Goal: Information Seeking & Learning: Learn about a topic

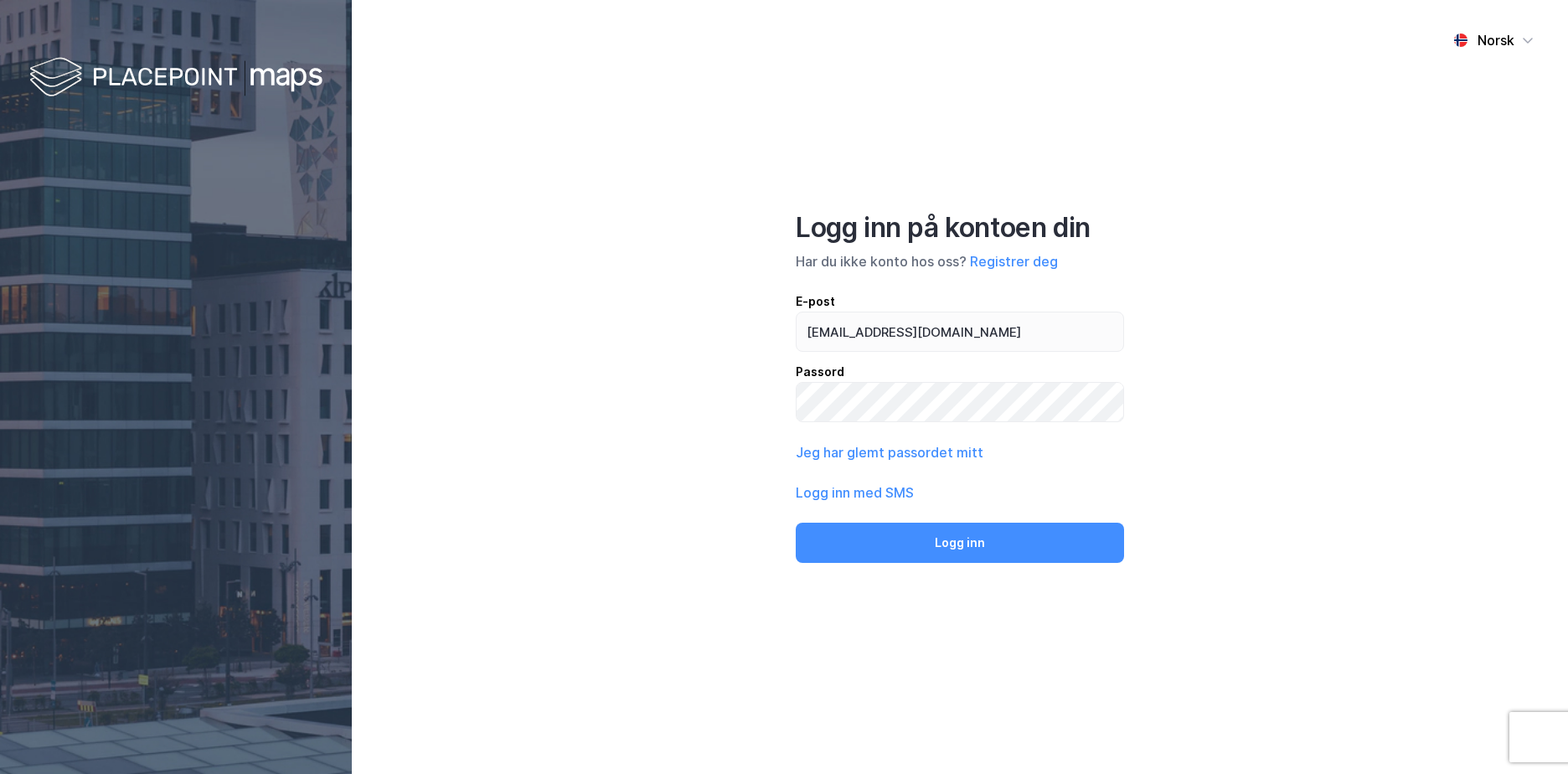
type input "[EMAIL_ADDRESS][DOMAIN_NAME]"
click at [796, 523] on button "Logg inn" at bounding box center [960, 543] width 329 height 40
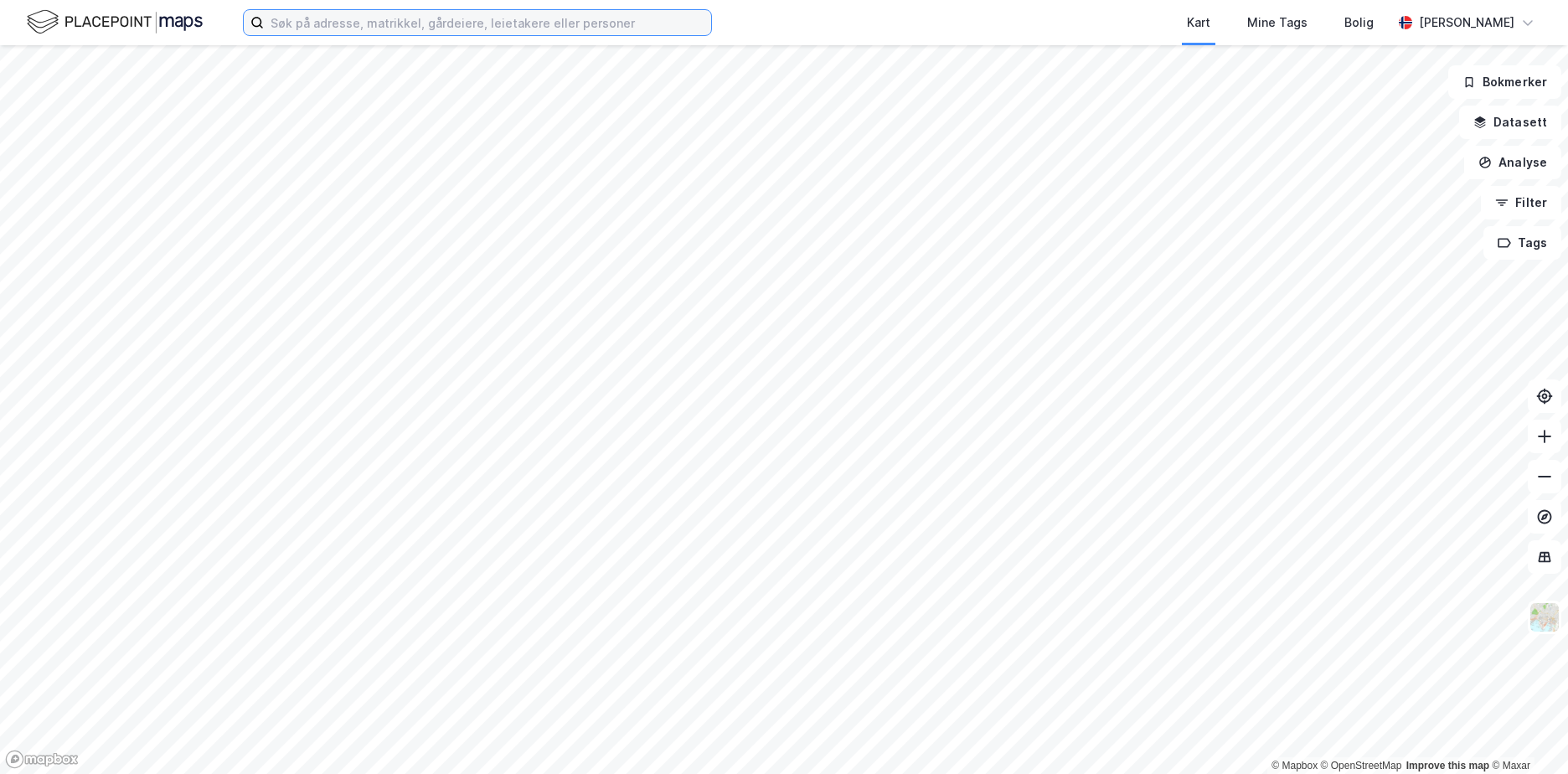
click at [423, 27] on input at bounding box center [488, 23] width 448 height 25
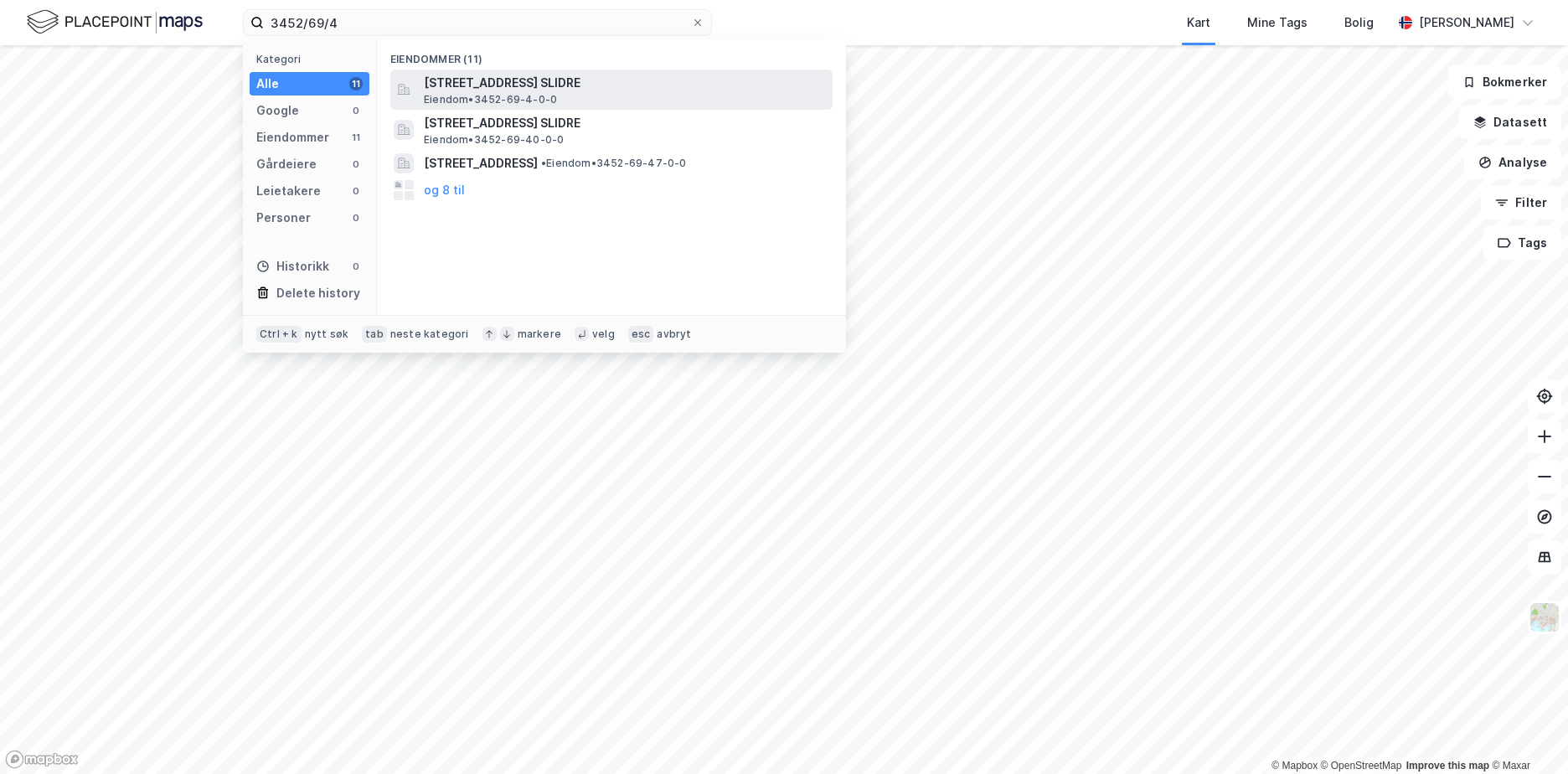
click at [560, 89] on span "[STREET_ADDRESS] SLIDRE" at bounding box center [625, 83] width 402 height 20
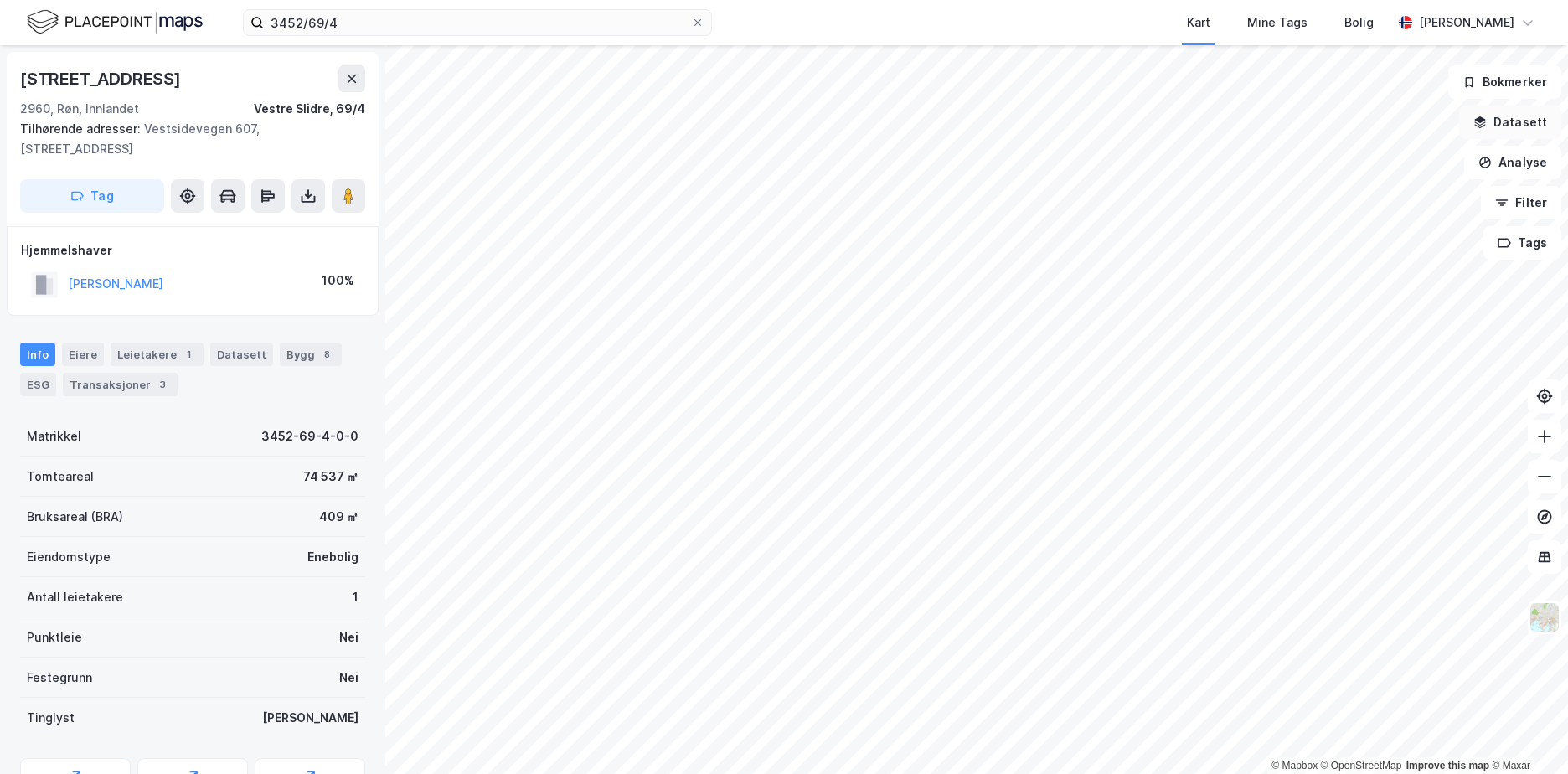
click at [1528, 118] on button "Datasett" at bounding box center [1510, 122] width 102 height 33
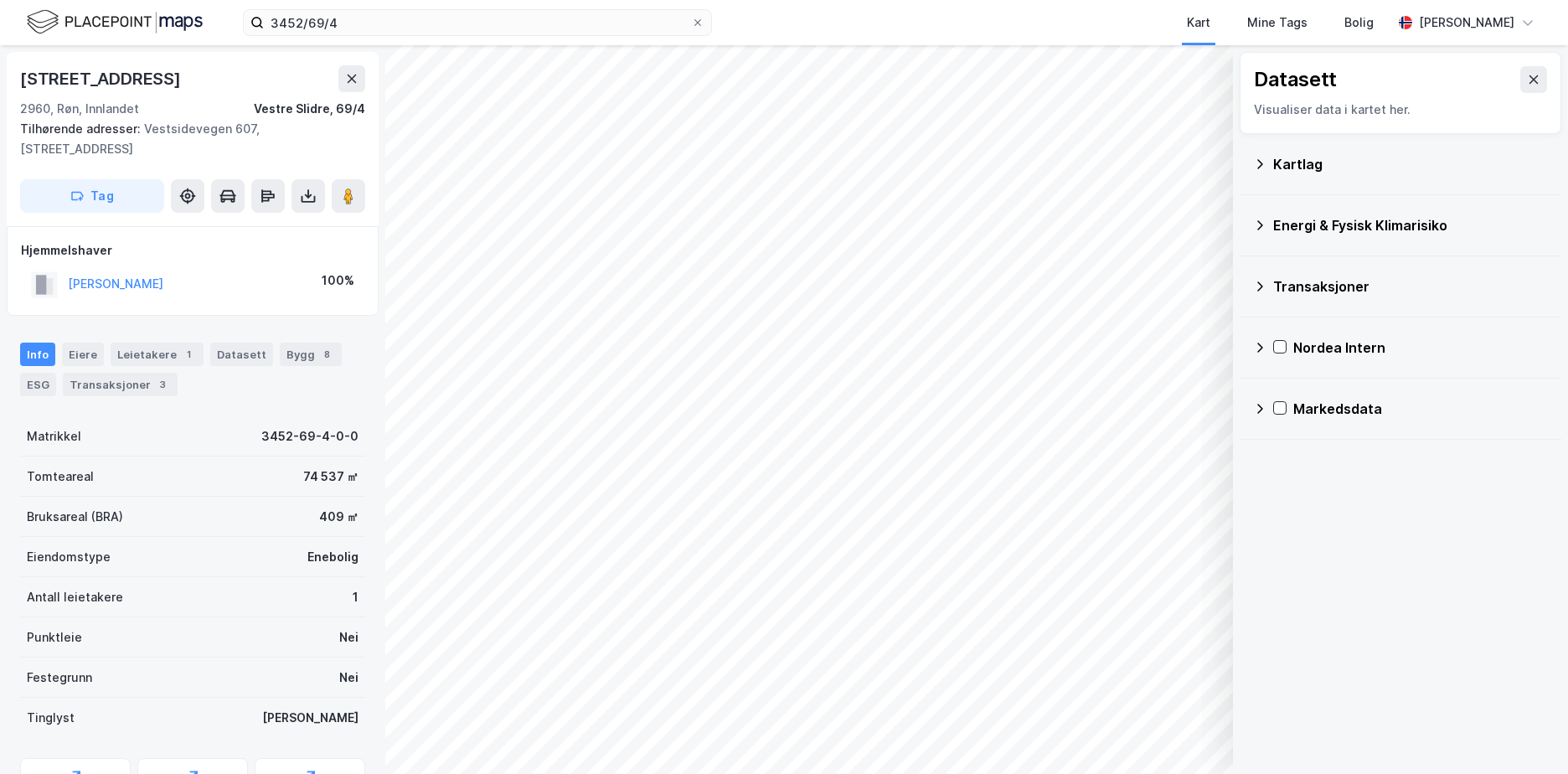
click at [1283, 158] on div "Kartlag" at bounding box center [1411, 164] width 274 height 20
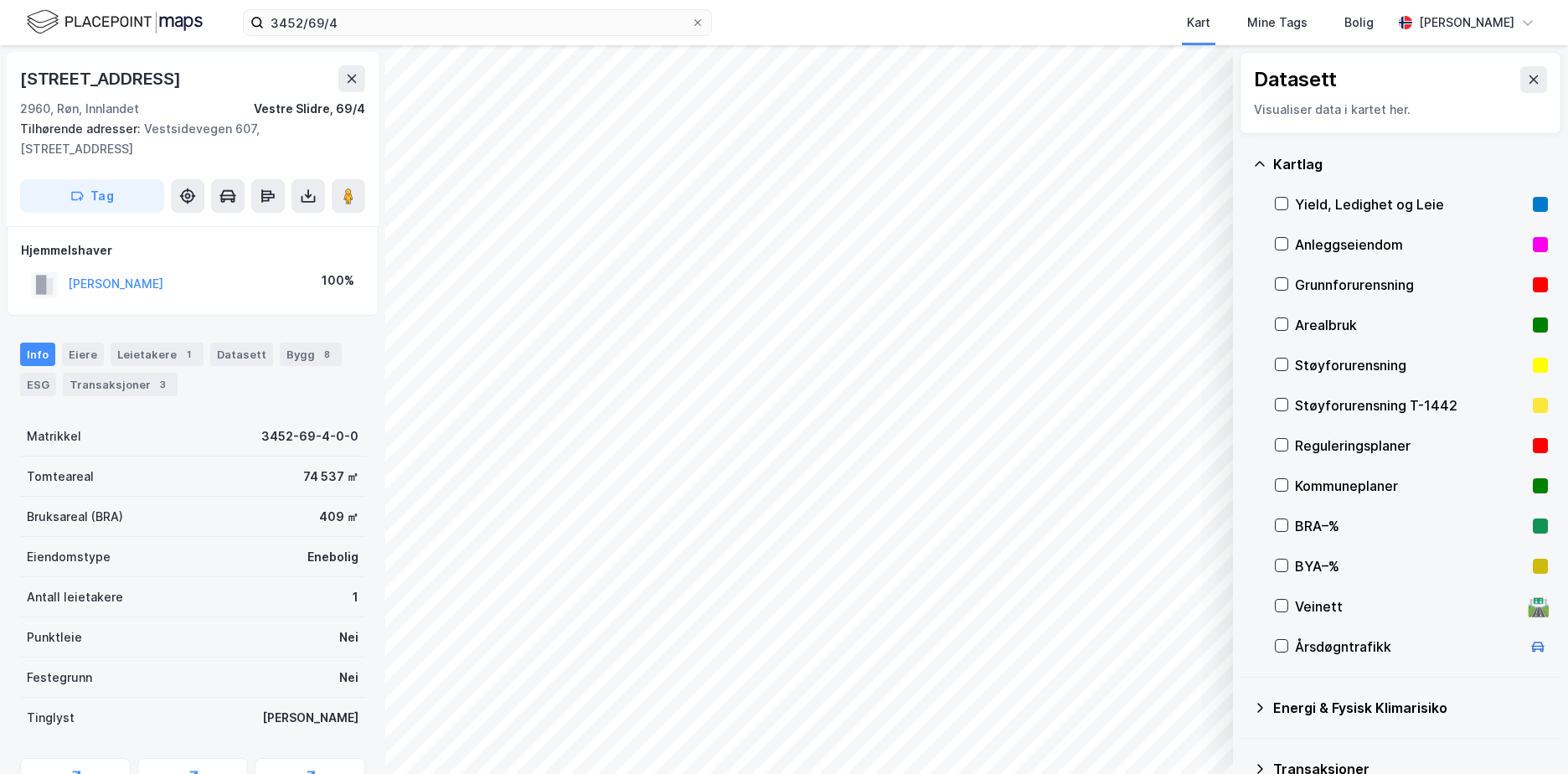
click at [1332, 283] on div "Grunnforurensning" at bounding box center [1411, 284] width 231 height 20
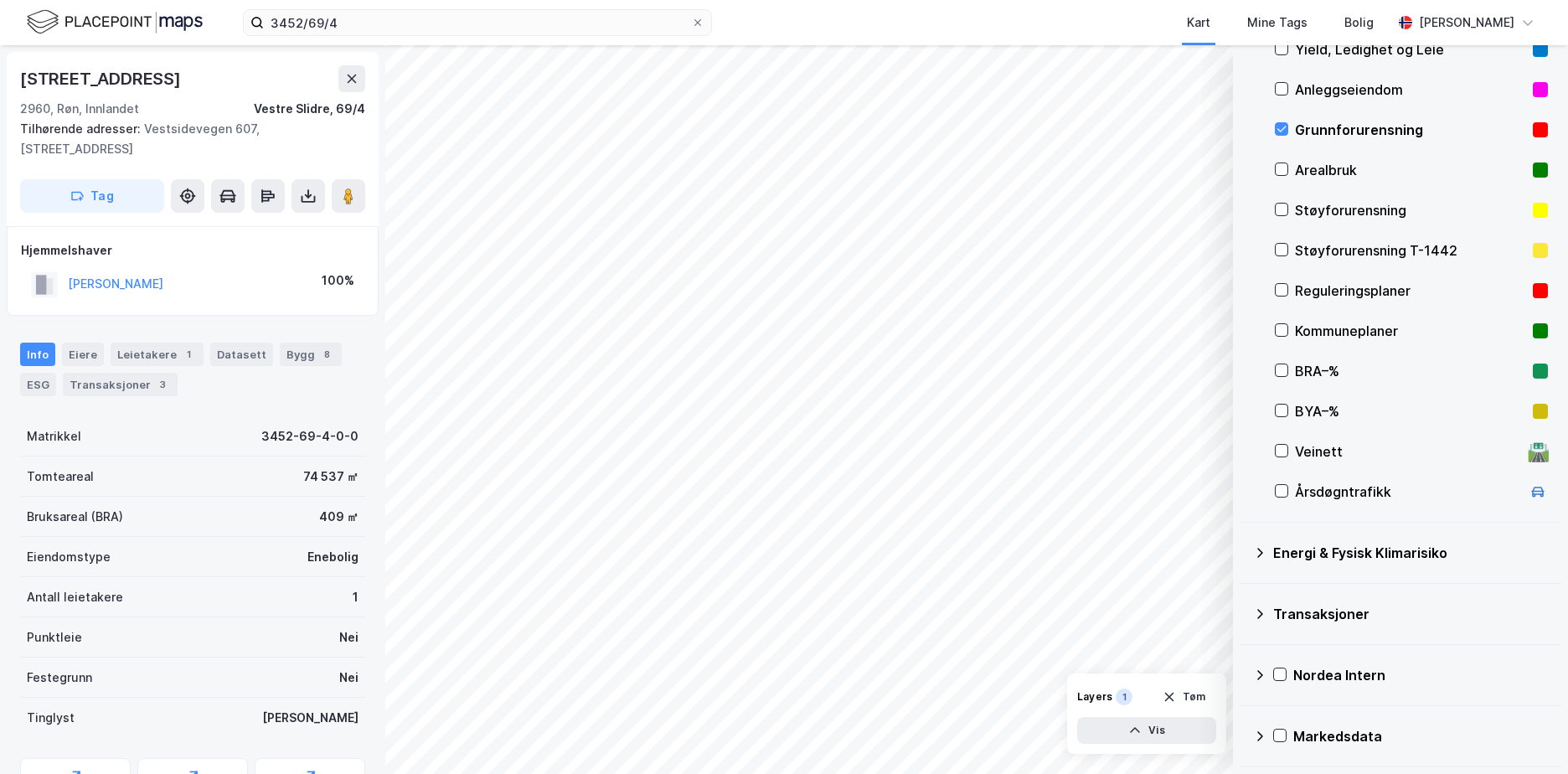
click at [1257, 552] on icon at bounding box center [1260, 552] width 13 height 13
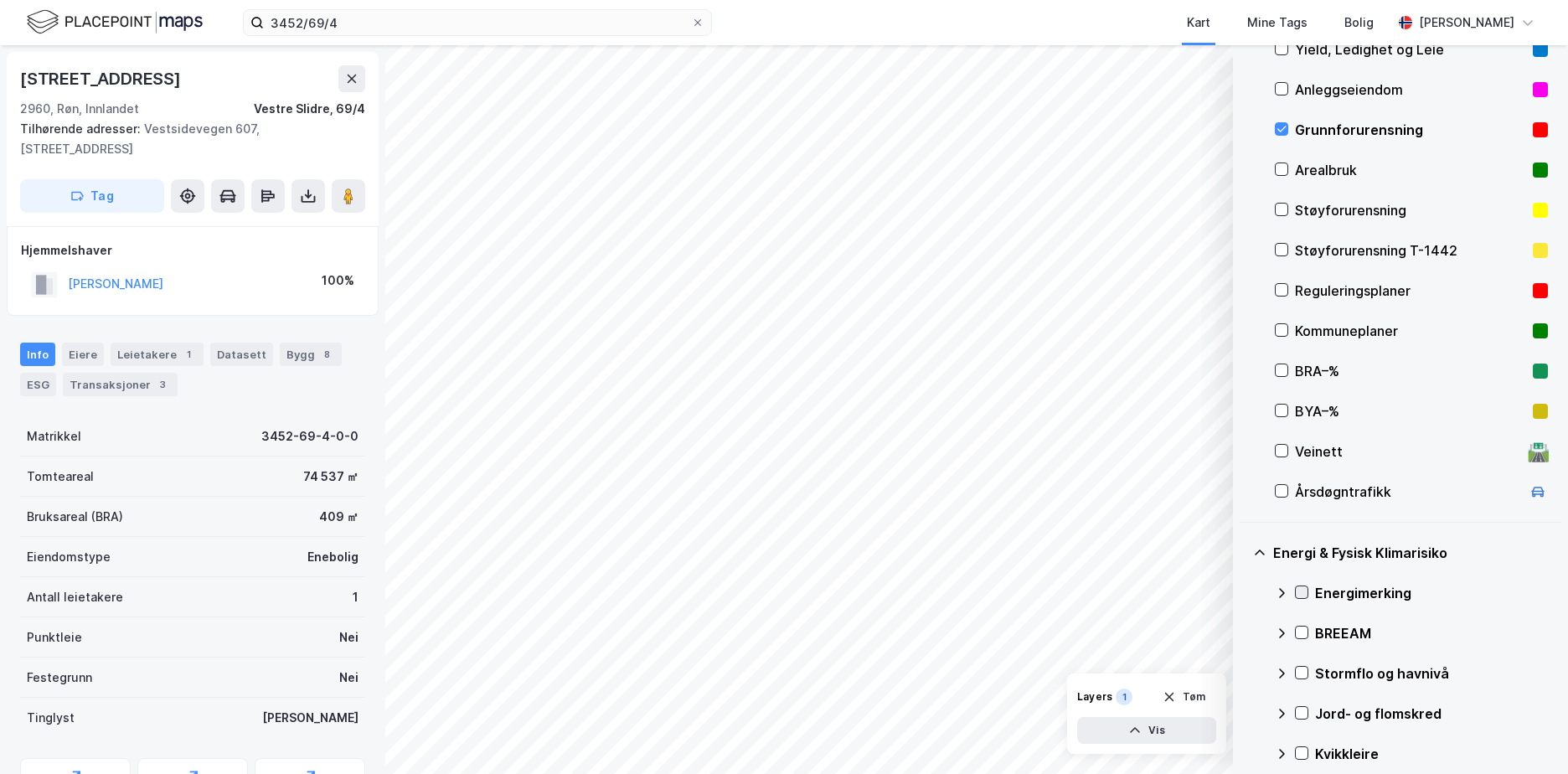
click at [1302, 592] on icon at bounding box center [1302, 592] width 11 height 11
click at [1281, 587] on icon at bounding box center [1282, 593] width 13 height 13
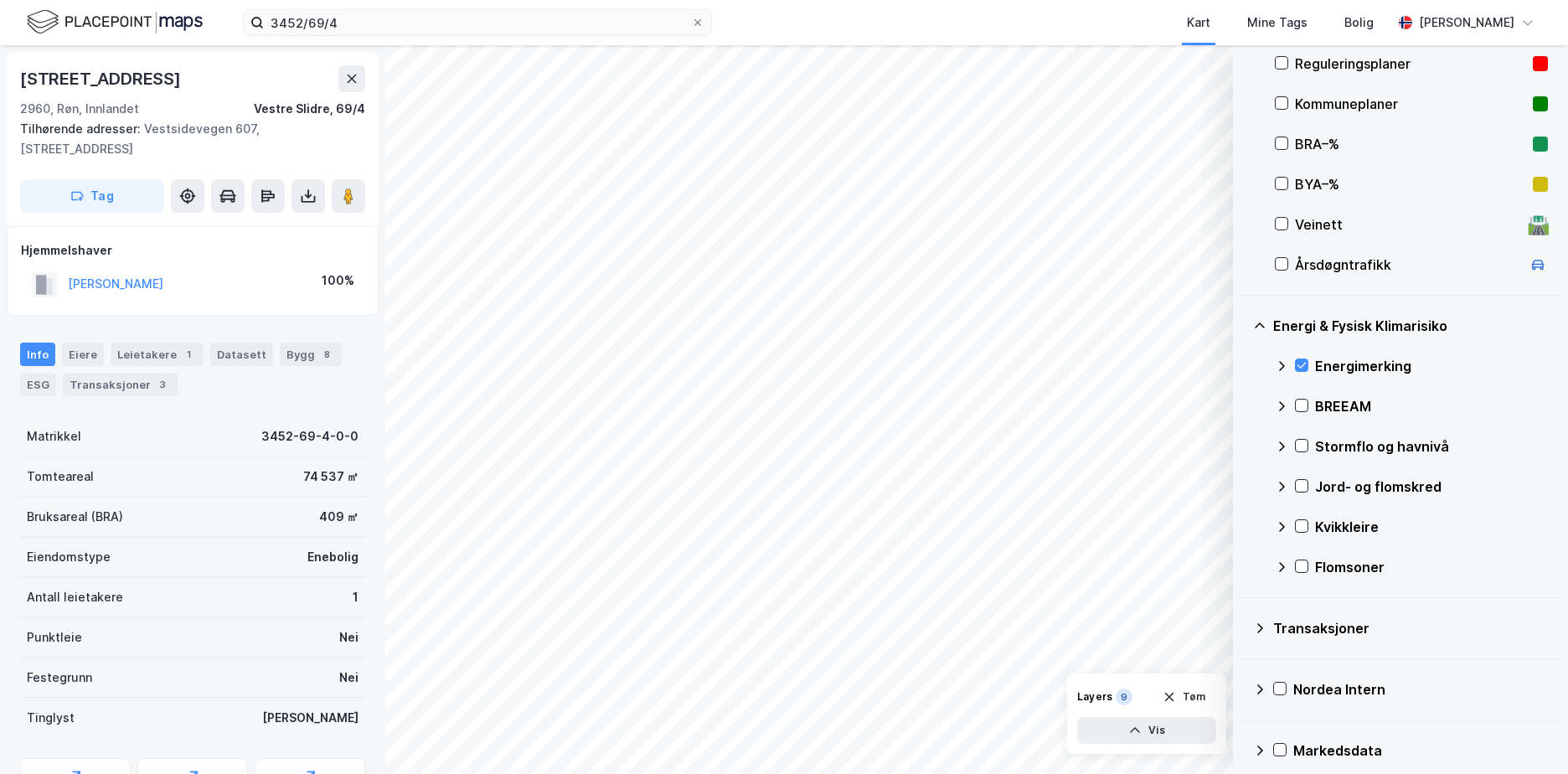
scroll to position [396, 0]
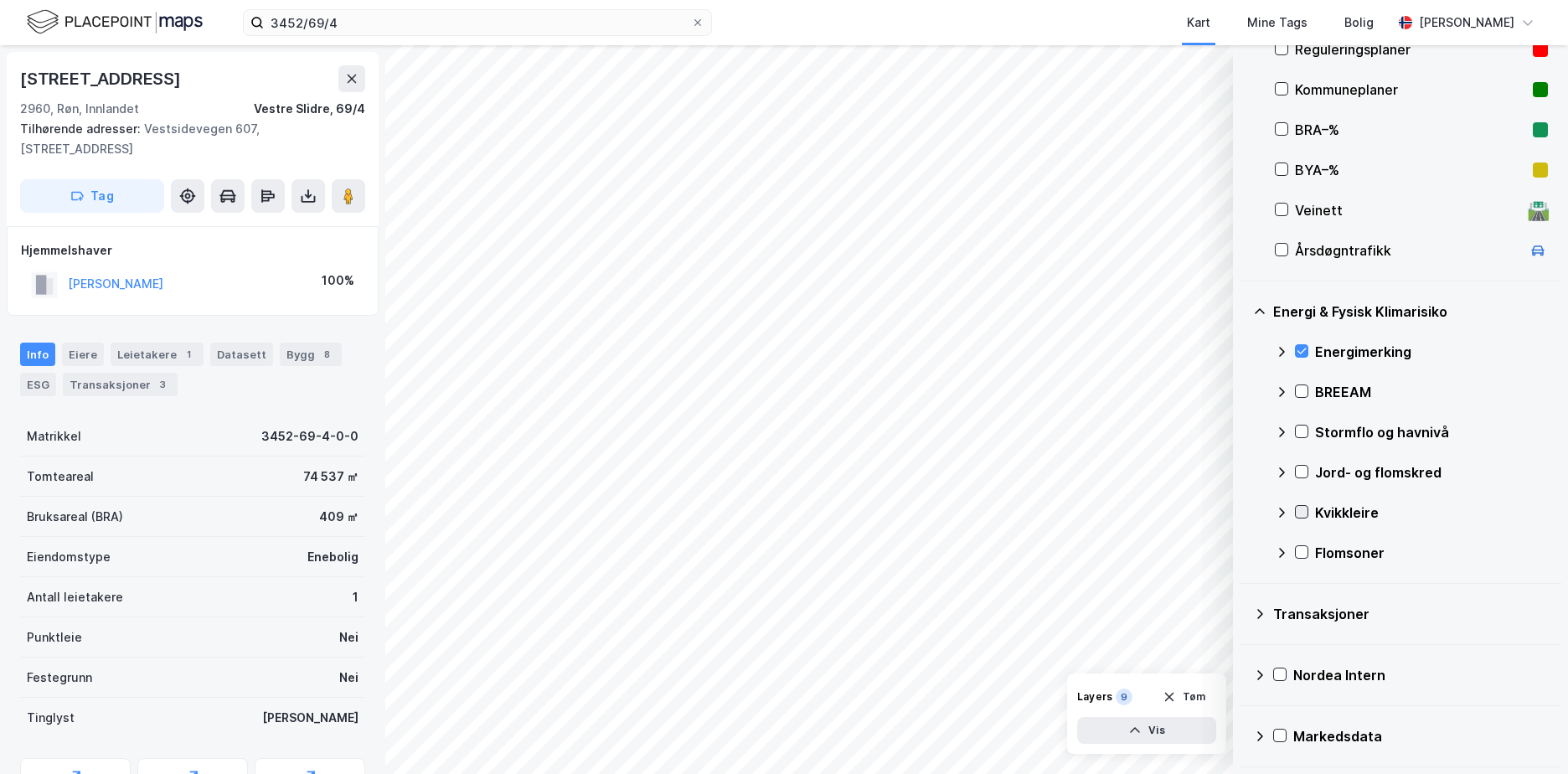
click at [1303, 506] on icon at bounding box center [1302, 511] width 11 height 11
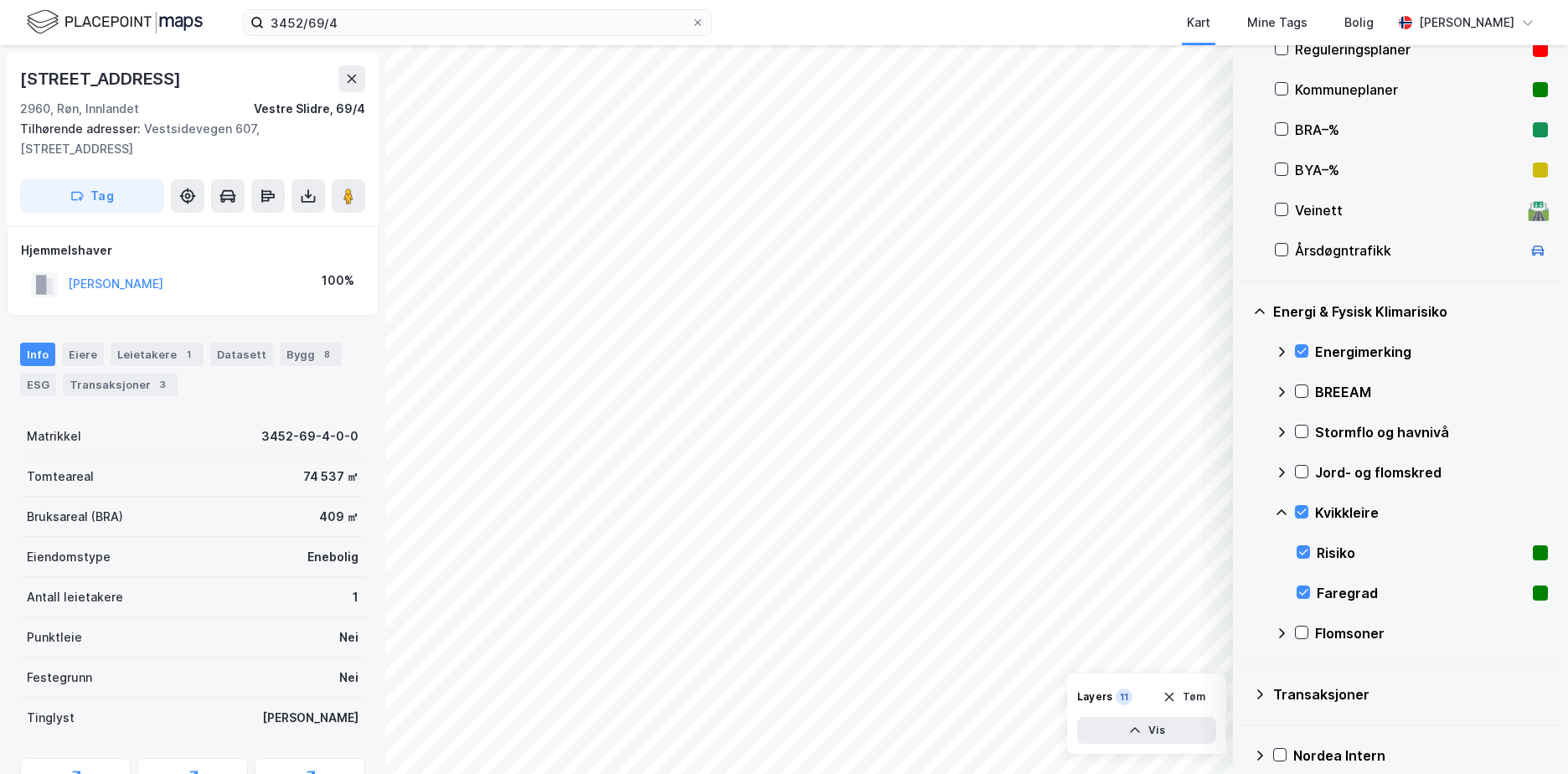
click at [1276, 506] on icon at bounding box center [1282, 512] width 13 height 13
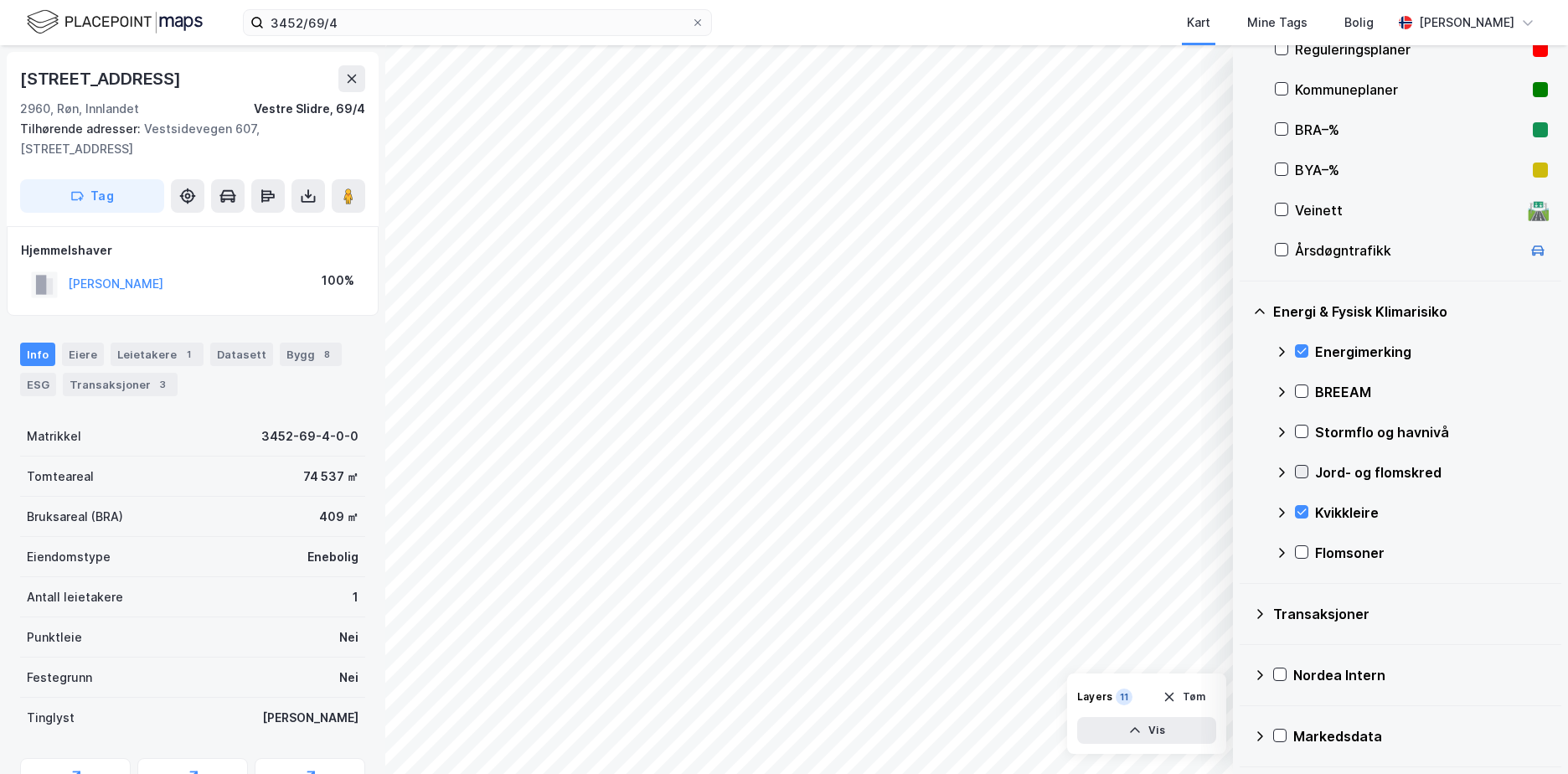
click at [1298, 469] on icon at bounding box center [1302, 471] width 11 height 11
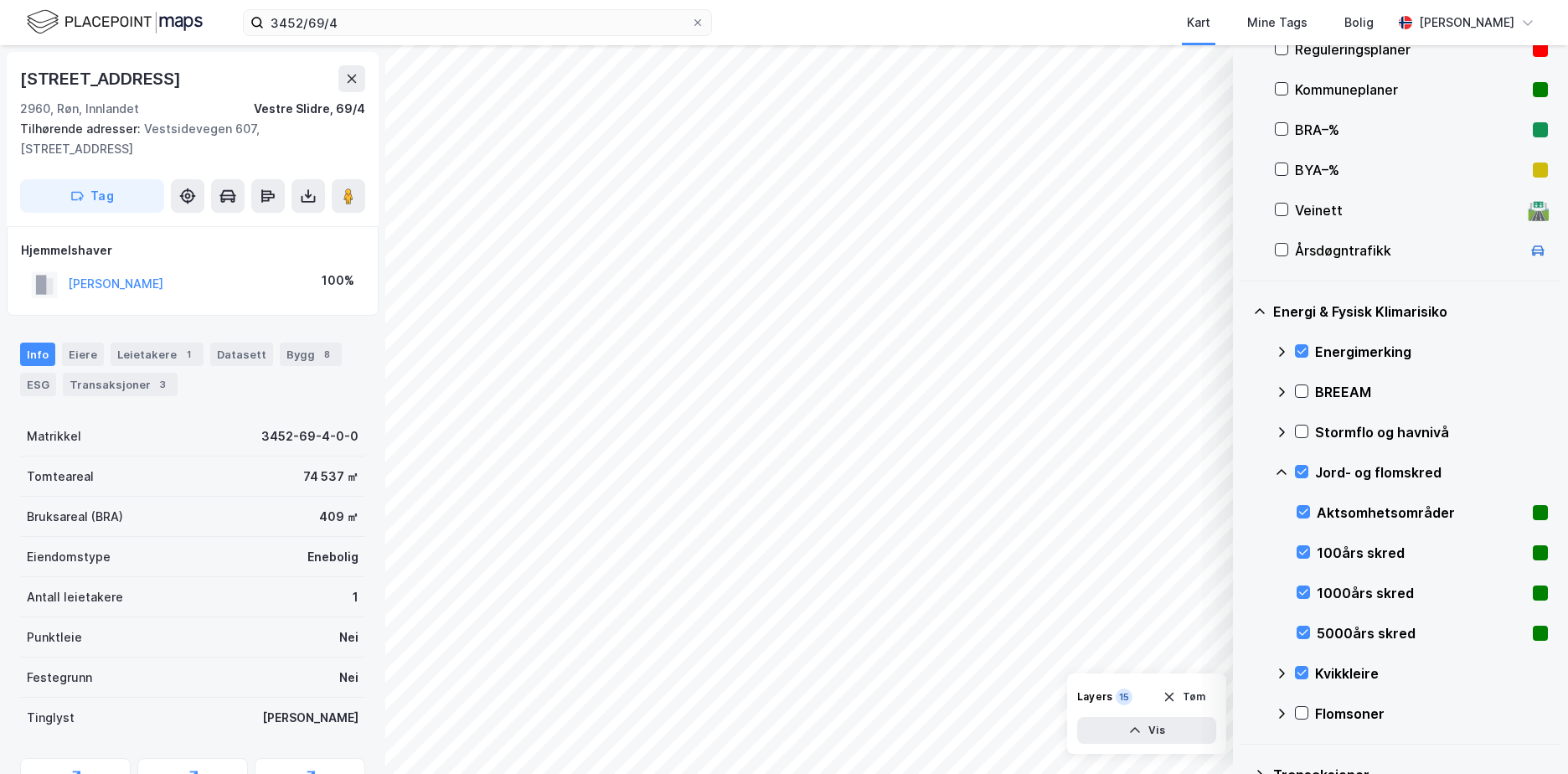
click at [1282, 469] on icon at bounding box center [1281, 472] width 10 height 6
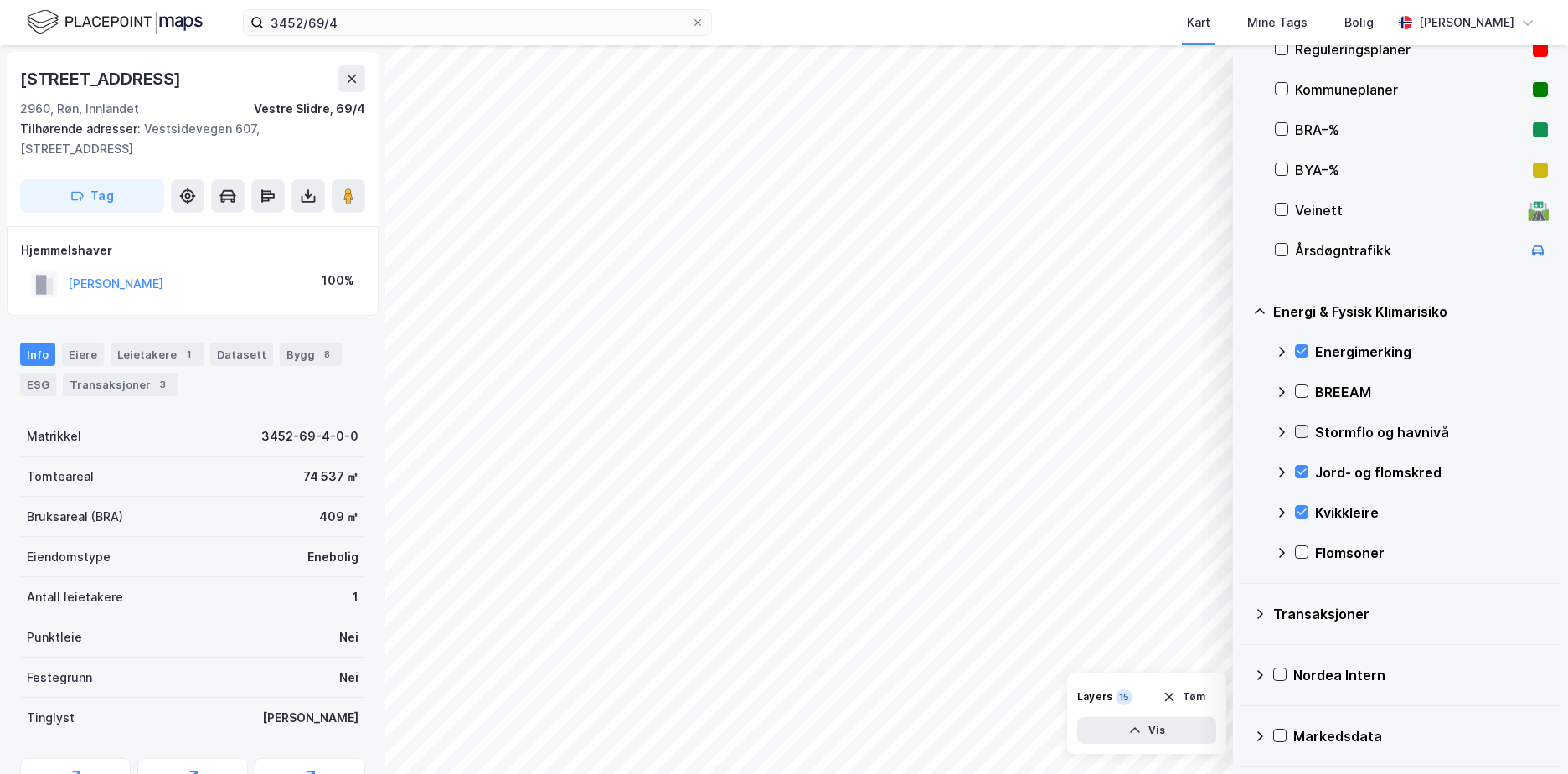
click at [1302, 432] on icon at bounding box center [1302, 431] width 11 height 11
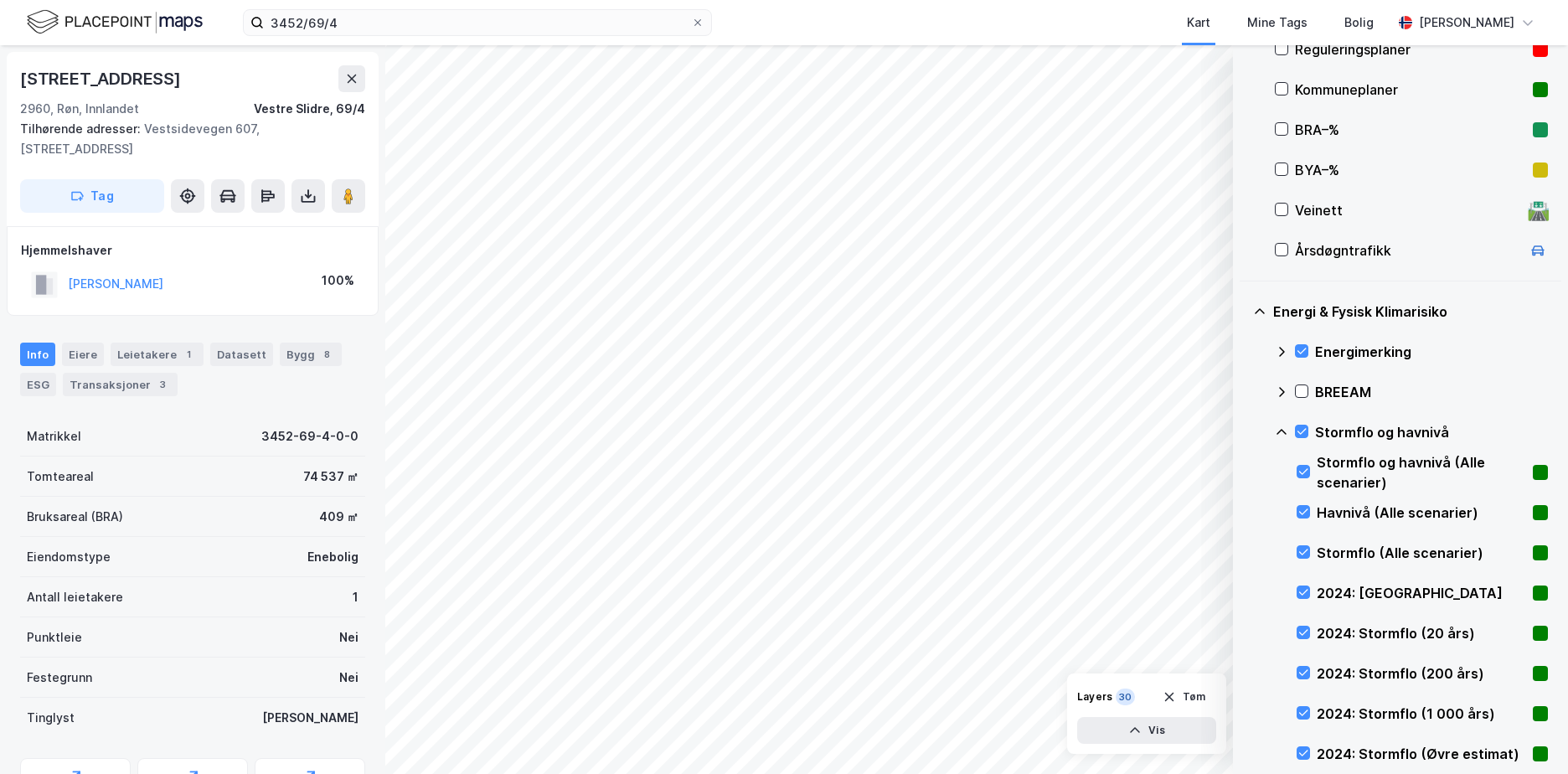
click at [1284, 426] on icon at bounding box center [1282, 432] width 13 height 13
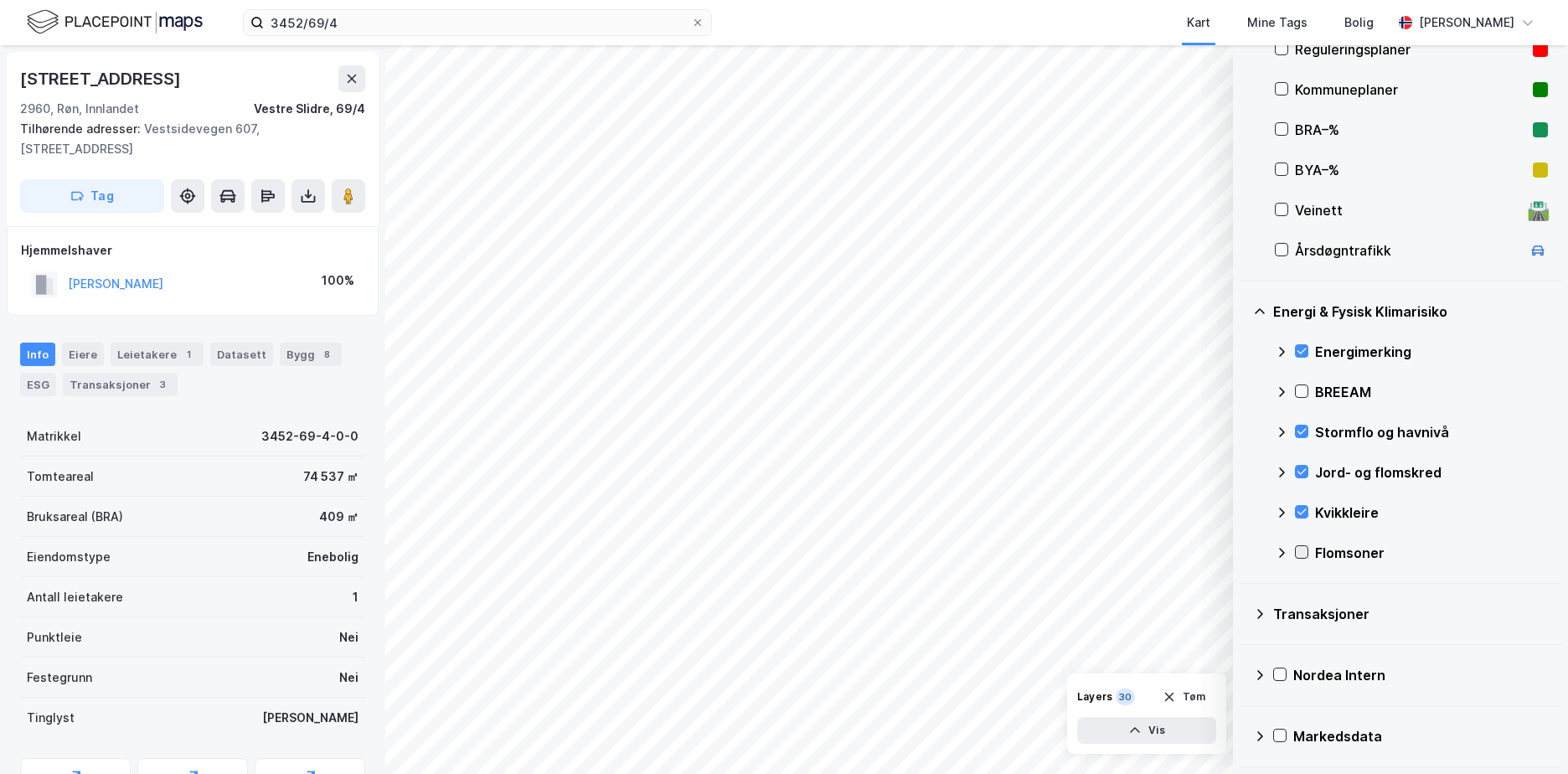
click at [1303, 548] on icon at bounding box center [1302, 551] width 11 height 11
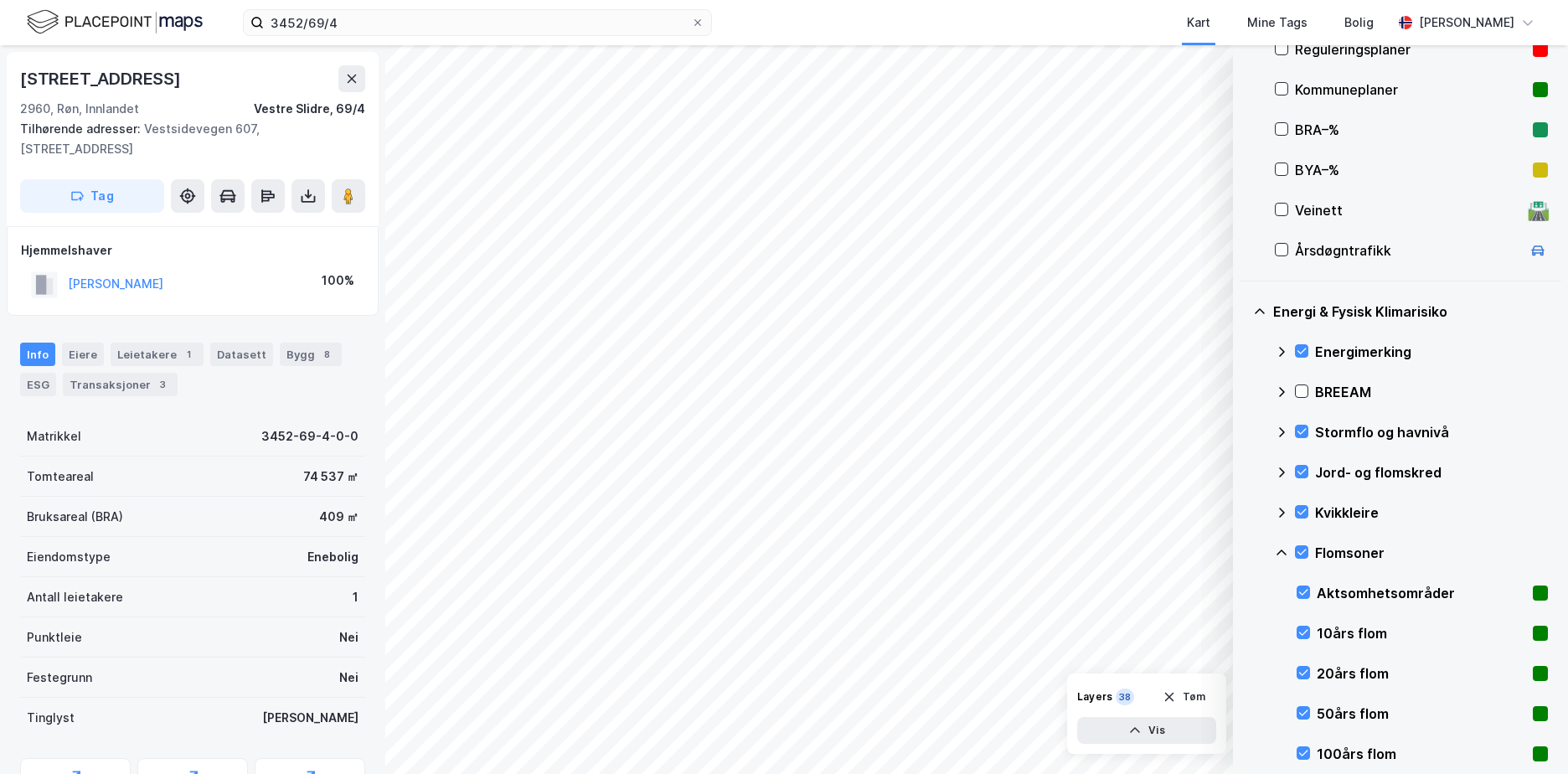
click at [1282, 552] on icon at bounding box center [1282, 552] width 13 height 13
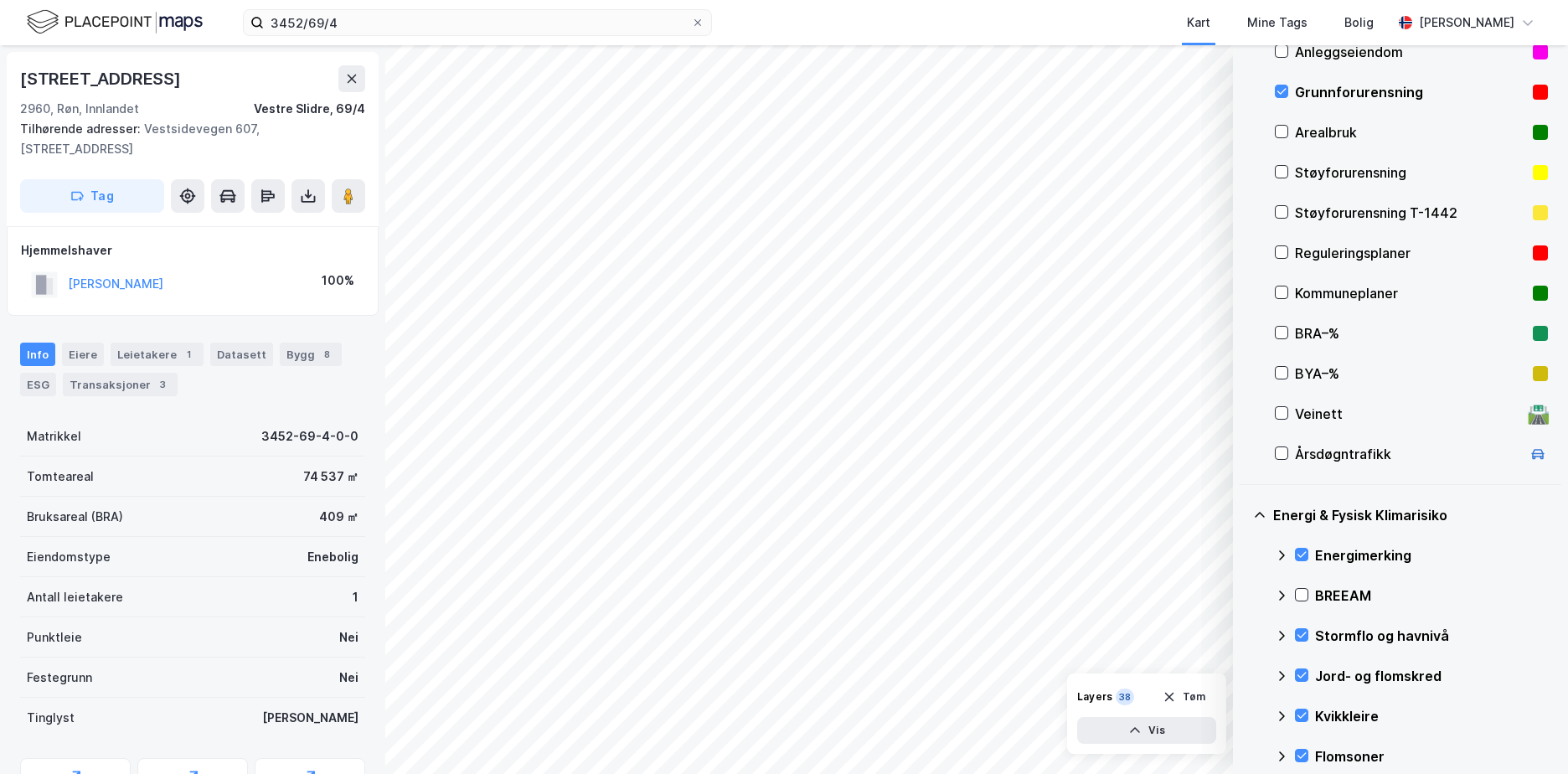
scroll to position [190, 0]
click at [1191, 698] on button "Tøm" at bounding box center [1184, 697] width 65 height 27
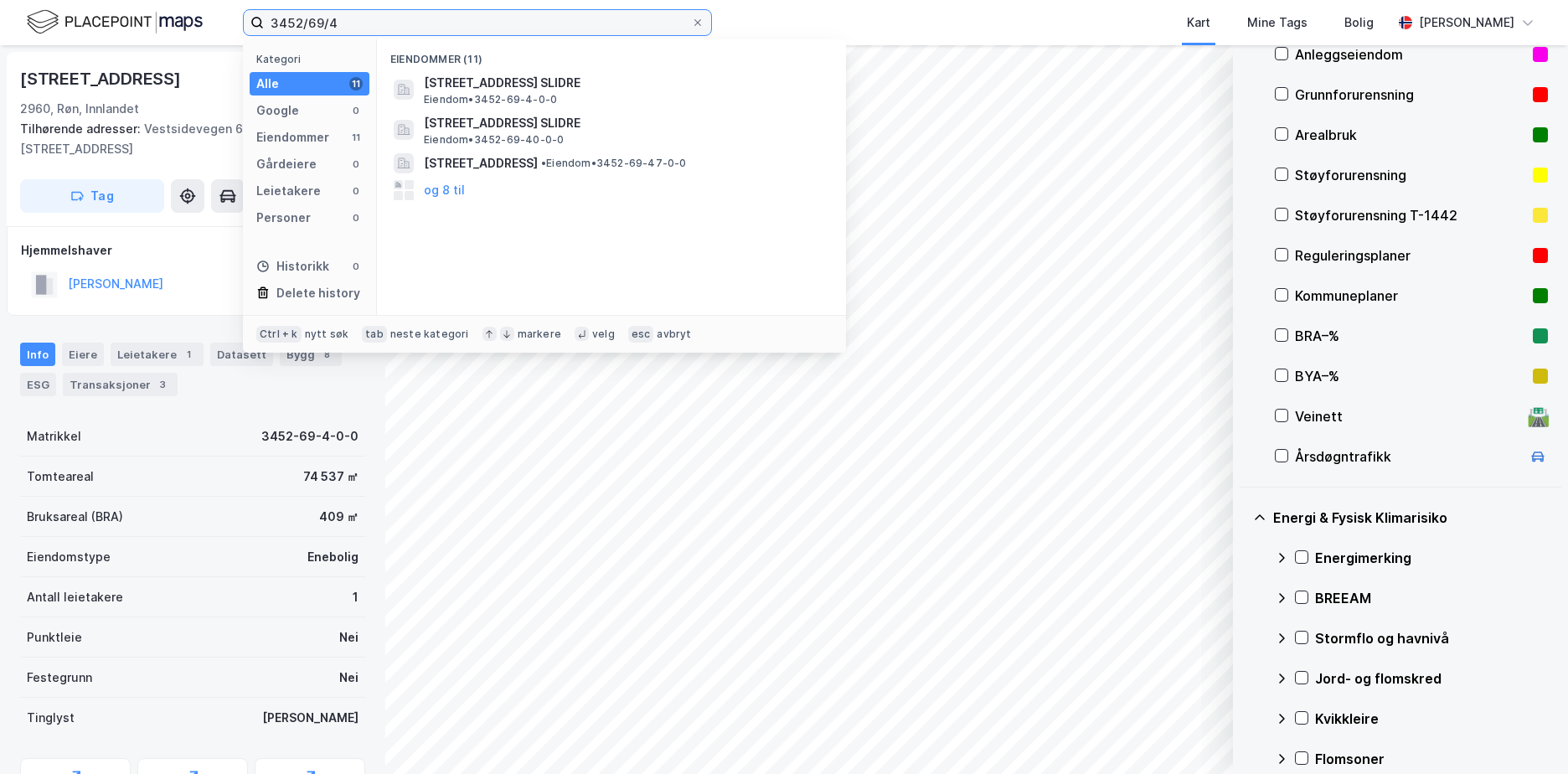
drag, startPoint x: 352, startPoint y: 27, endPoint x: 253, endPoint y: 19, distance: 99.3
click at [253, 18] on label "3452/69/4" at bounding box center [477, 23] width 470 height 27
paste input "01-211/128/0/0"
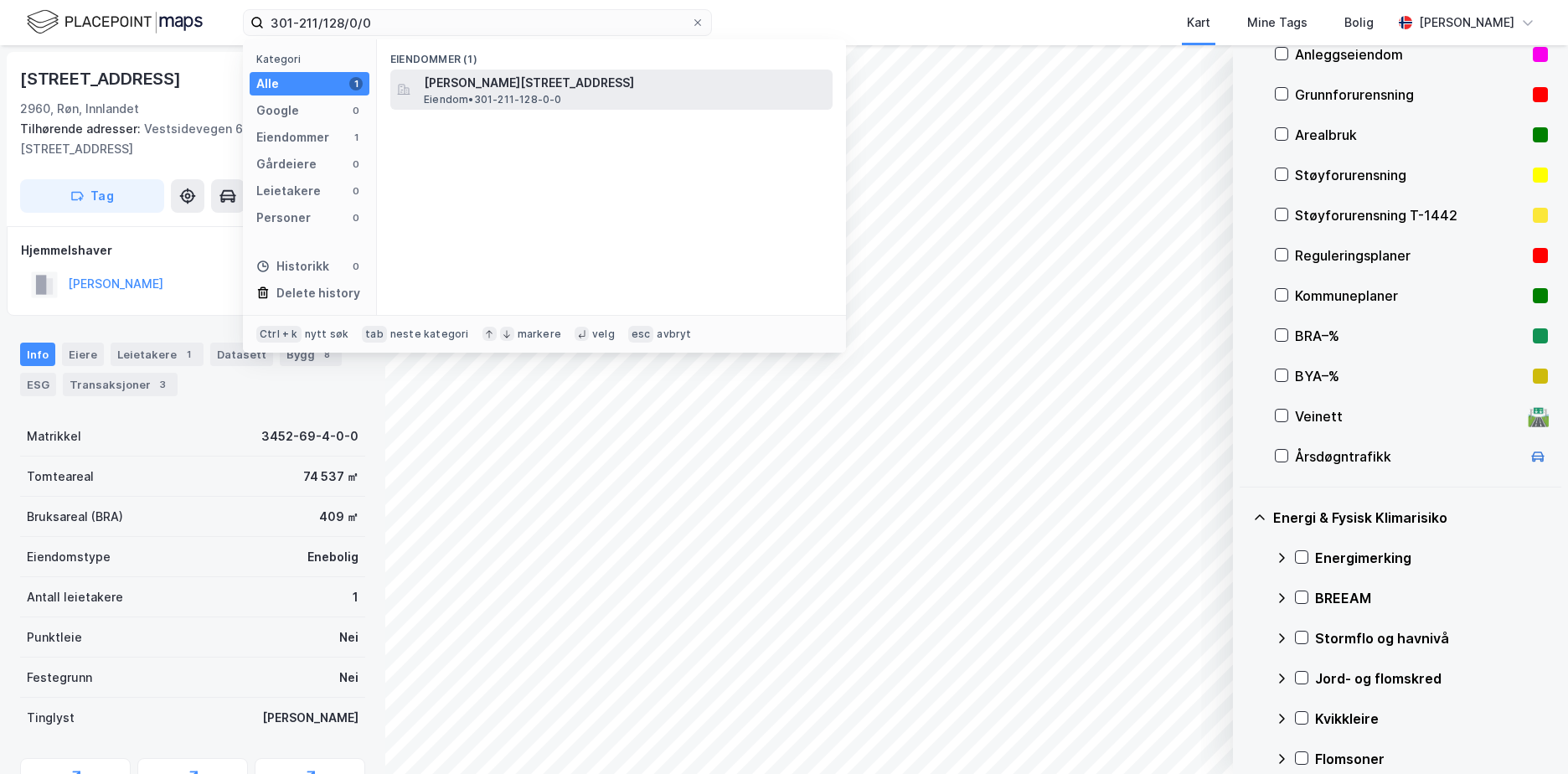
click at [521, 89] on span "[PERSON_NAME][STREET_ADDRESS]" at bounding box center [625, 83] width 402 height 20
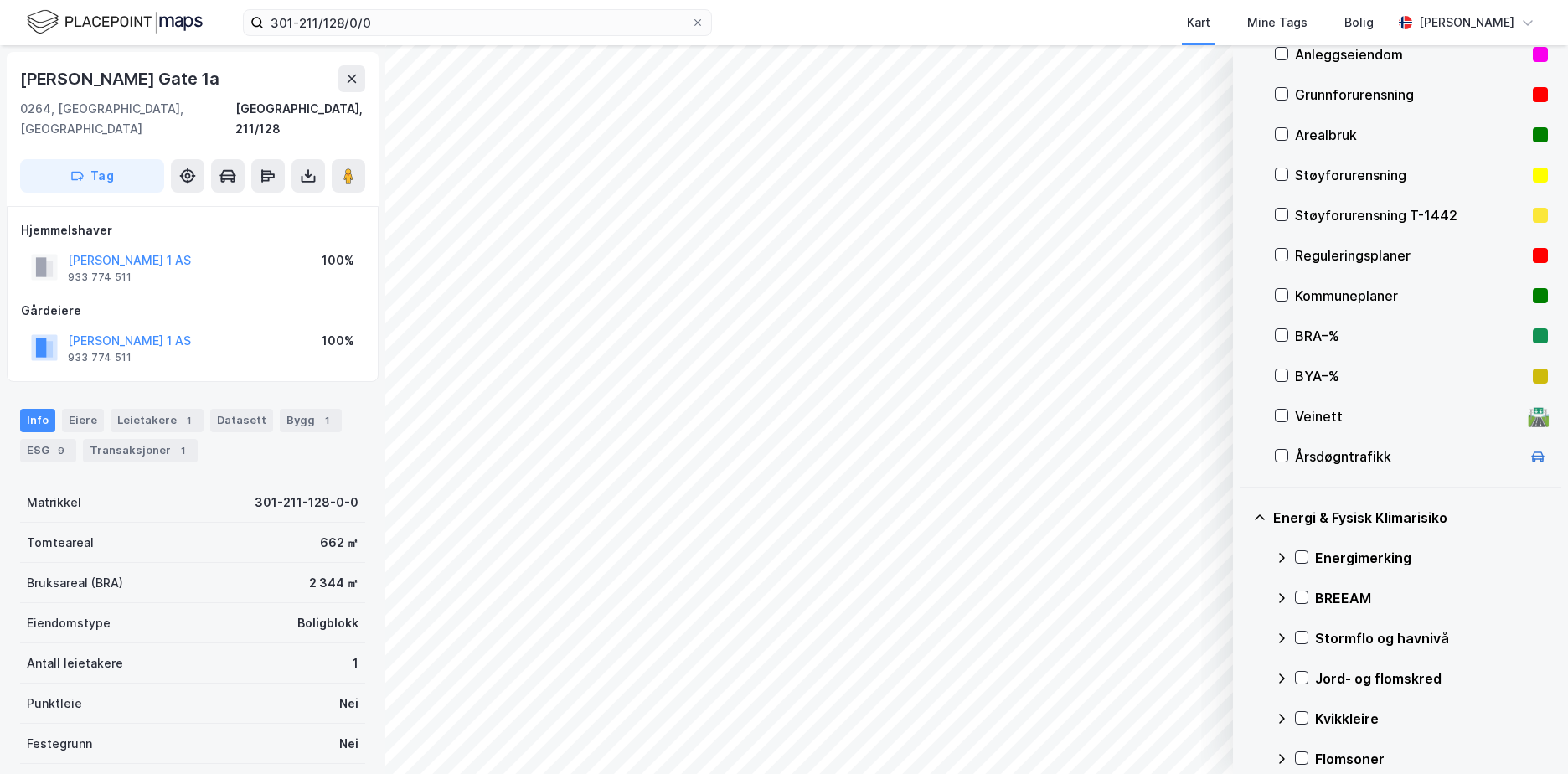
click at [1352, 94] on div "Grunnforurensning" at bounding box center [1411, 94] width 231 height 20
click at [1305, 557] on icon at bounding box center [1302, 557] width 11 height 11
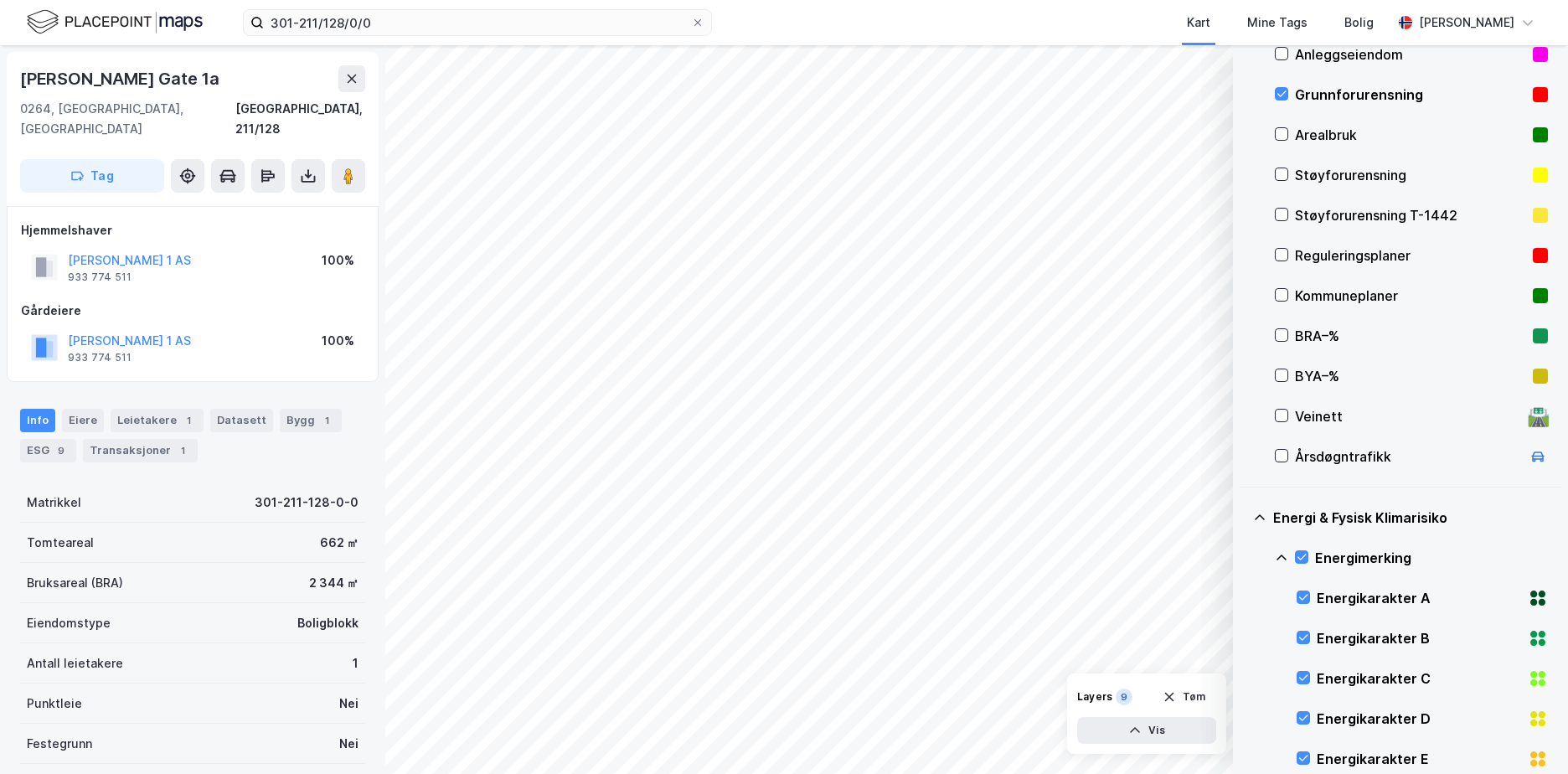
click at [1285, 556] on icon at bounding box center [1282, 558] width 13 height 13
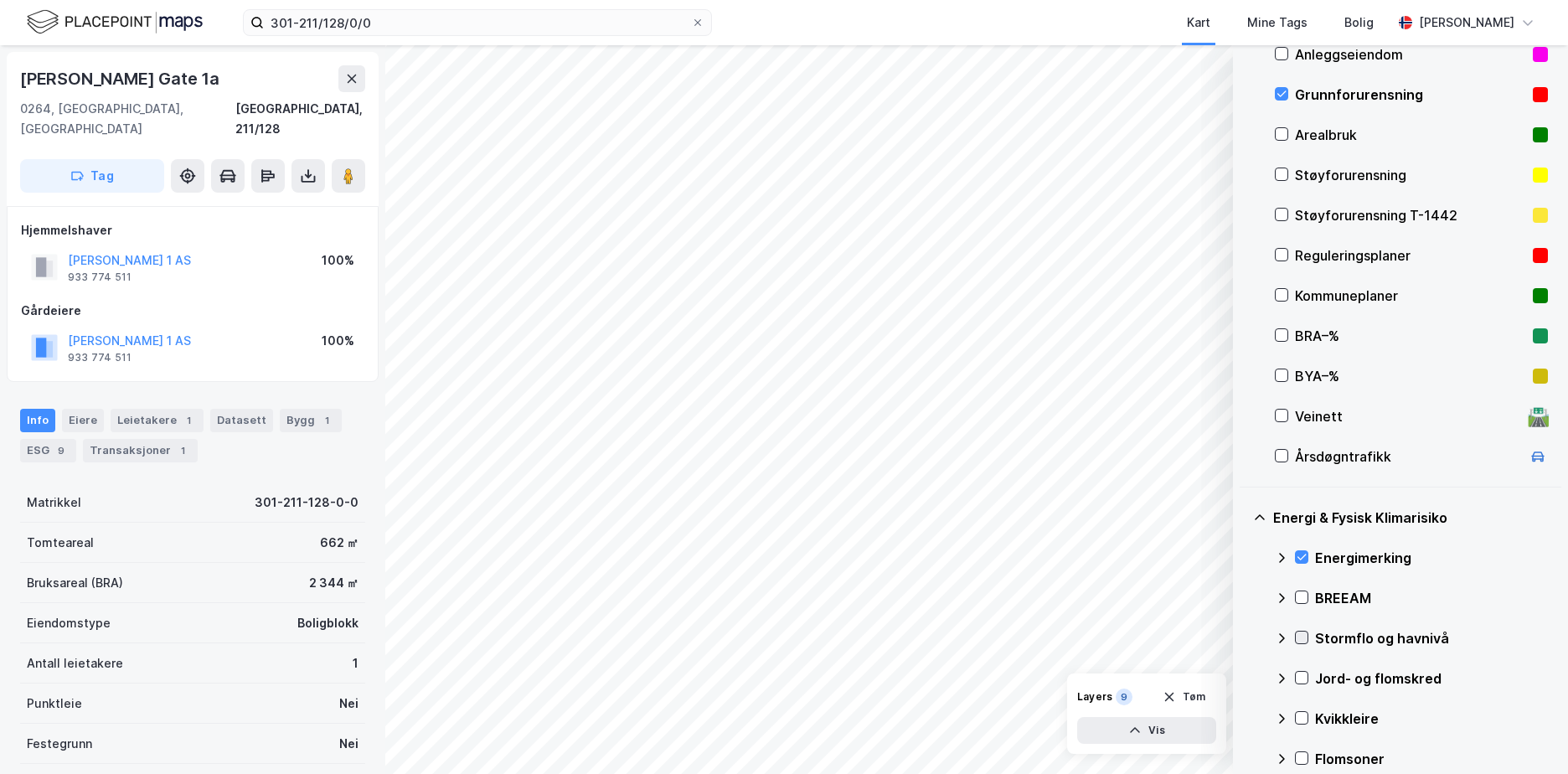
click at [1304, 634] on icon at bounding box center [1302, 637] width 11 height 11
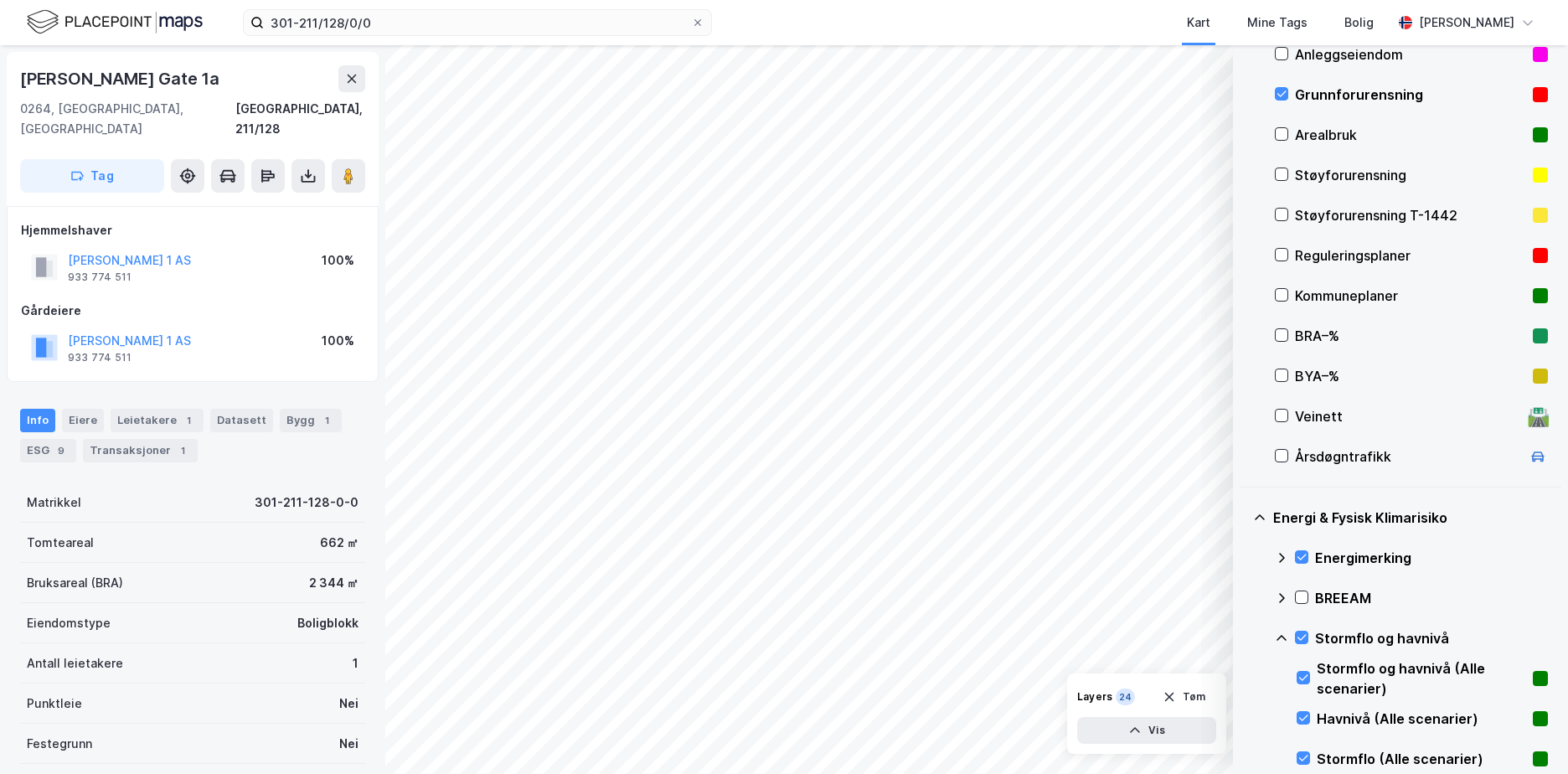
click at [1281, 636] on icon at bounding box center [1281, 638] width 10 height 6
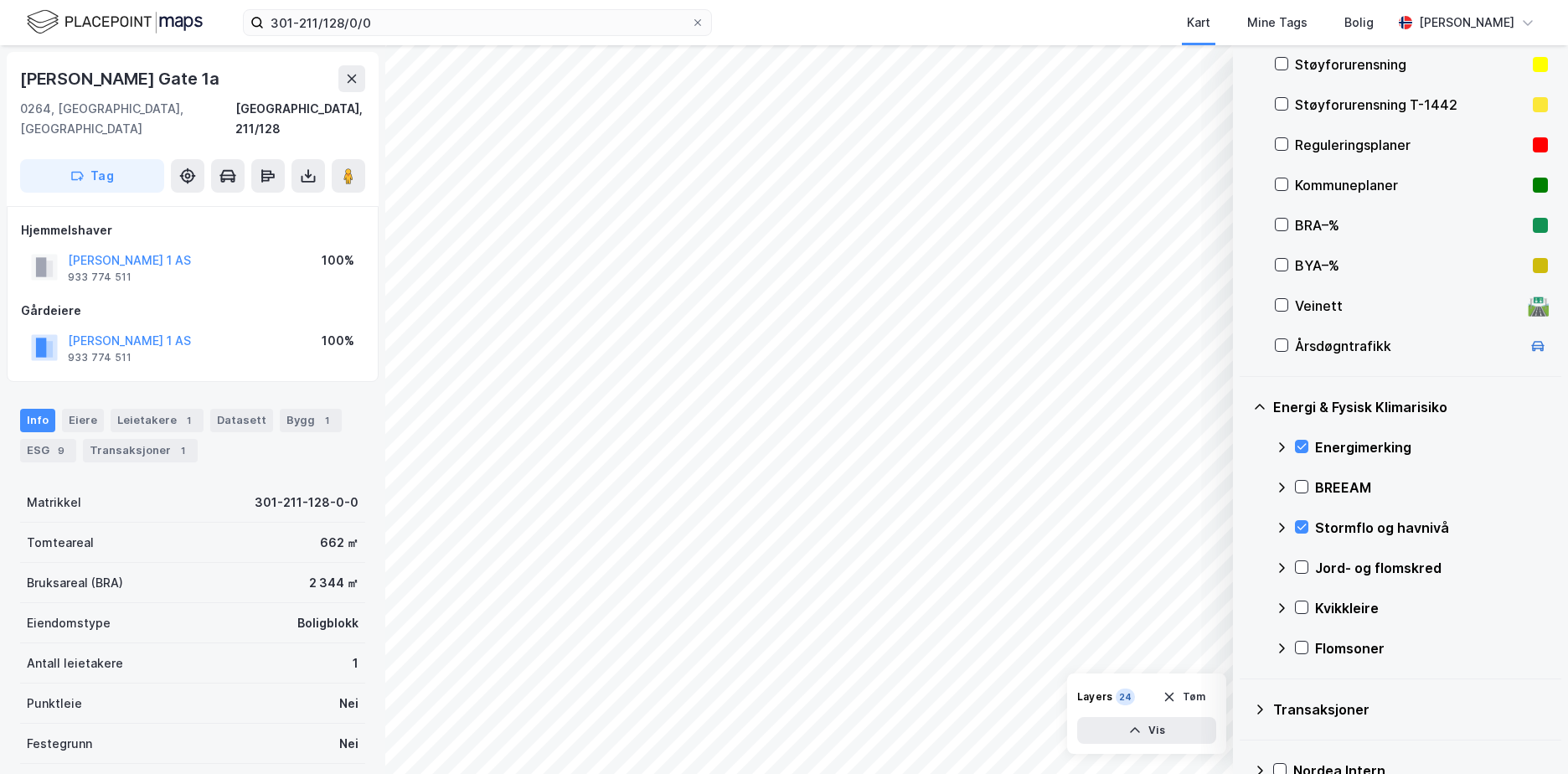
scroll to position [396, 0]
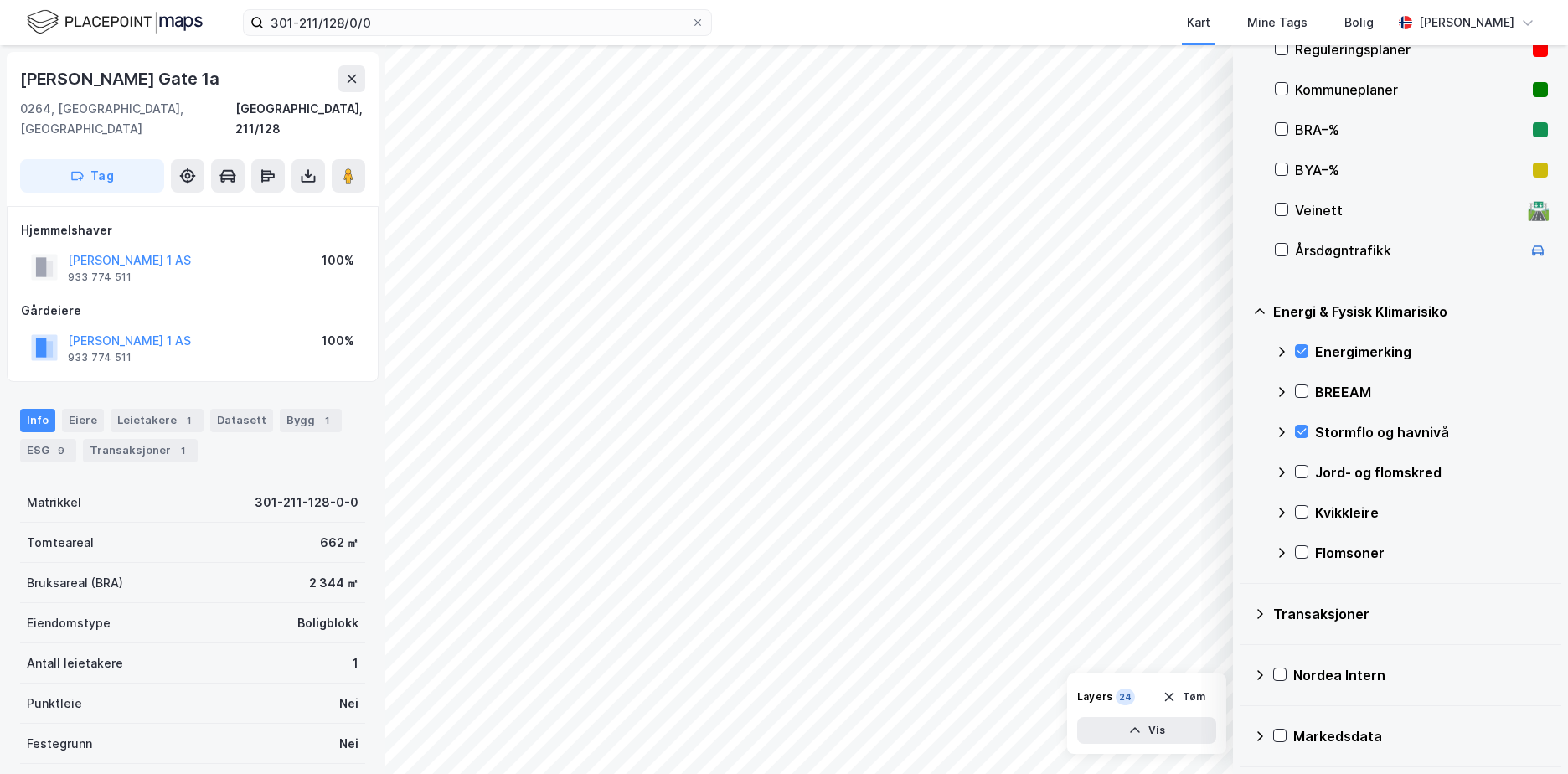
click at [1338, 510] on div "Kvikkleire" at bounding box center [1432, 512] width 232 height 20
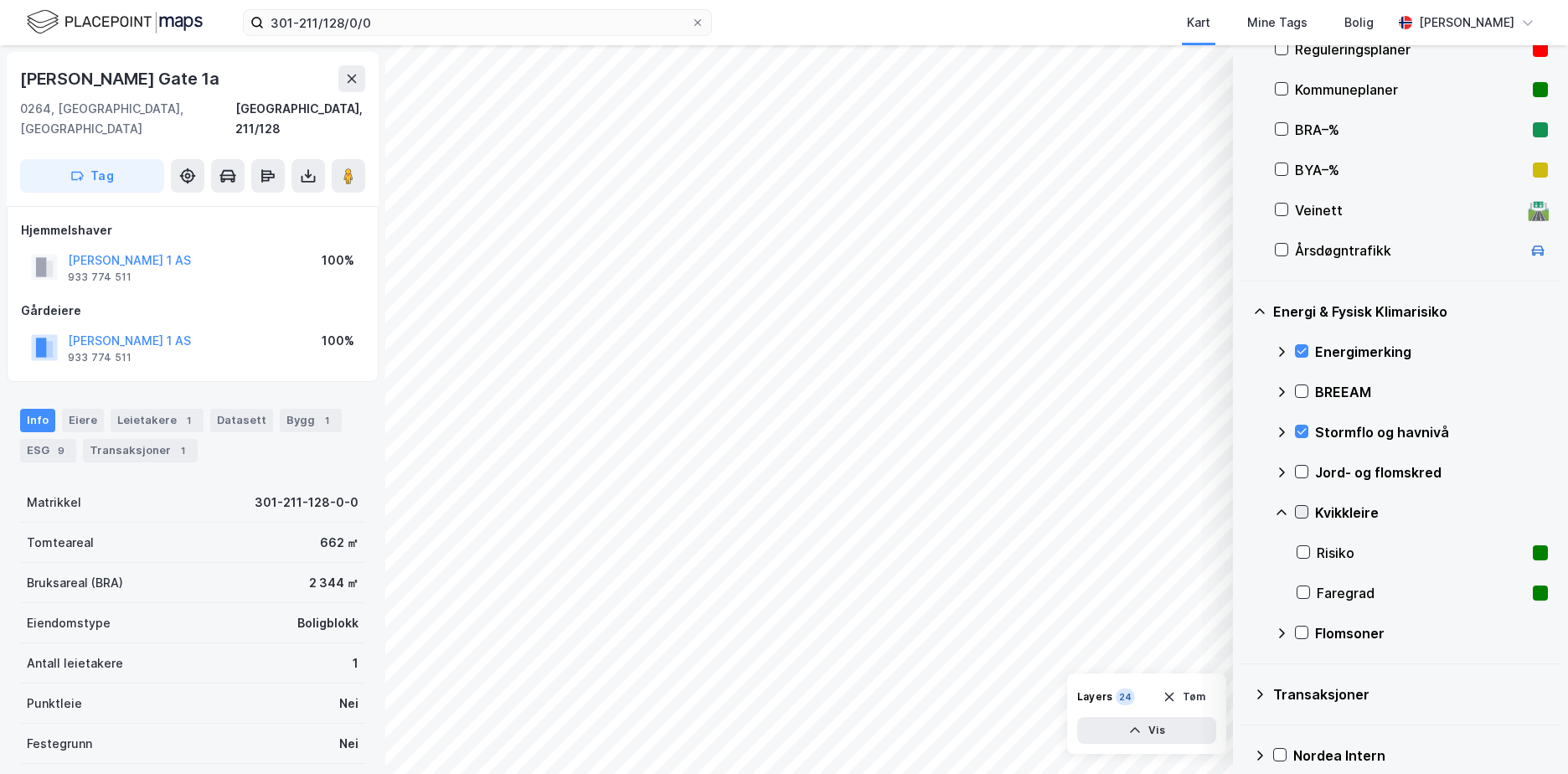
click at [1304, 511] on icon at bounding box center [1302, 512] width 10 height 6
click at [1278, 503] on div "Kvikkleire" at bounding box center [1412, 512] width 273 height 40
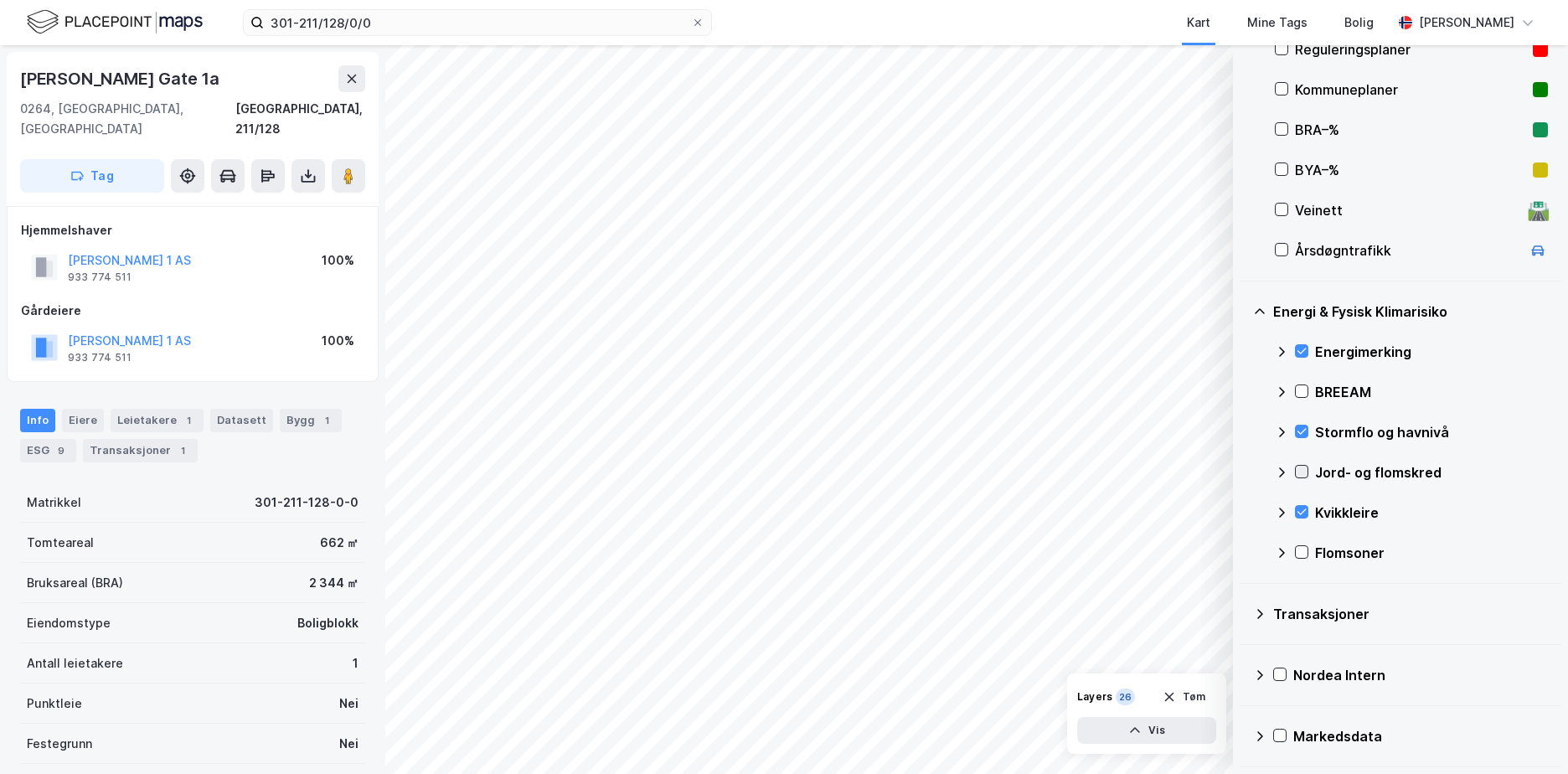
click at [1301, 469] on icon at bounding box center [1302, 471] width 11 height 11
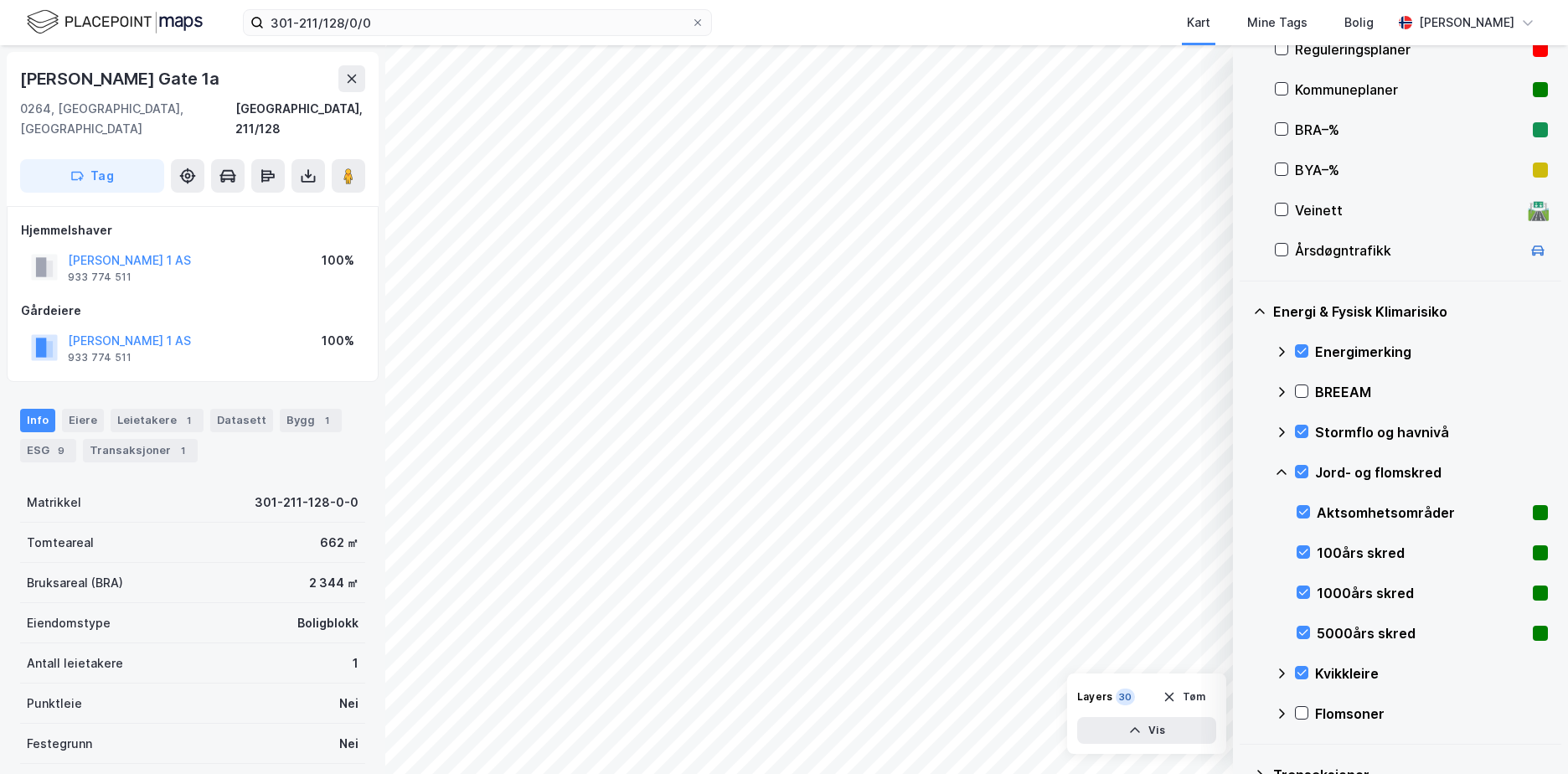
click at [1280, 467] on icon at bounding box center [1282, 472] width 13 height 13
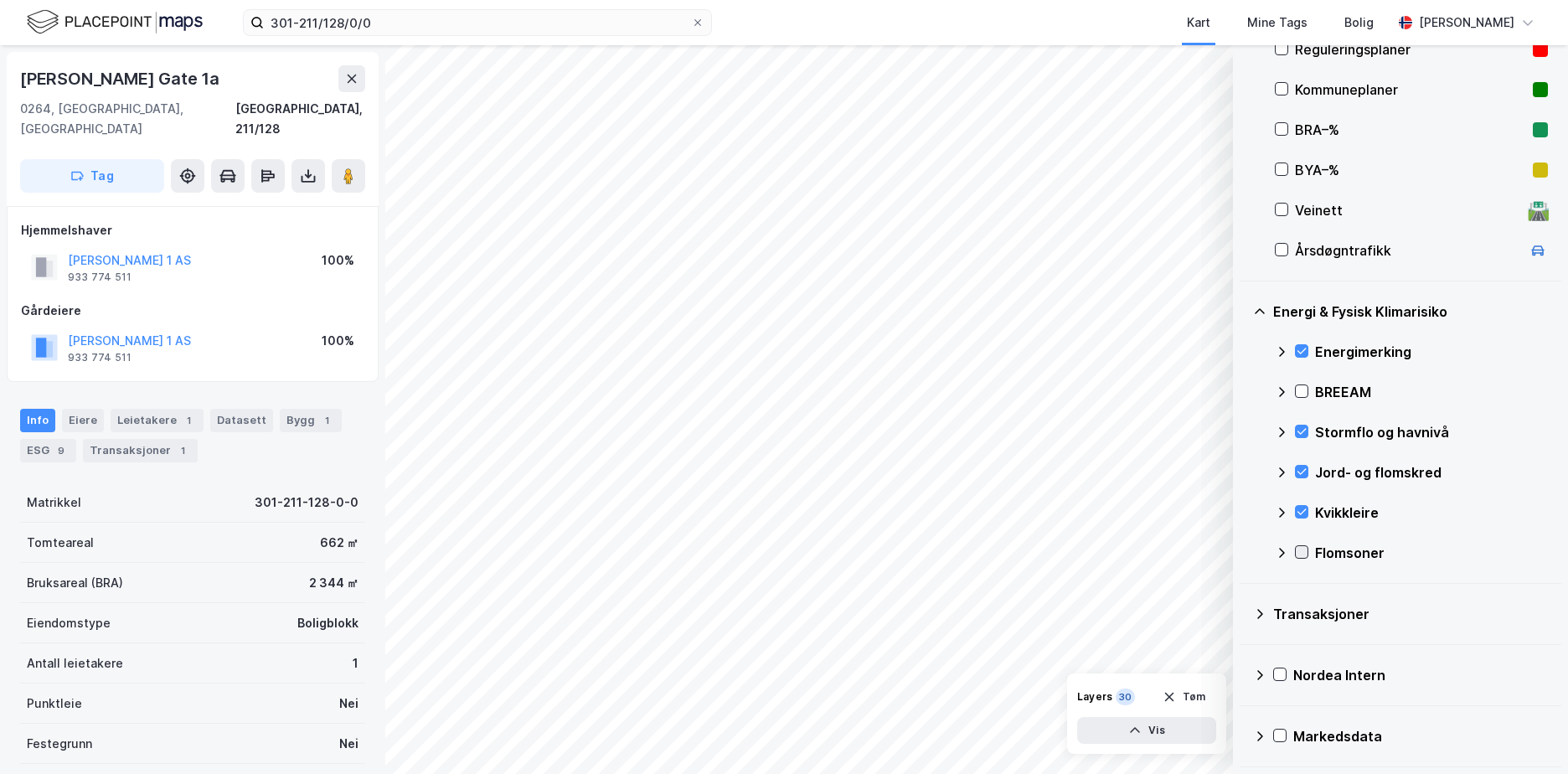
click at [1300, 552] on icon at bounding box center [1302, 551] width 11 height 11
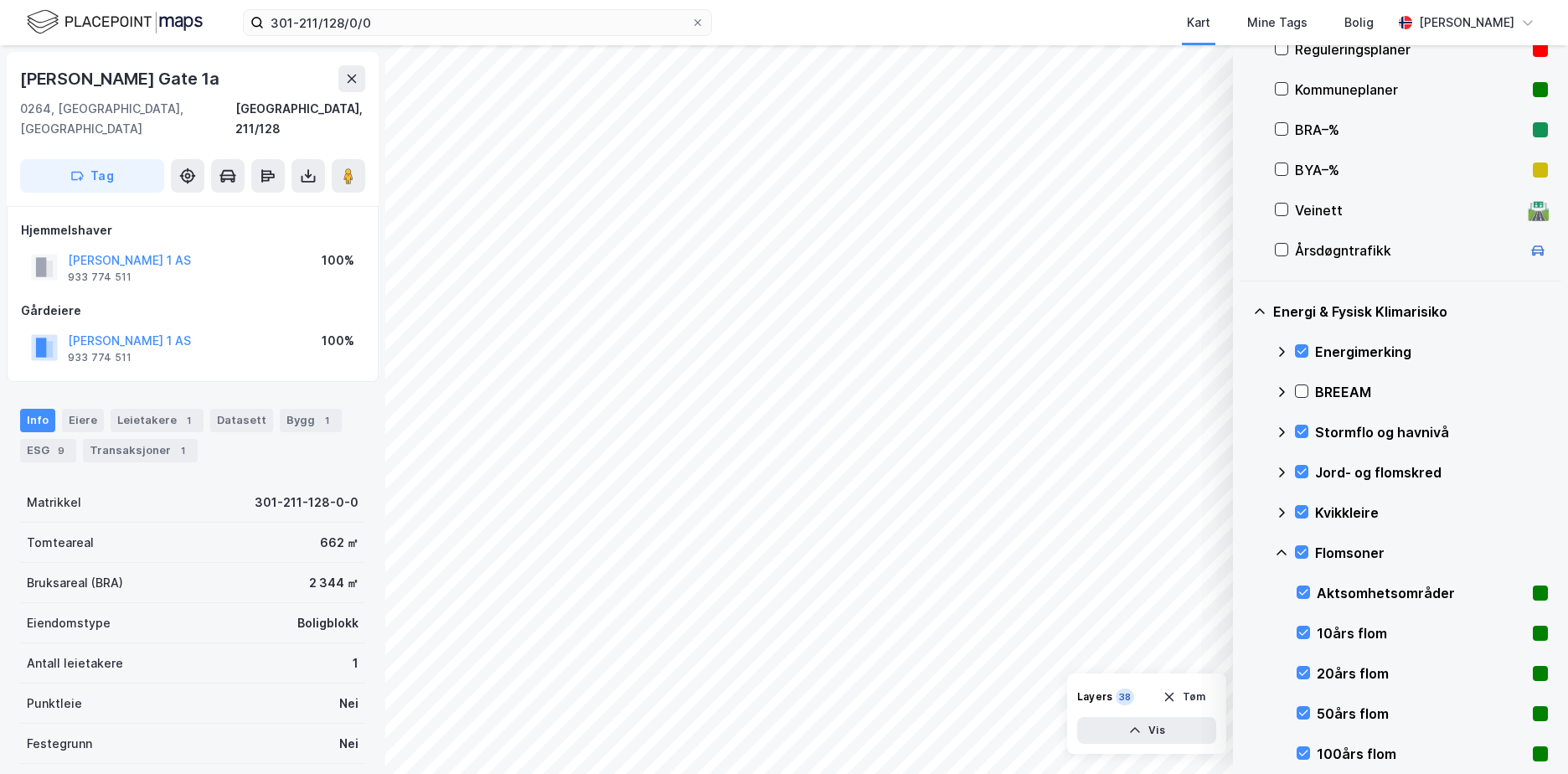
click at [1282, 551] on icon at bounding box center [1282, 552] width 13 height 13
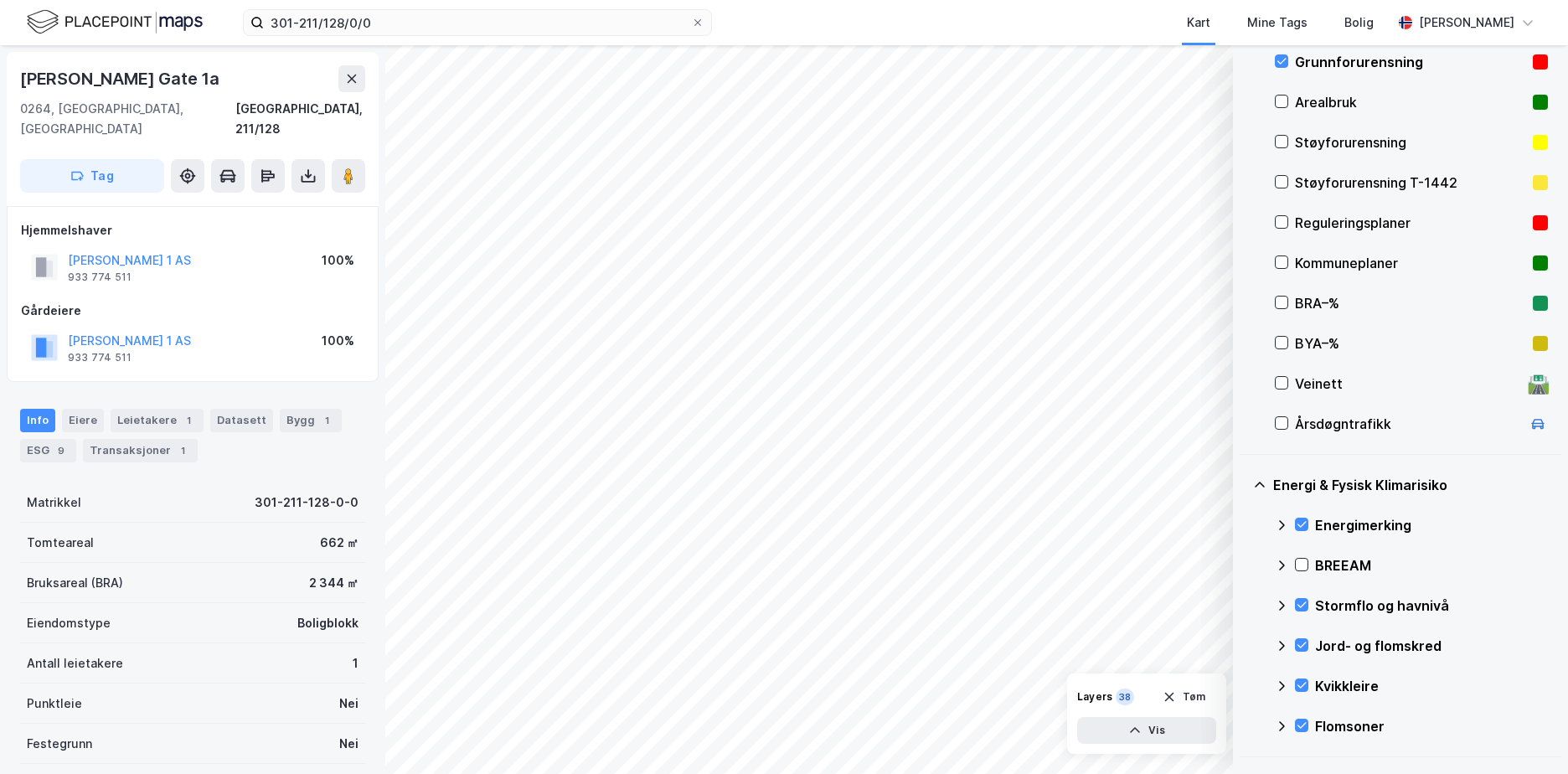
scroll to position [220, 0]
click at [1188, 696] on button "Tøm" at bounding box center [1184, 697] width 65 height 27
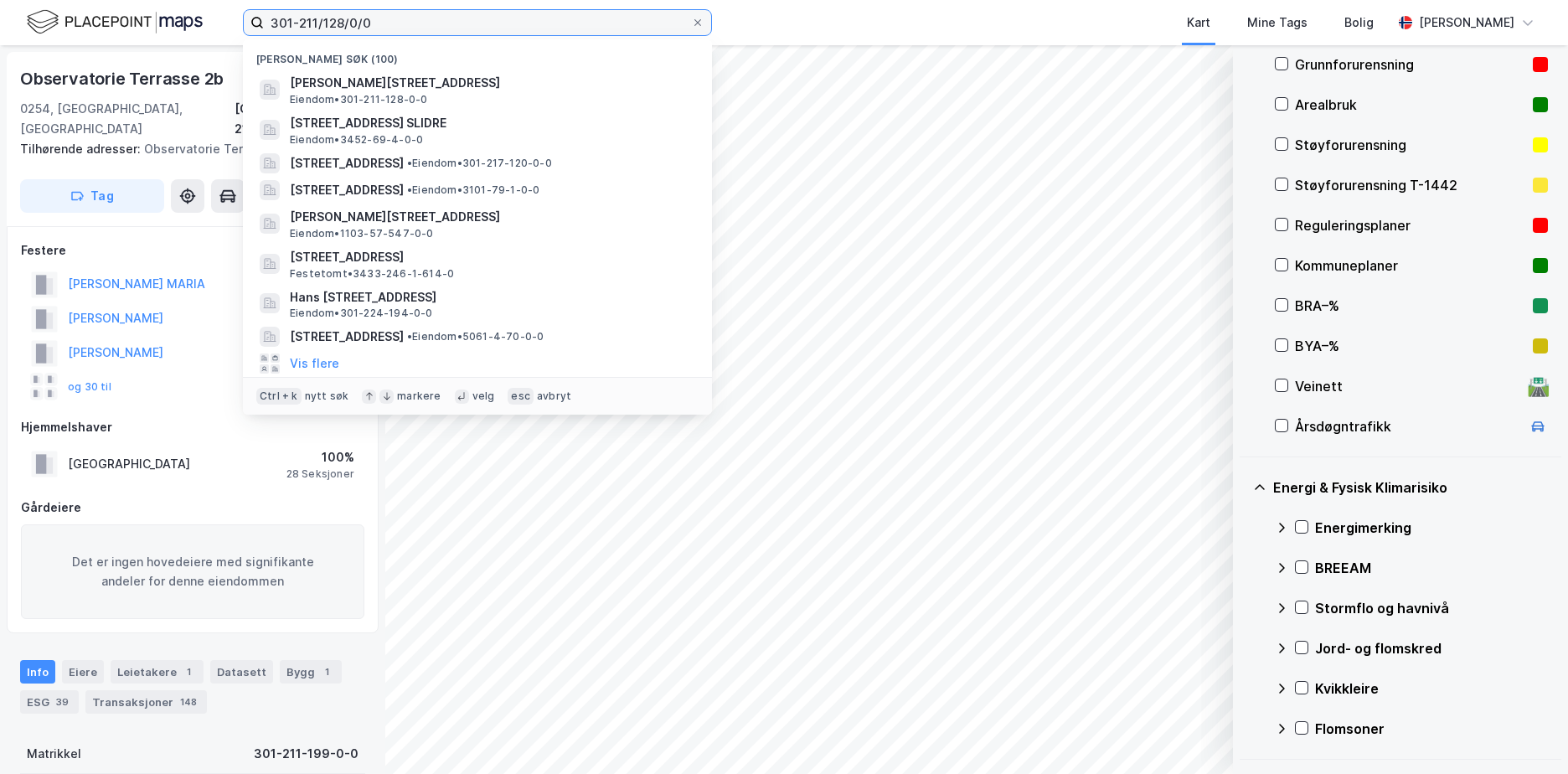
drag, startPoint x: 376, startPoint y: 21, endPoint x: 184, endPoint y: 36, distance: 192.6
click at [184, 36] on div "301-211/128/0/0 Nylige søk (100) [PERSON_NAME][STREET_ADDRESS][GEOGRAPHIC_DATA]…" at bounding box center [784, 22] width 1568 height 45
paste input "2/92"
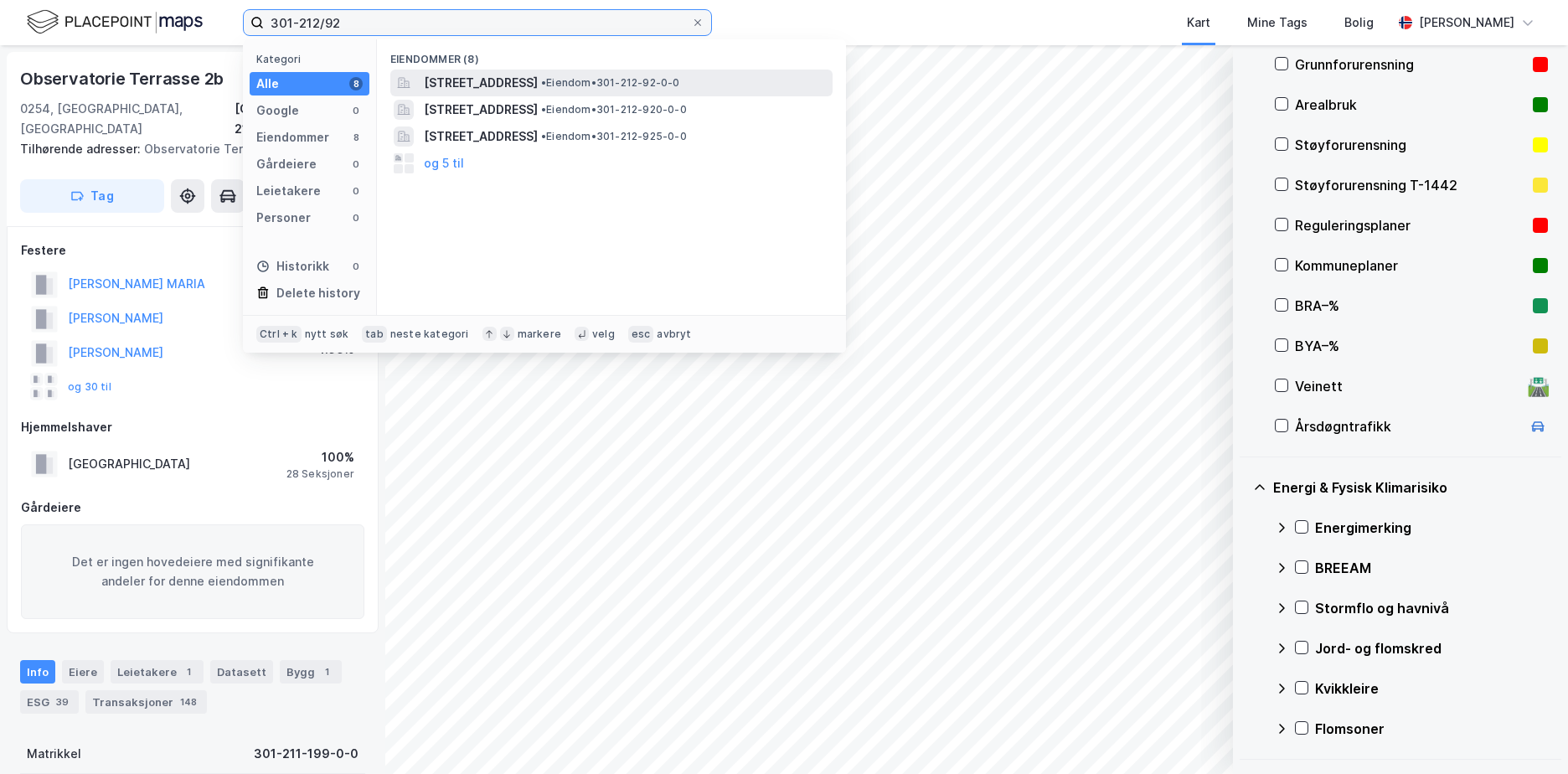
type input "301-212/92"
click at [518, 80] on span "[STREET_ADDRESS]" at bounding box center [481, 83] width 114 height 20
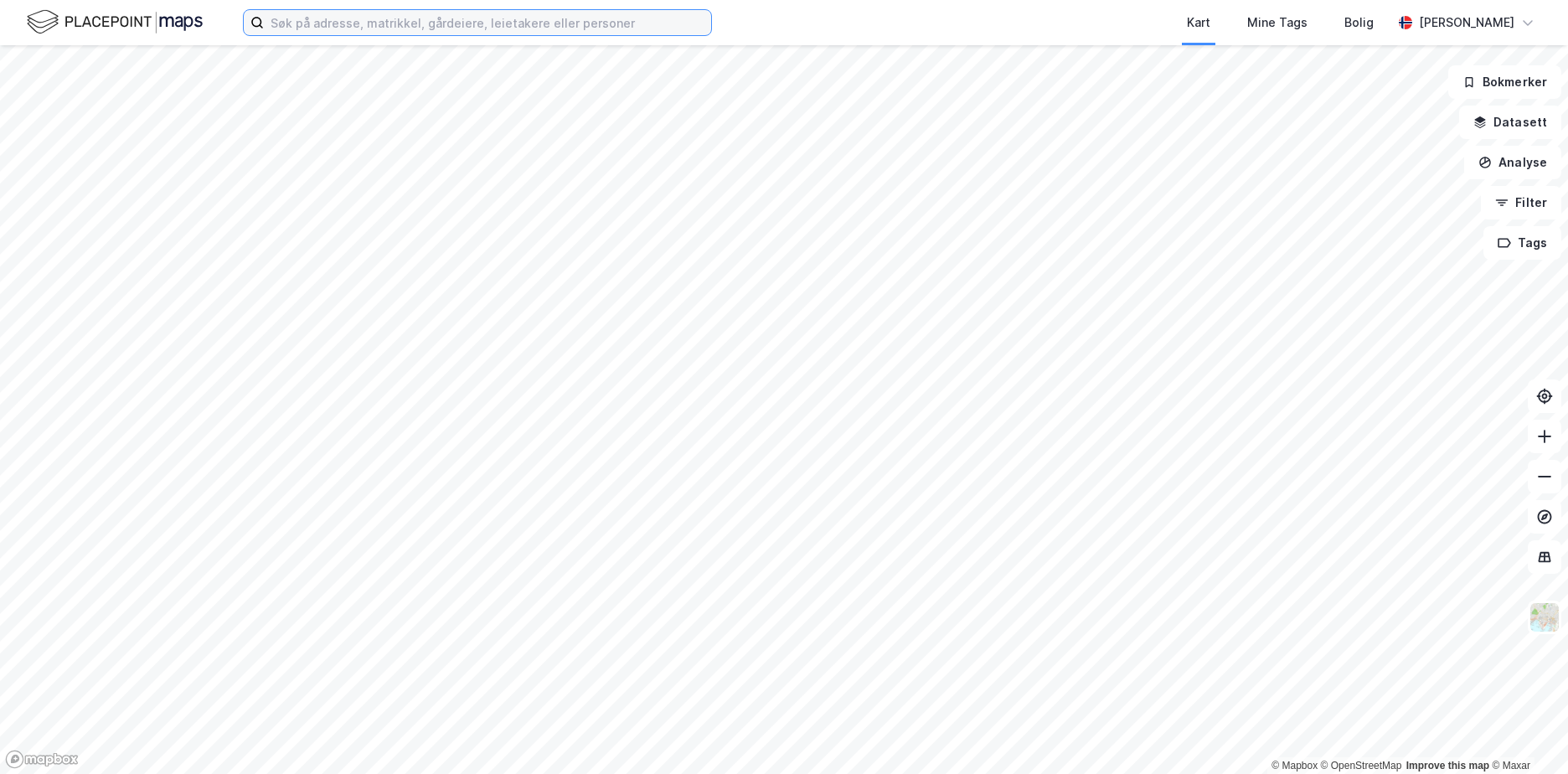
click at [387, 17] on input at bounding box center [488, 23] width 448 height 25
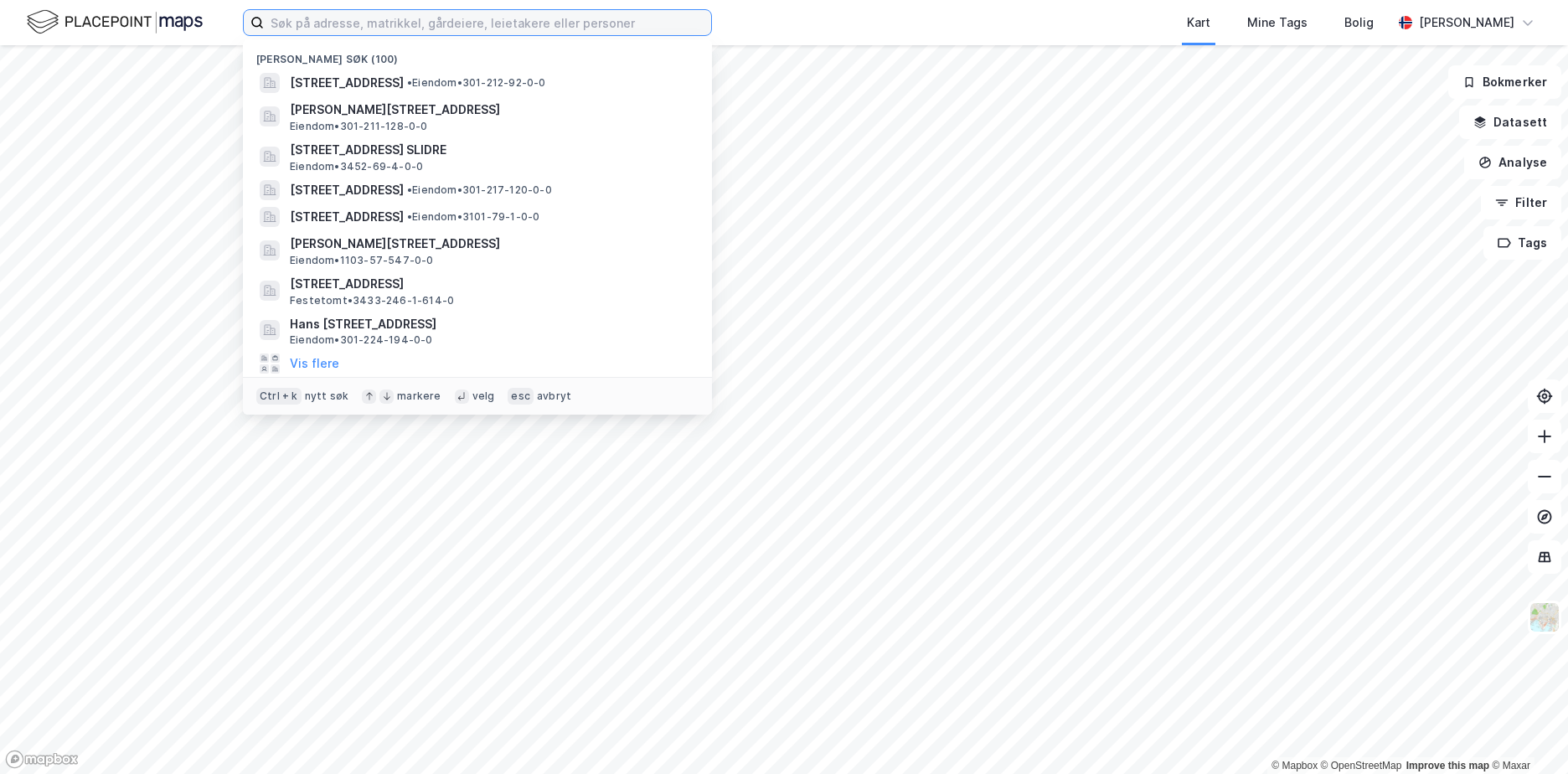
paste input "301-212/92"
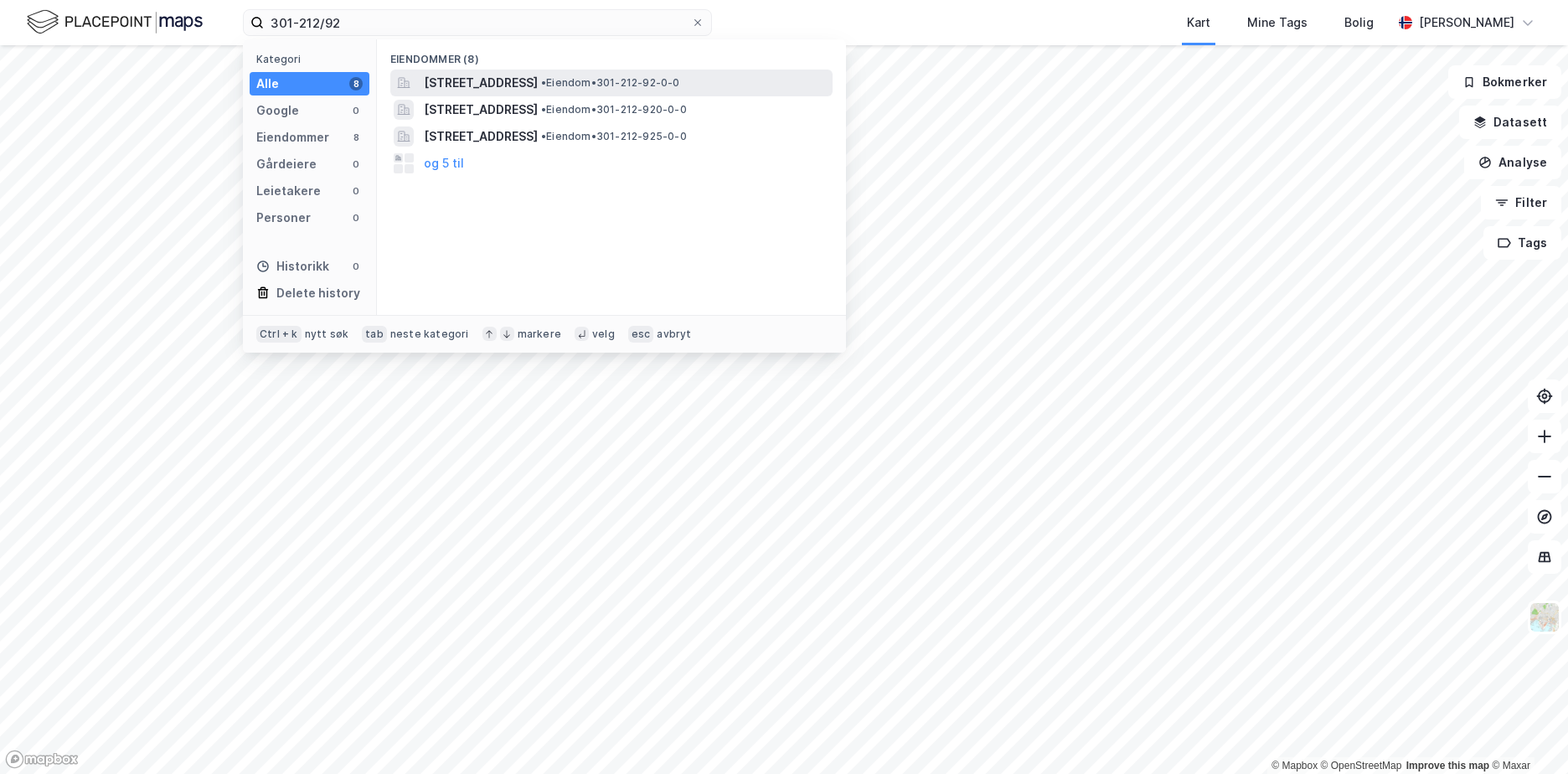
click at [455, 77] on span "[STREET_ADDRESS]" at bounding box center [481, 83] width 114 height 20
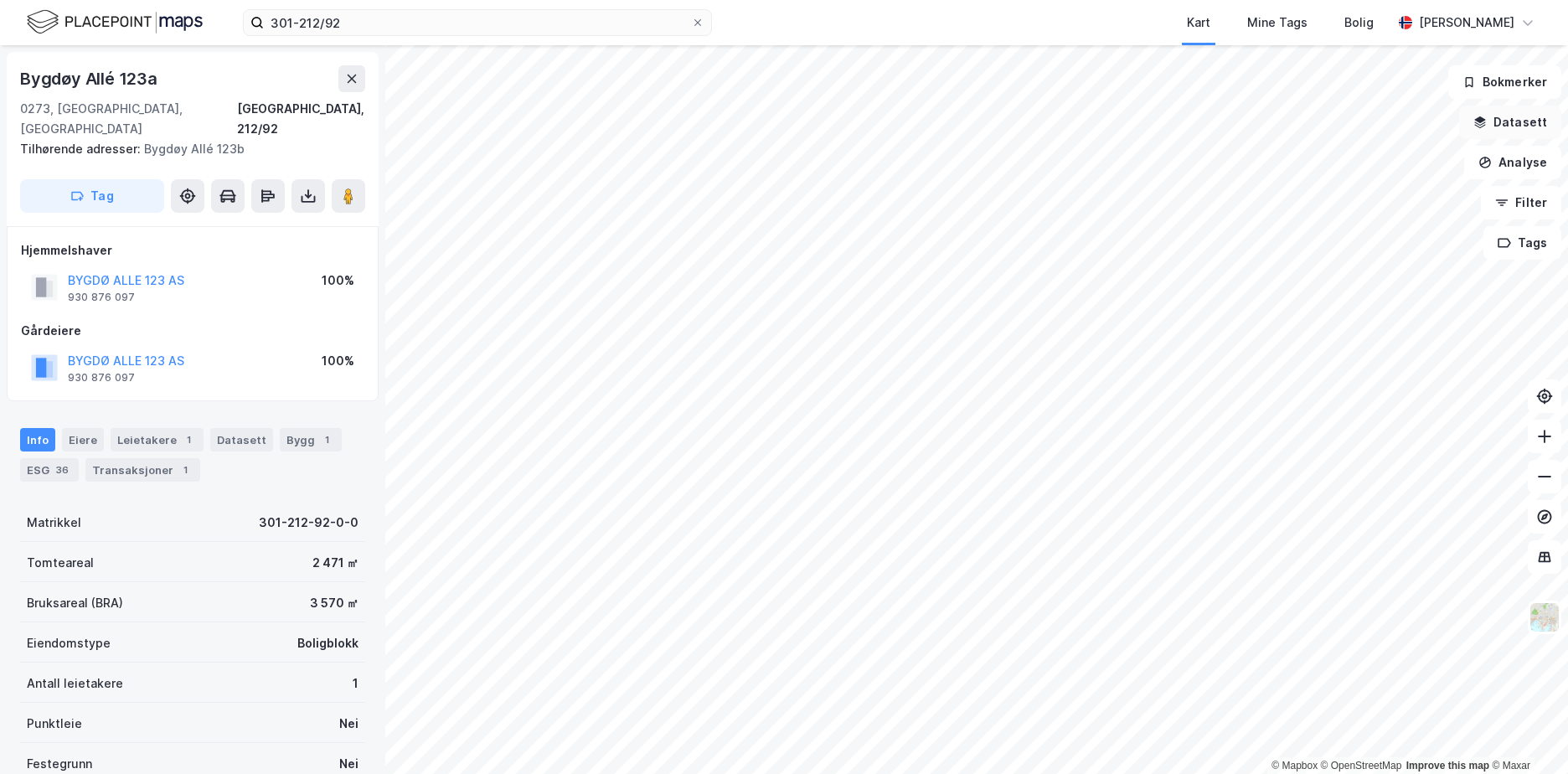
click at [1515, 125] on button "Datasett" at bounding box center [1510, 122] width 102 height 33
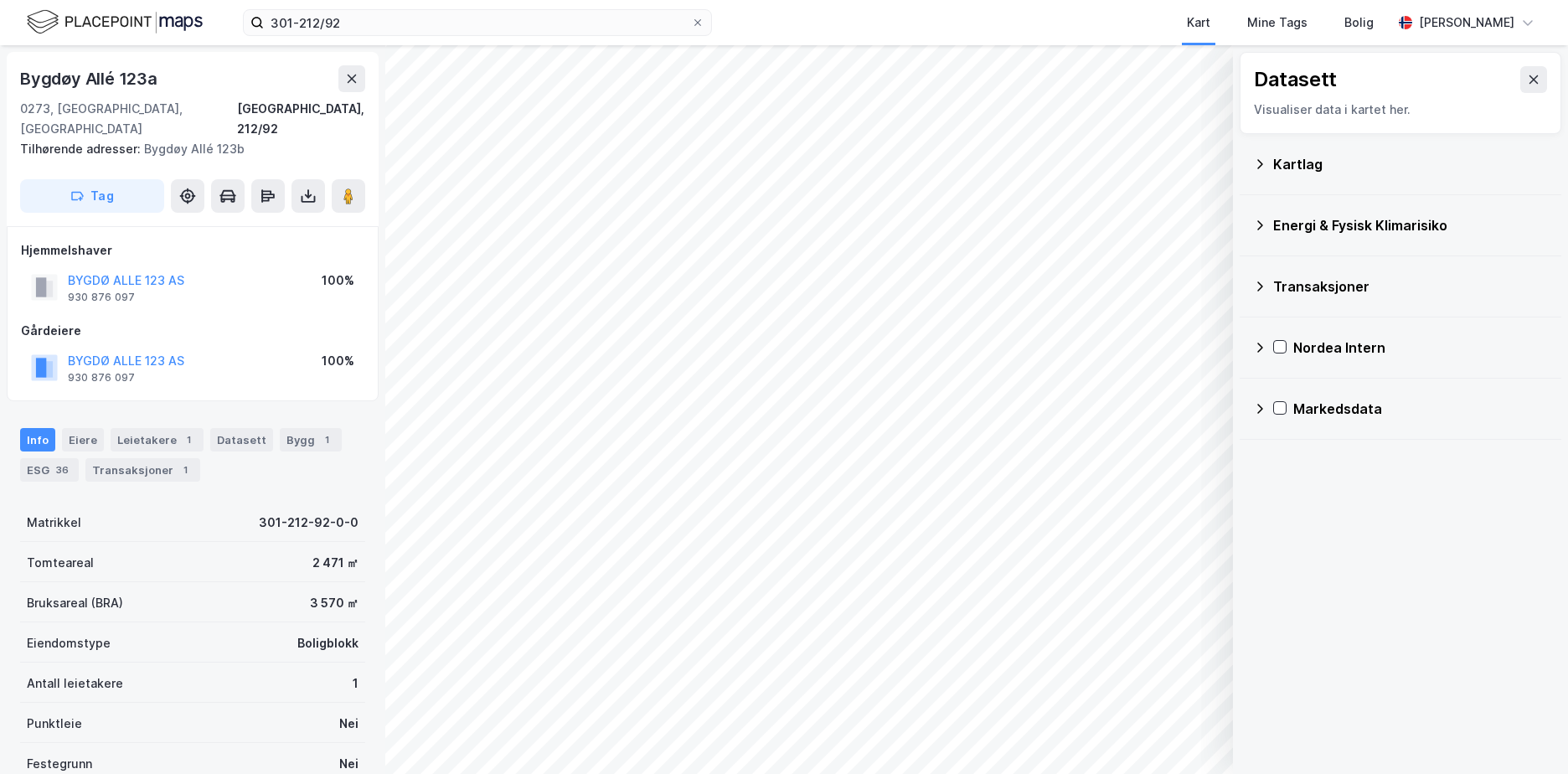
click at [1297, 163] on div "Kartlag" at bounding box center [1411, 164] width 274 height 20
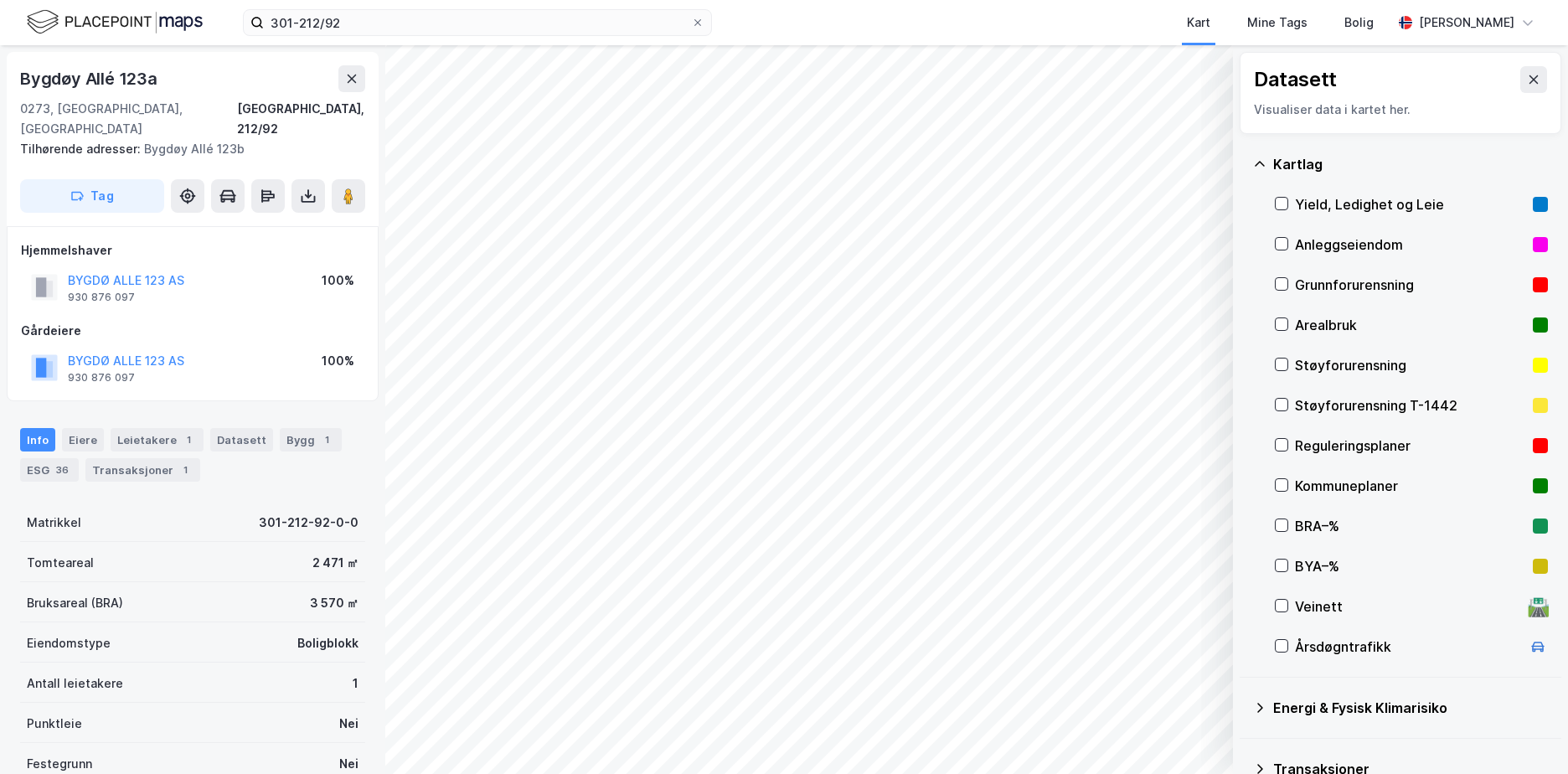
click at [1326, 276] on div "Grunnforurensning" at bounding box center [1411, 284] width 231 height 20
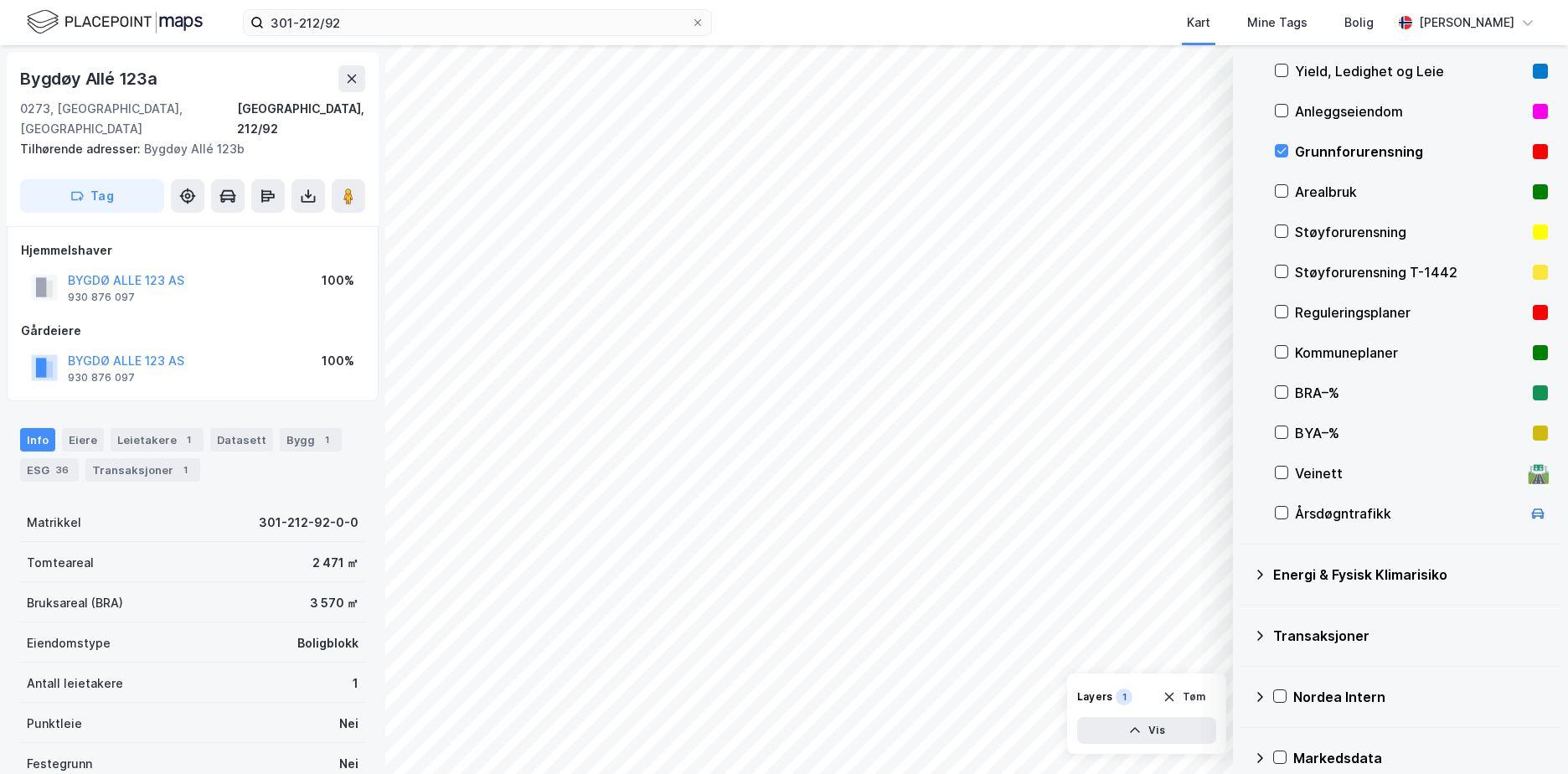
scroll to position [155, 0]
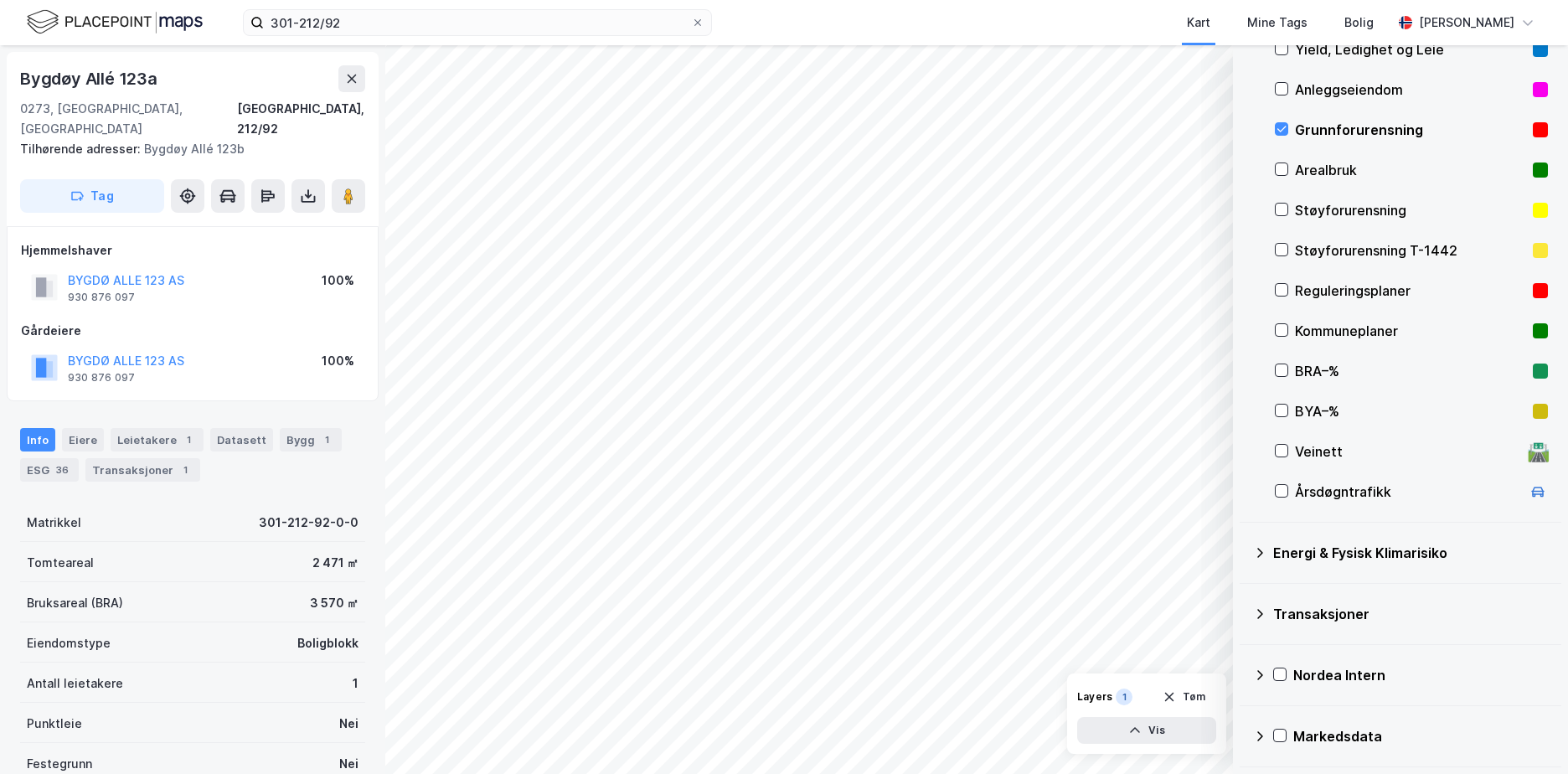
click at [1262, 546] on icon at bounding box center [1260, 552] width 13 height 13
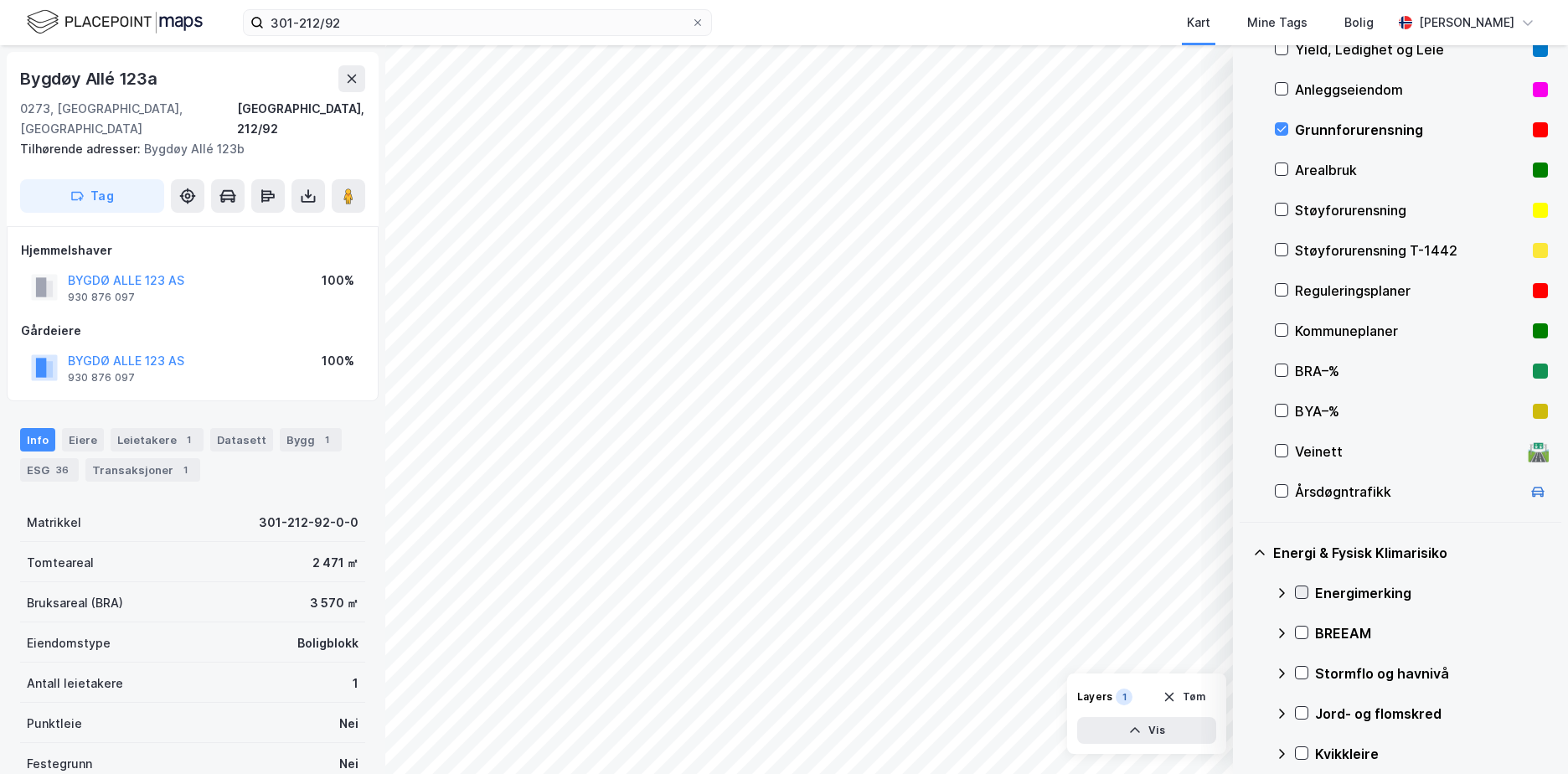
click at [1303, 586] on icon at bounding box center [1302, 592] width 11 height 11
click at [1279, 590] on icon at bounding box center [1282, 593] width 13 height 13
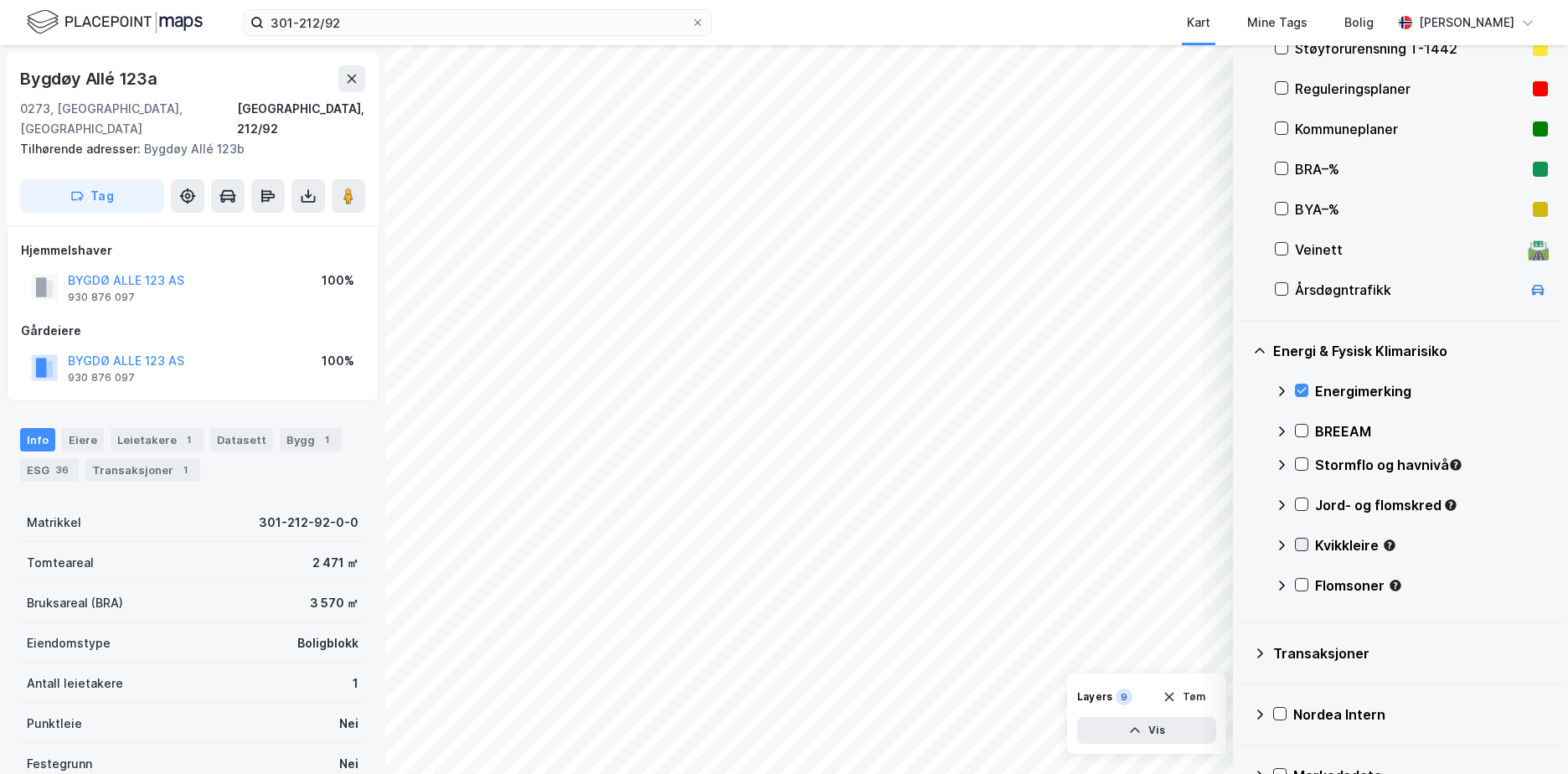
click at [1299, 546] on icon at bounding box center [1302, 545] width 10 height 6
click at [1280, 542] on icon at bounding box center [1282, 546] width 13 height 13
click at [1301, 498] on icon at bounding box center [1302, 504] width 11 height 11
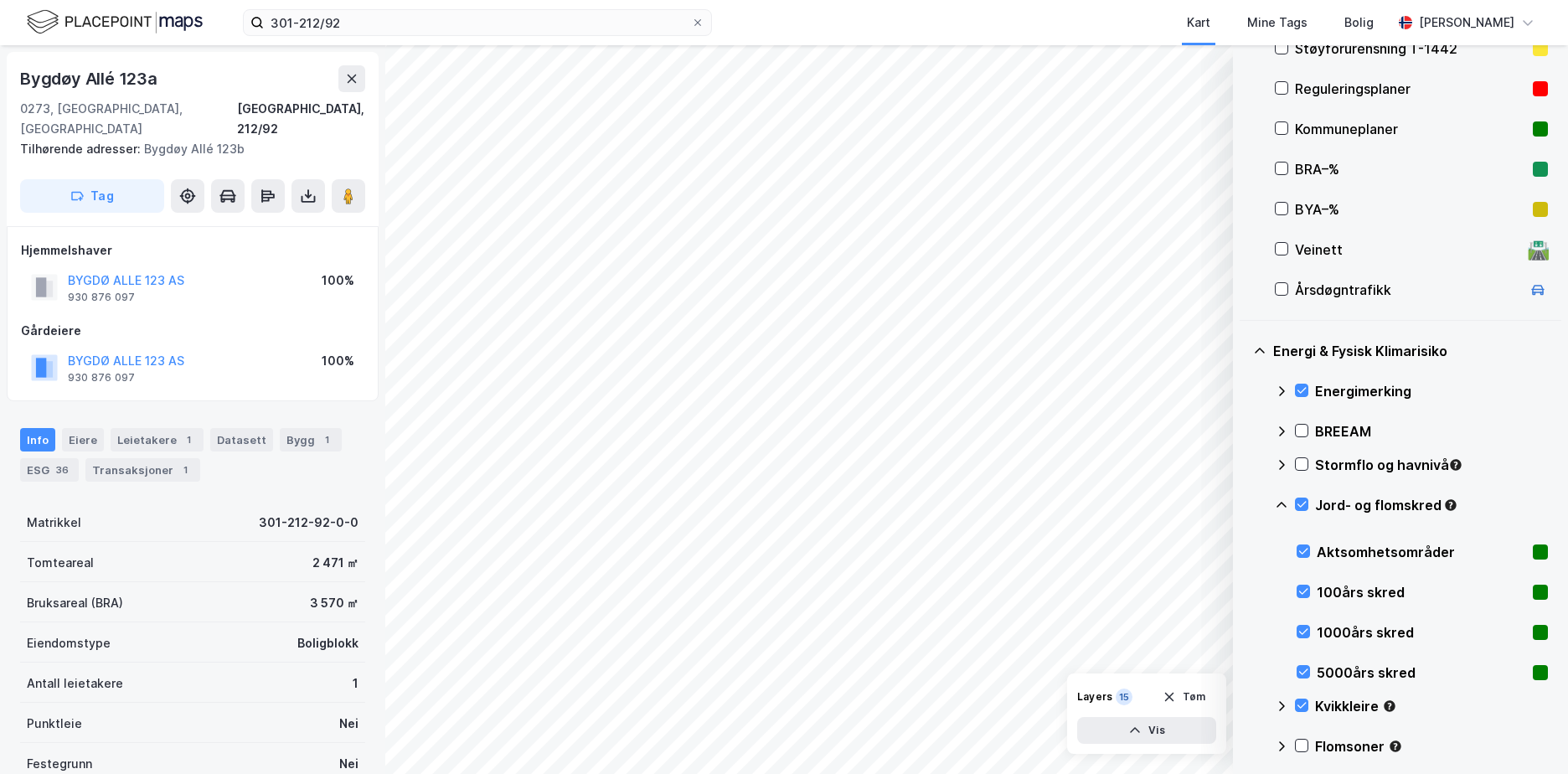
click at [1282, 501] on icon at bounding box center [1282, 505] width 13 height 13
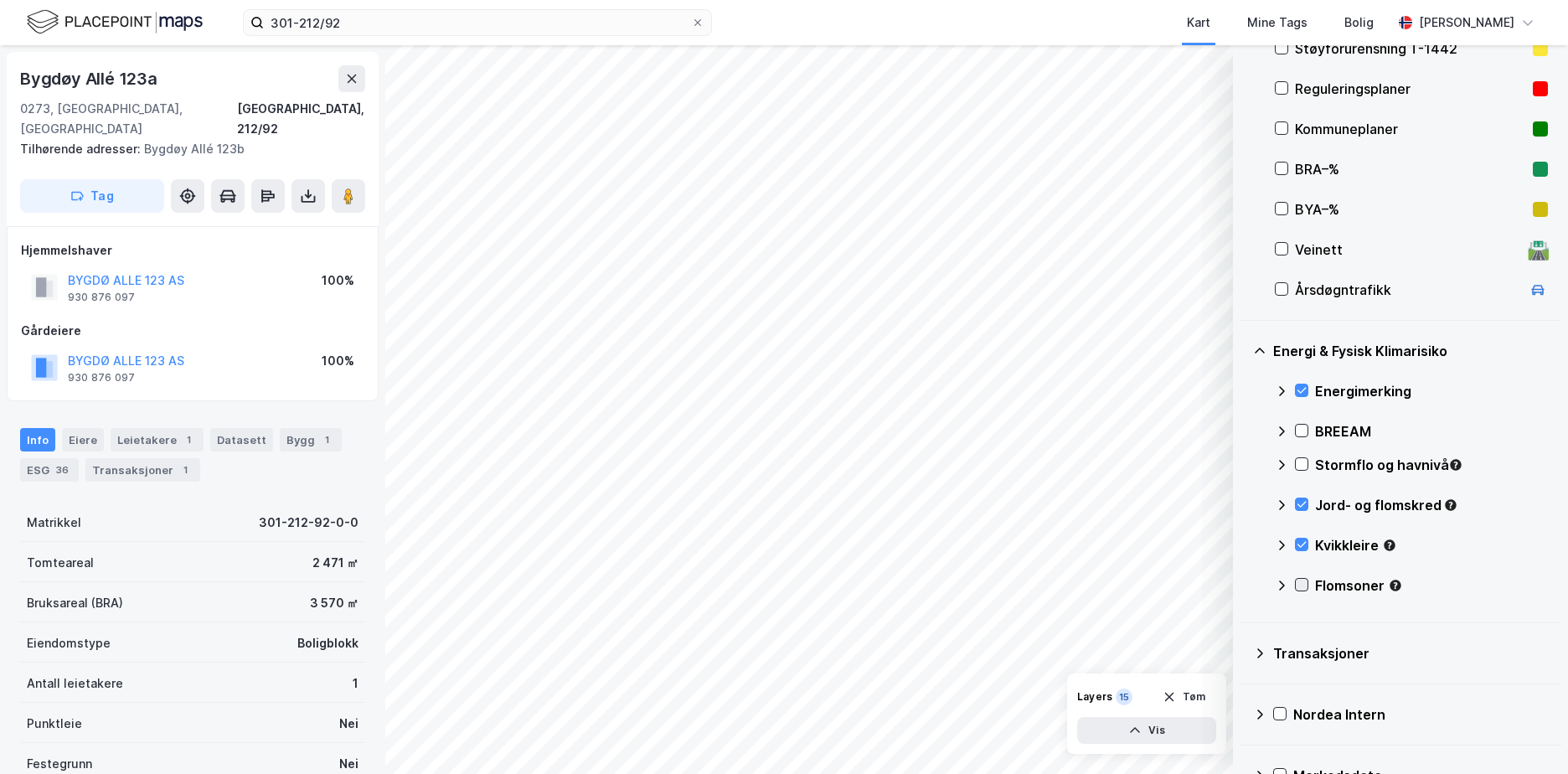
click at [1300, 586] on icon at bounding box center [1302, 585] width 10 height 6
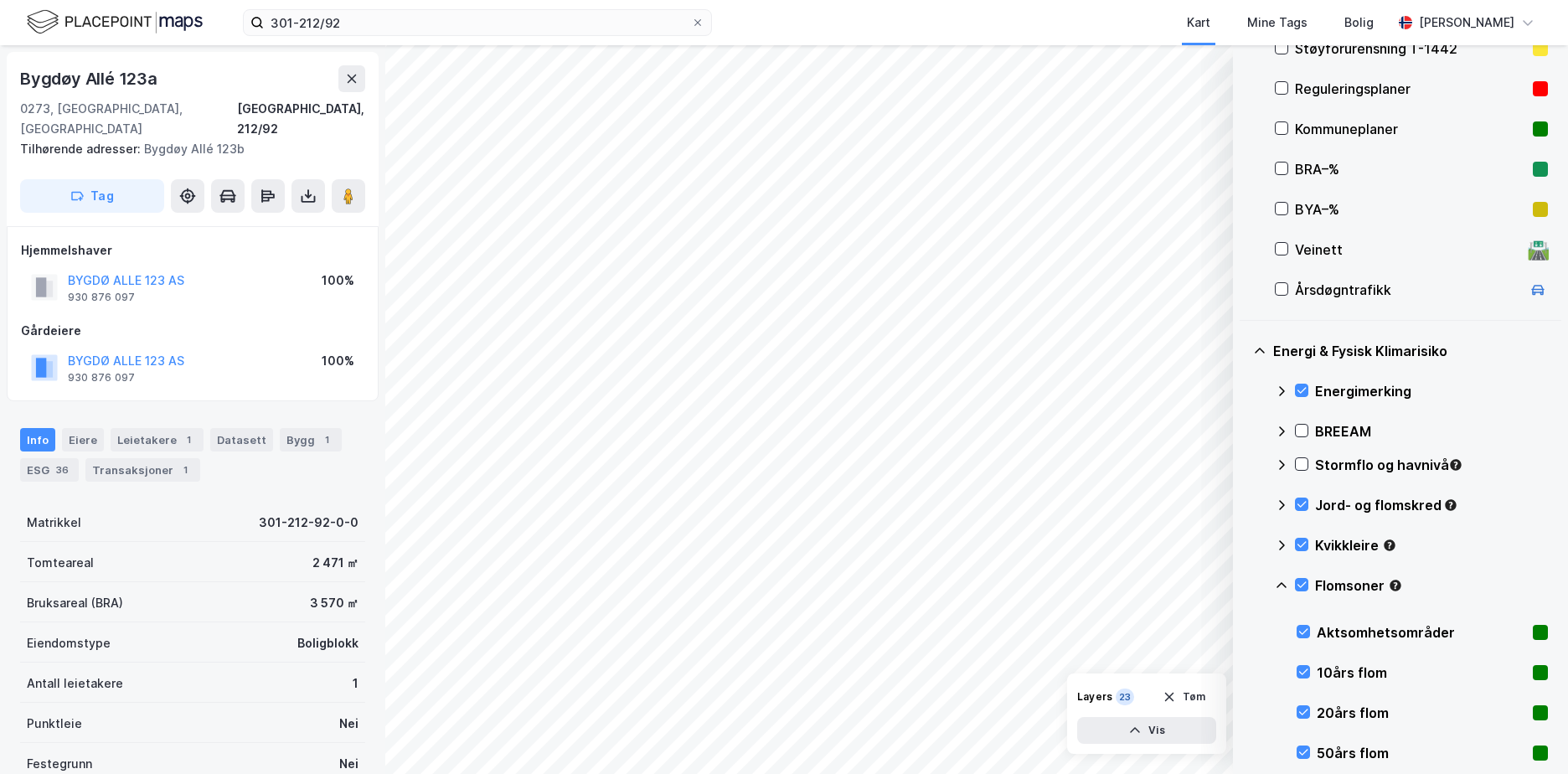
click at [1284, 584] on icon at bounding box center [1282, 585] width 13 height 13
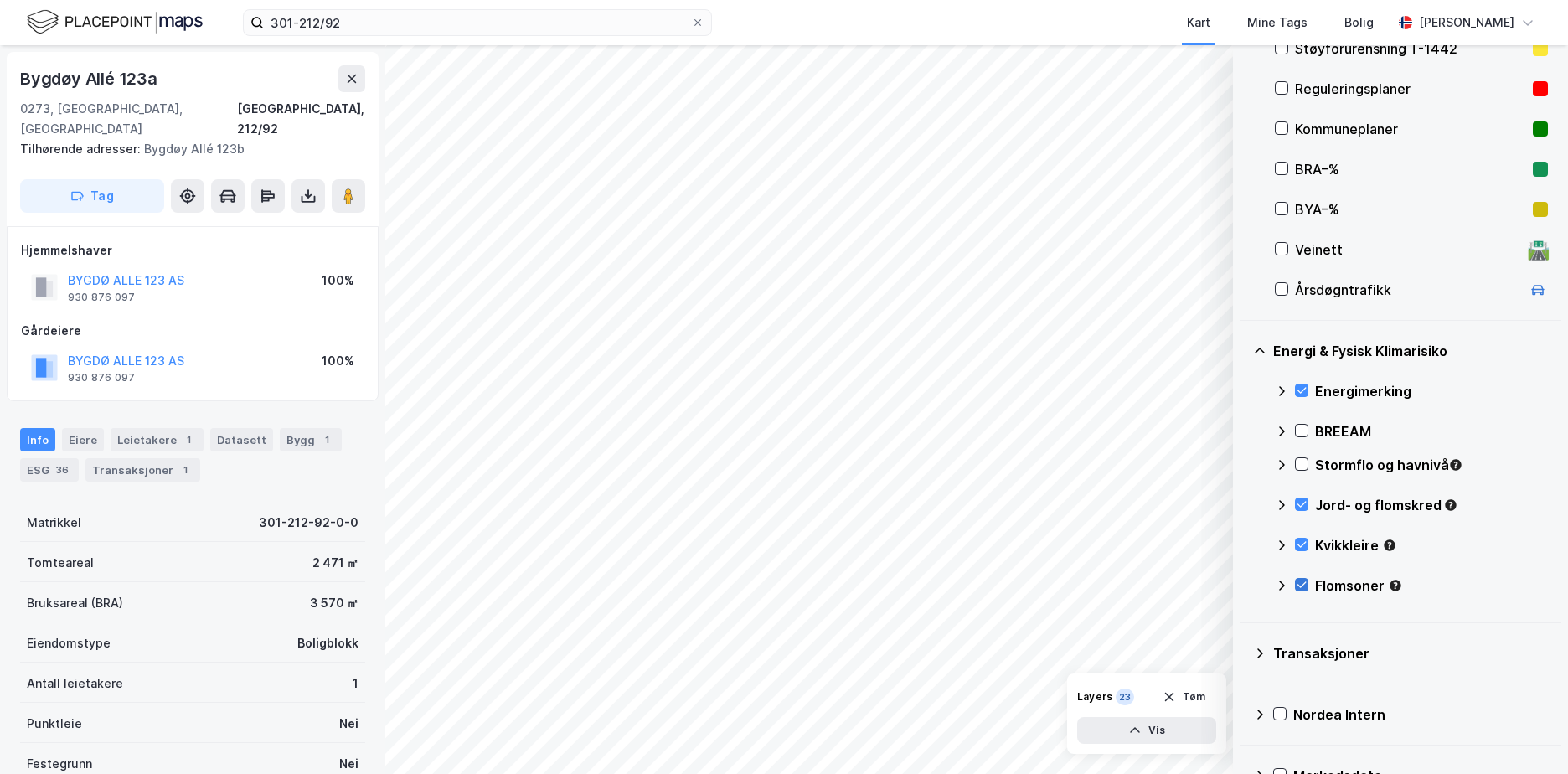
click at [1304, 581] on icon at bounding box center [1302, 585] width 11 height 11
click at [1282, 583] on icon at bounding box center [1282, 585] width 6 height 10
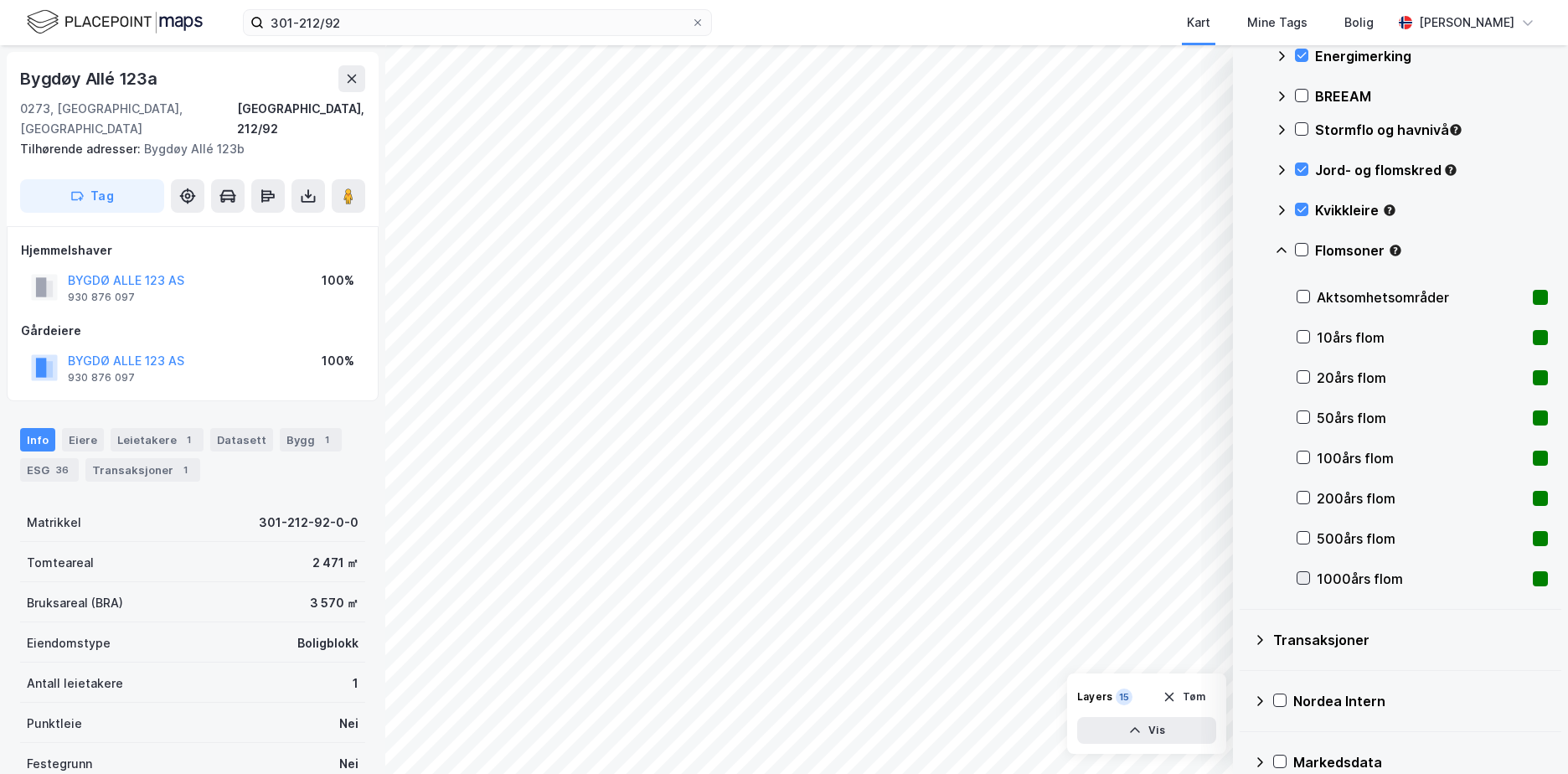
click at [1302, 573] on icon at bounding box center [1303, 578] width 11 height 11
click at [1303, 572] on icon at bounding box center [1303, 578] width 11 height 11
click at [1299, 331] on icon at bounding box center [1303, 336] width 11 height 11
click at [1306, 380] on icon at bounding box center [1303, 377] width 11 height 11
click at [1301, 413] on icon at bounding box center [1303, 417] width 11 height 11
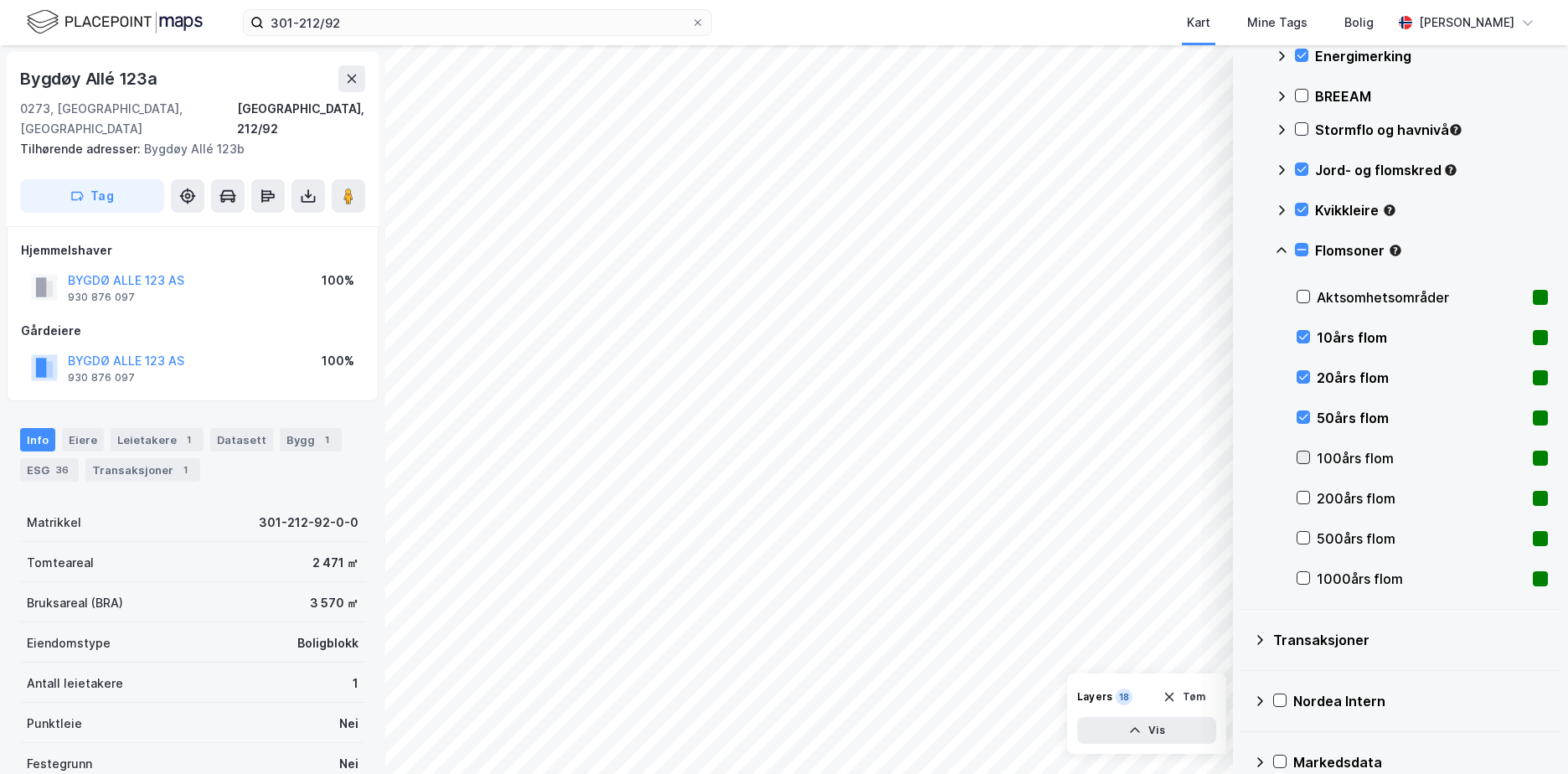
click at [1303, 460] on icon at bounding box center [1304, 458] width 10 height 6
click at [1304, 495] on icon at bounding box center [1303, 497] width 11 height 11
click at [1303, 536] on icon at bounding box center [1303, 537] width 11 height 11
click at [1302, 580] on icon at bounding box center [1304, 578] width 10 height 6
click at [1302, 292] on icon at bounding box center [1303, 296] width 11 height 11
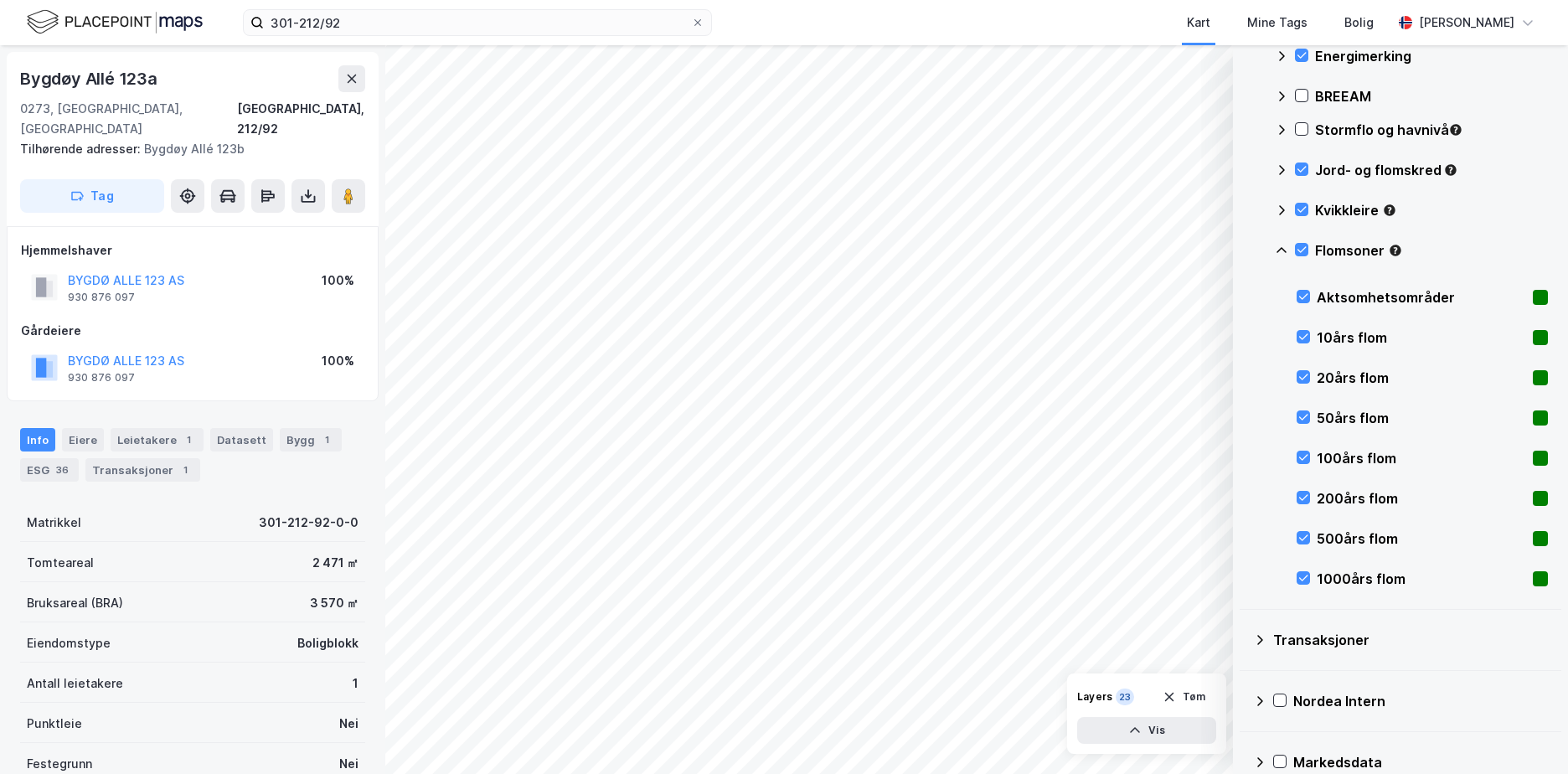
click at [1285, 252] on icon at bounding box center [1282, 250] width 13 height 13
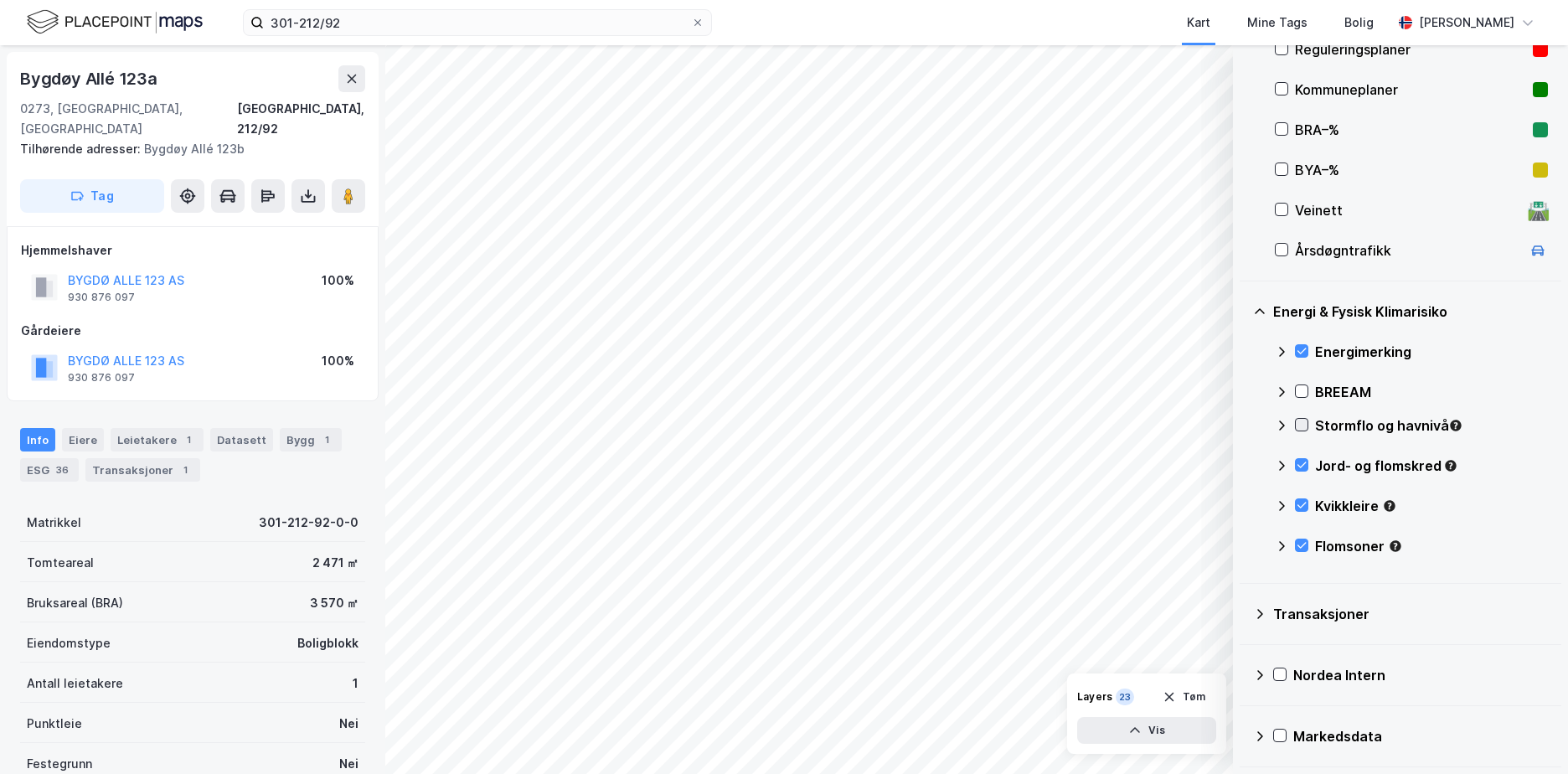
click at [1303, 423] on icon at bounding box center [1302, 425] width 11 height 11
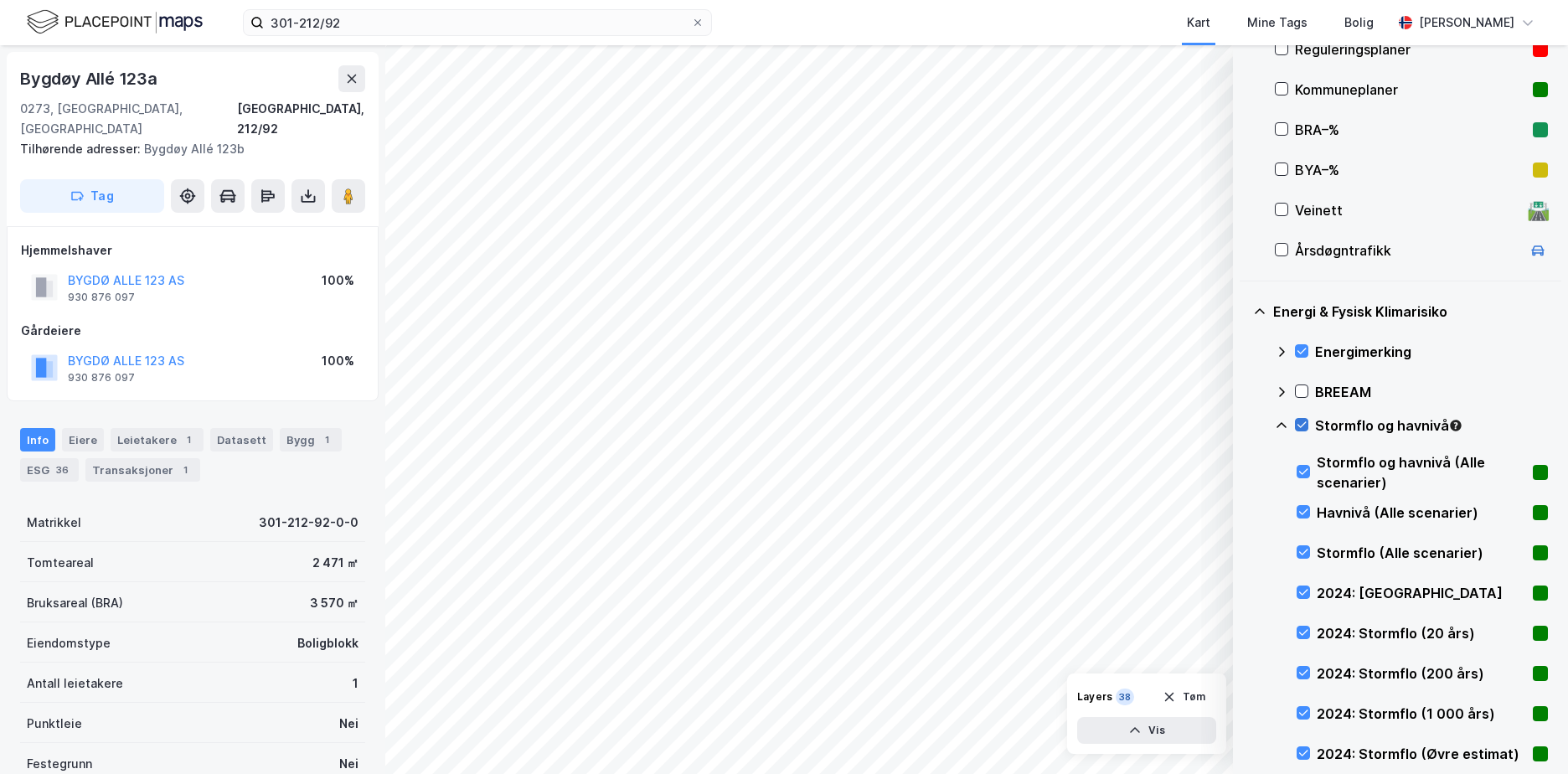
scroll to position [691, 0]
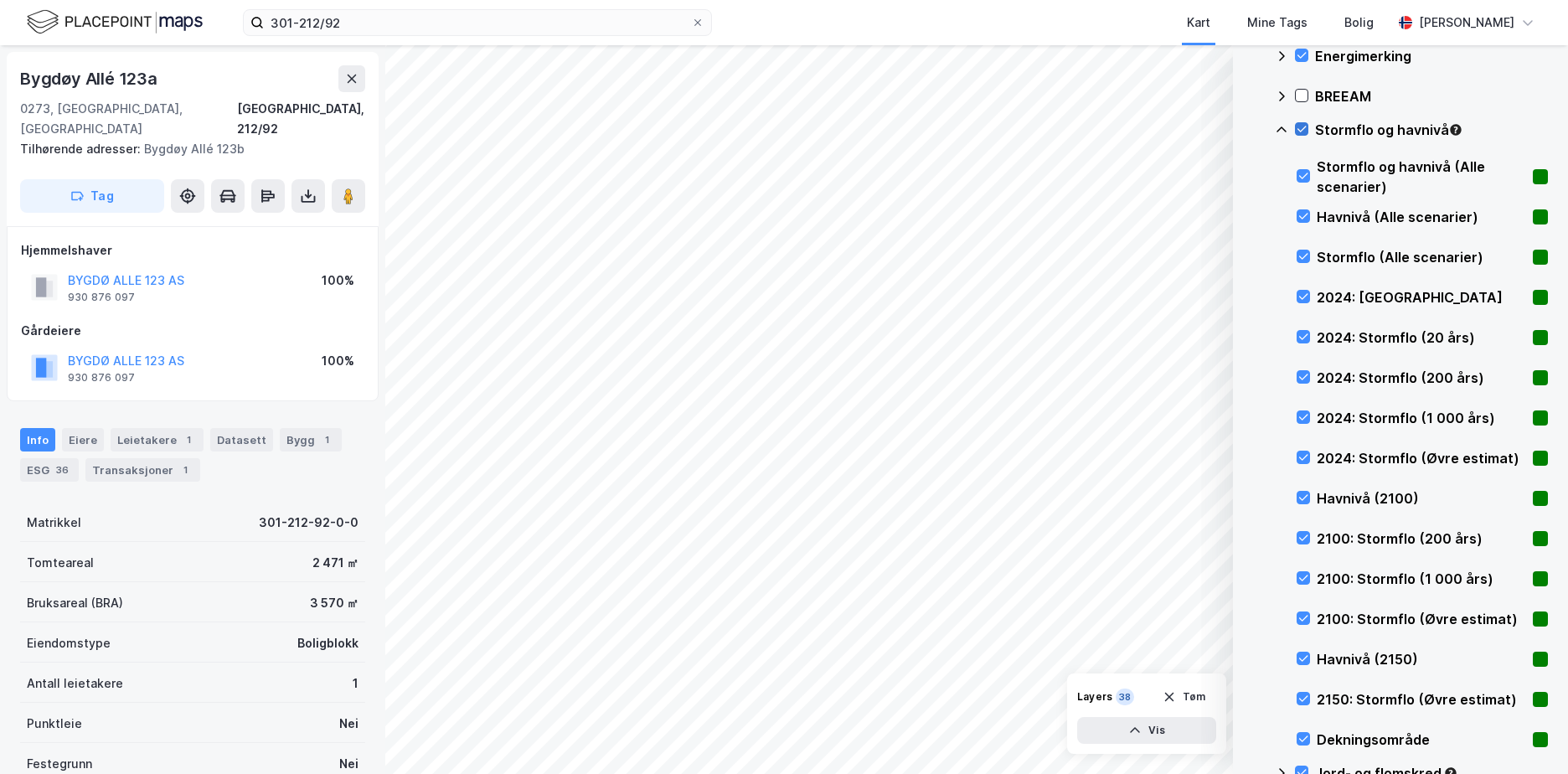
click at [1300, 127] on icon at bounding box center [1302, 129] width 11 height 11
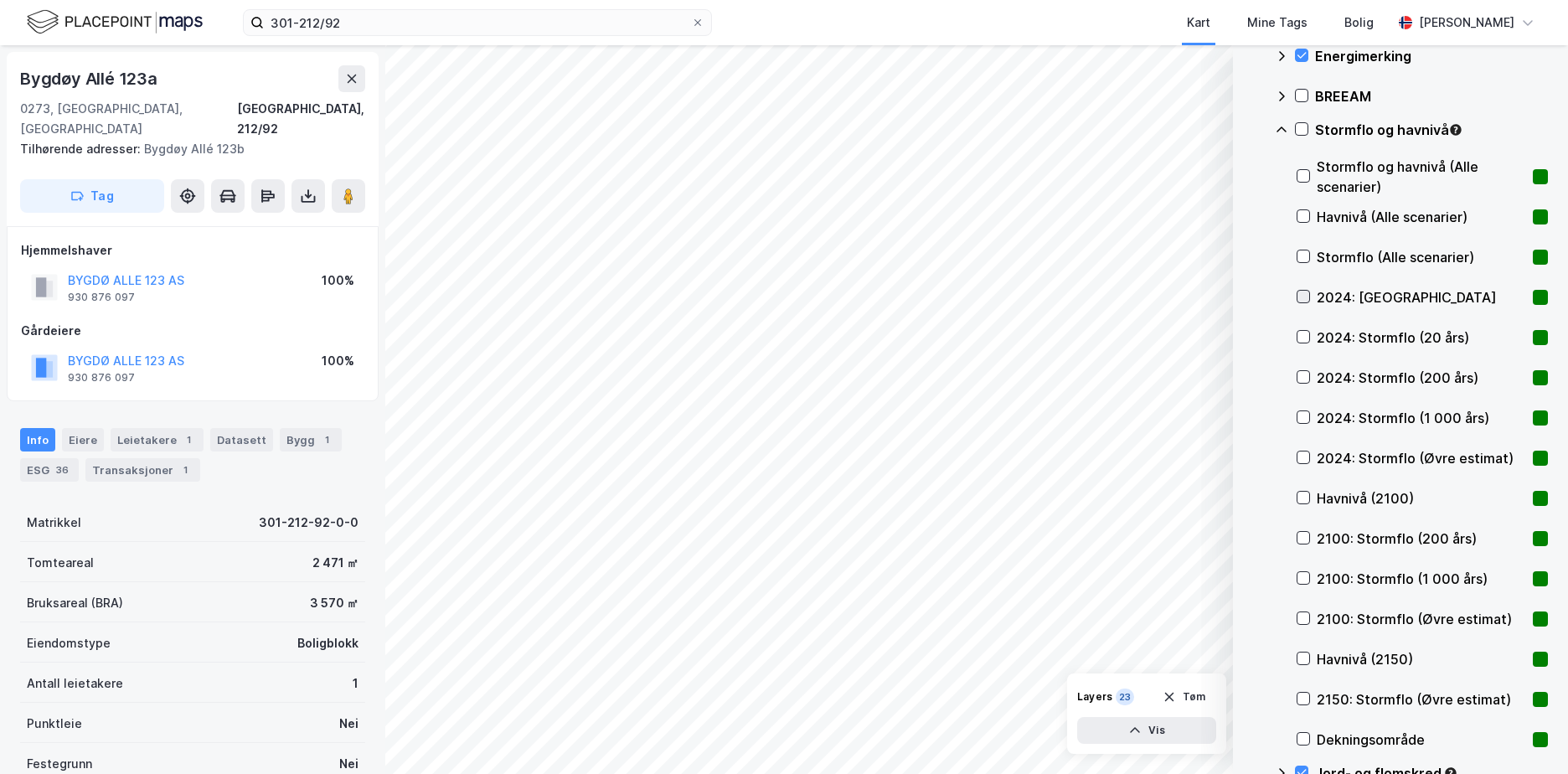
click at [1300, 295] on icon at bounding box center [1303, 296] width 11 height 11
click at [1304, 496] on icon at bounding box center [1303, 497] width 11 height 11
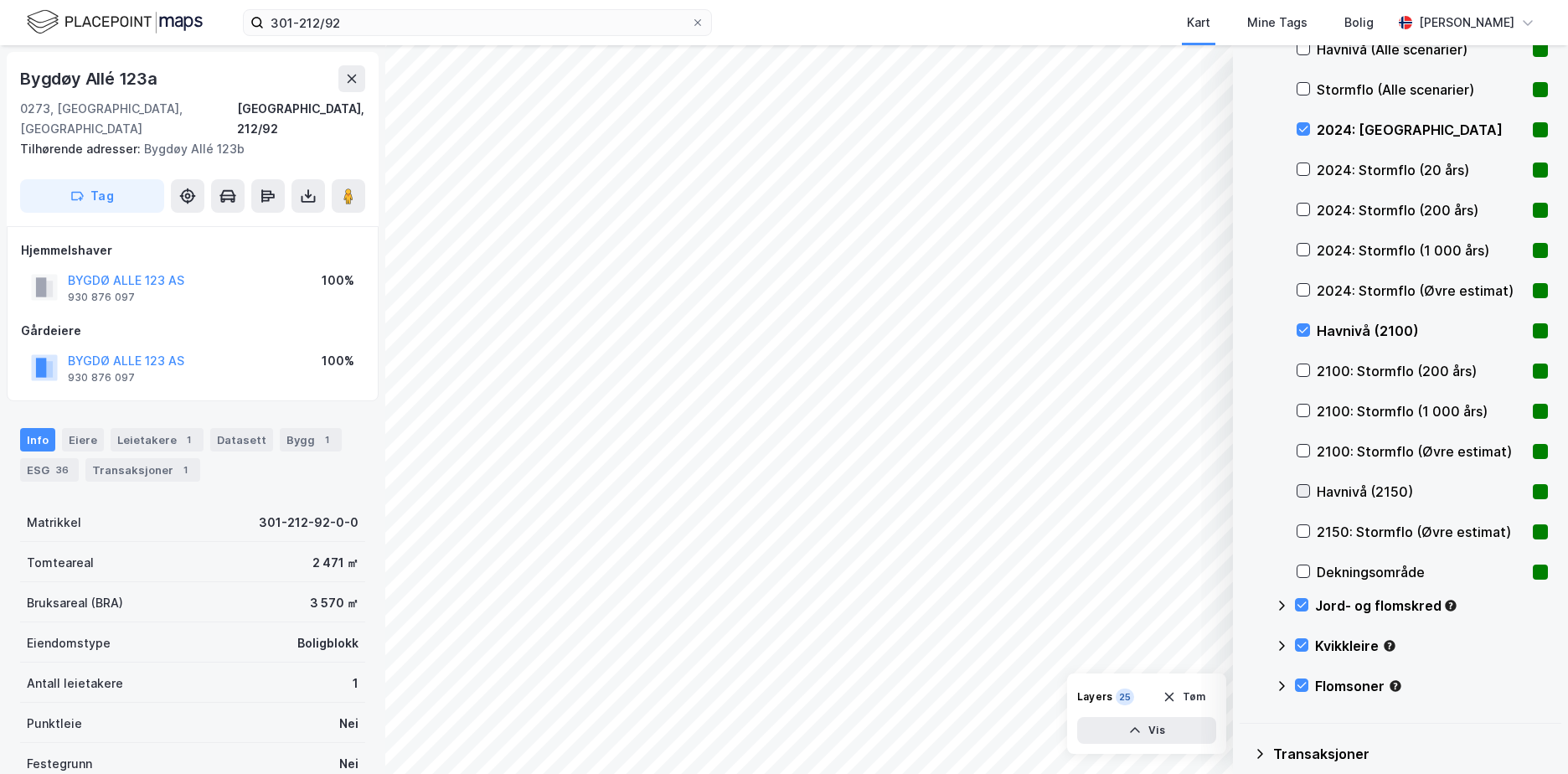
click at [1303, 489] on icon at bounding box center [1303, 490] width 11 height 11
click at [1301, 564] on div "Dekningsområde" at bounding box center [1422, 572] width 251 height 40
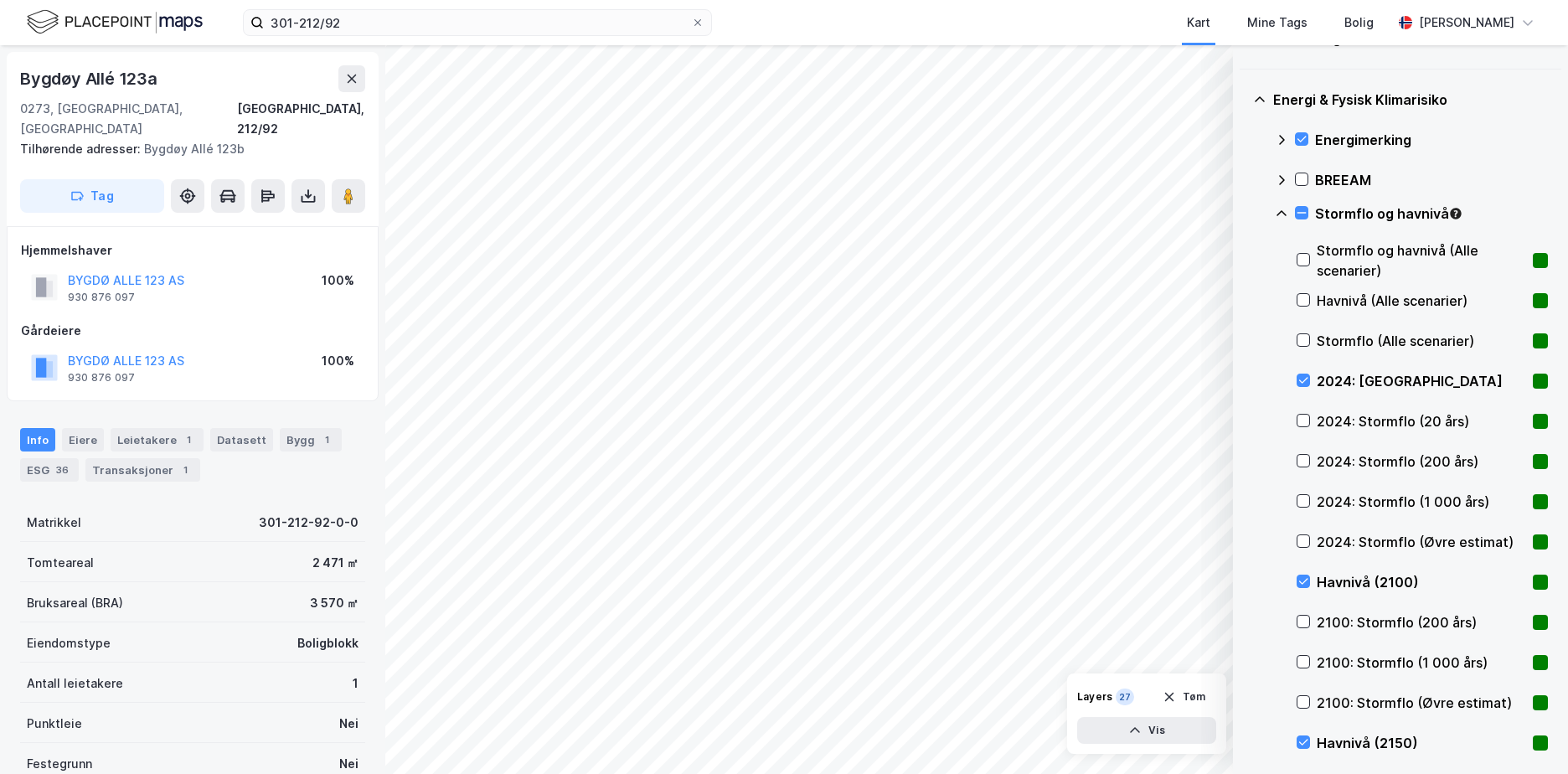
scroll to position [525, 0]
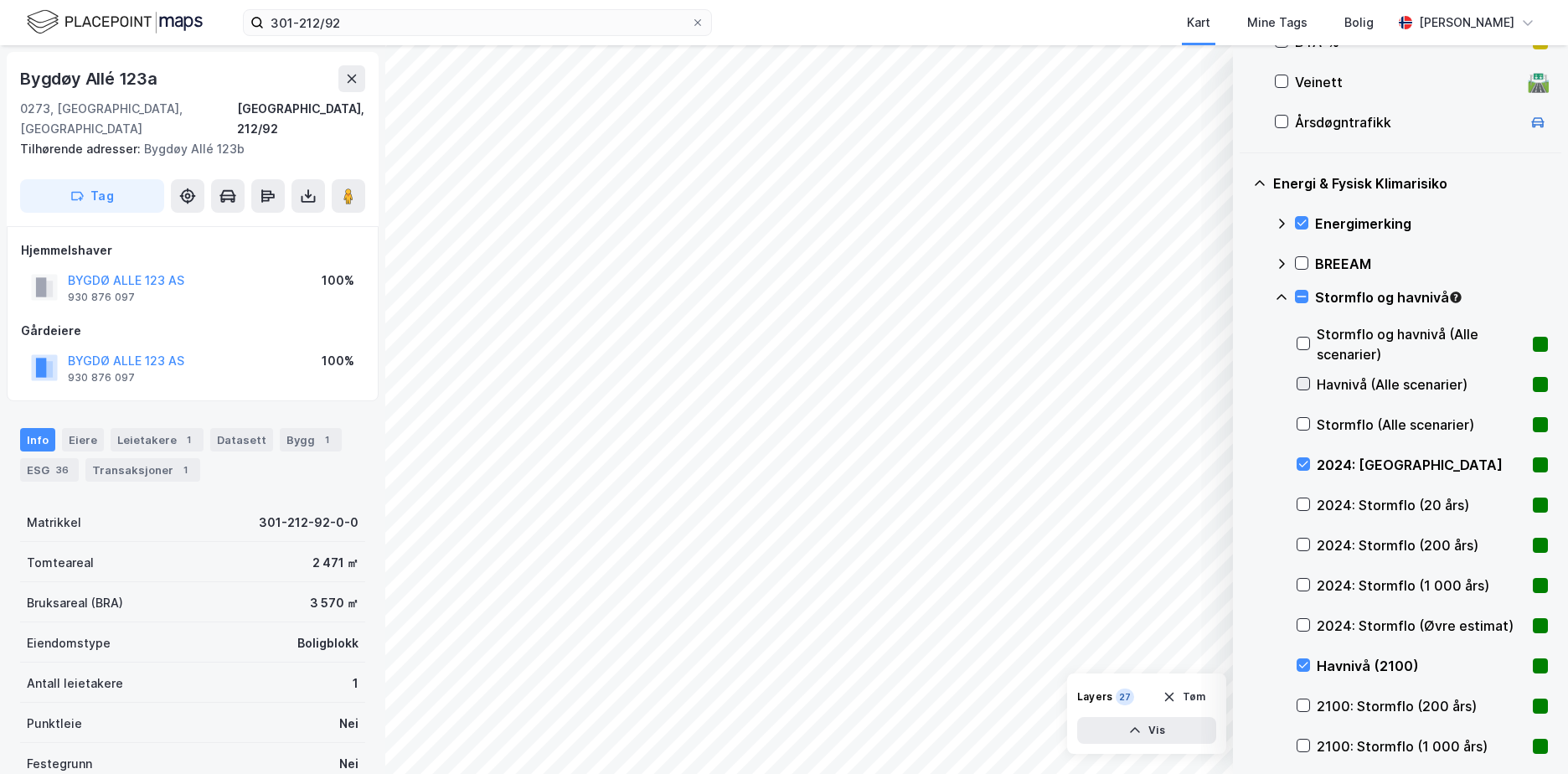
click at [1304, 383] on icon at bounding box center [1303, 384] width 11 height 11
click at [1303, 502] on icon at bounding box center [1303, 504] width 11 height 11
click at [1303, 539] on icon at bounding box center [1303, 545] width 11 height 11
click at [1300, 585] on icon at bounding box center [1304, 585] width 10 height 6
click at [1301, 622] on icon at bounding box center [1303, 625] width 11 height 11
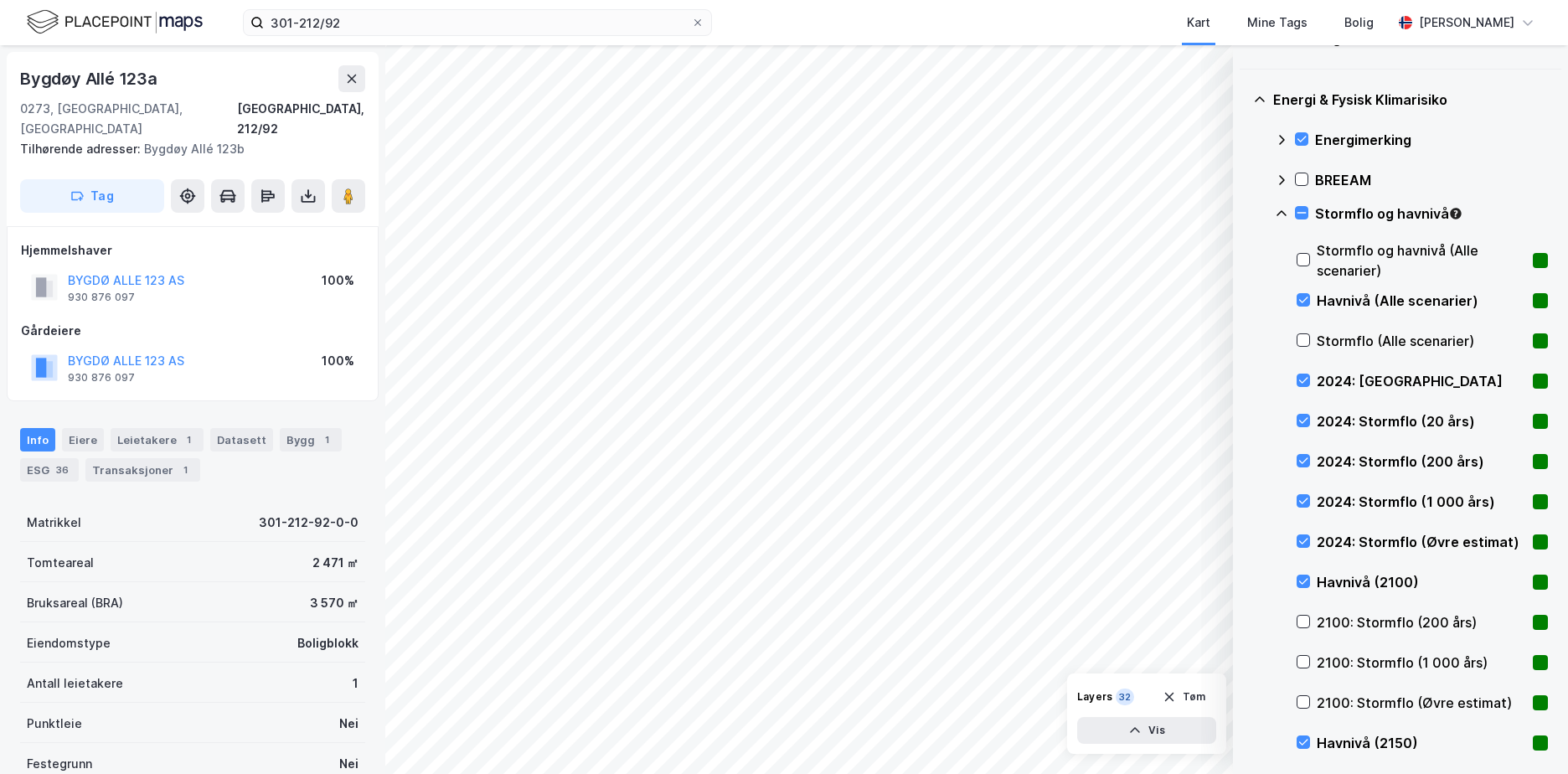
scroll to position [691, 0]
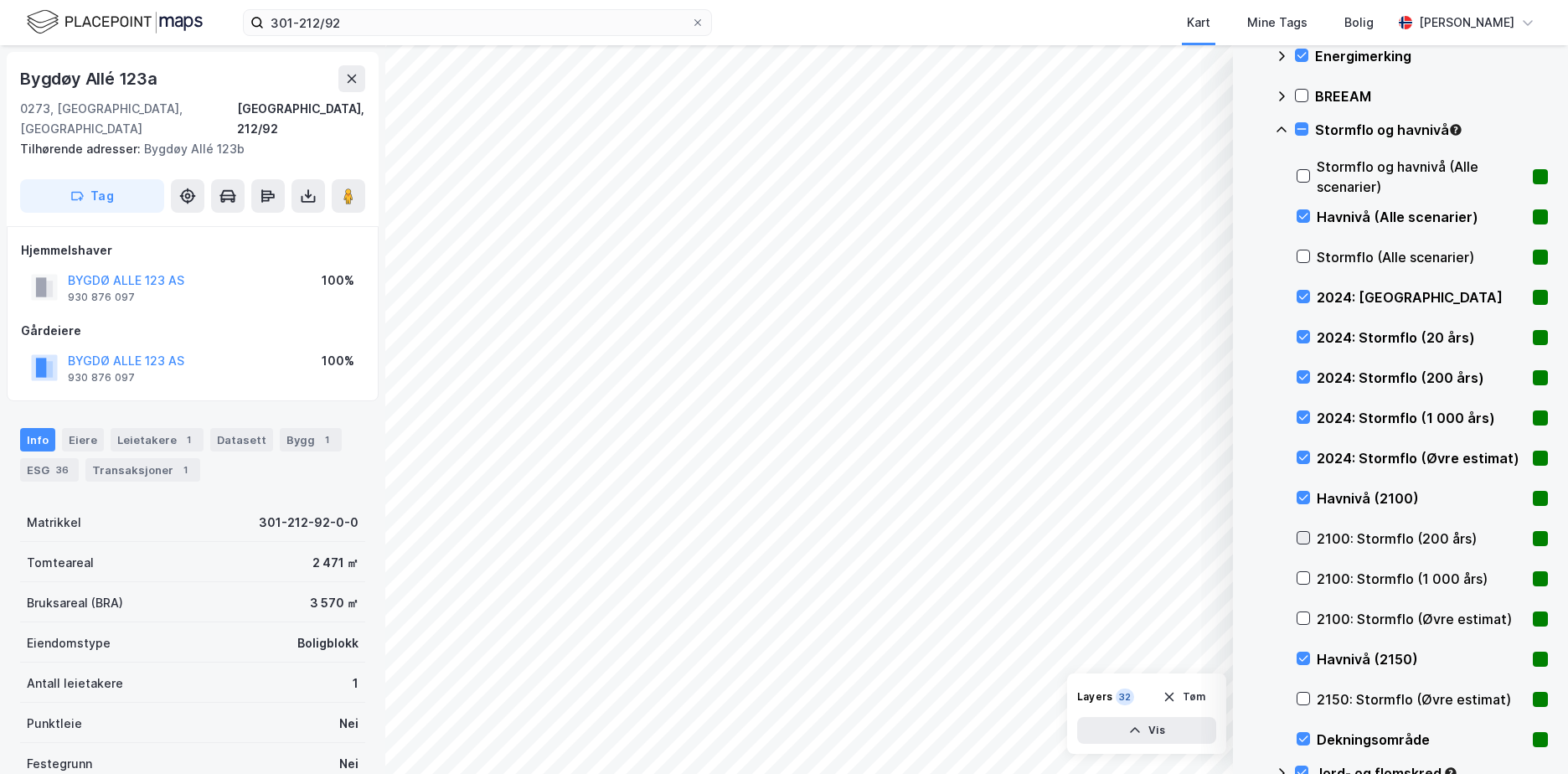
click at [1304, 534] on icon at bounding box center [1303, 537] width 11 height 11
click at [1307, 573] on icon at bounding box center [1303, 578] width 11 height 11
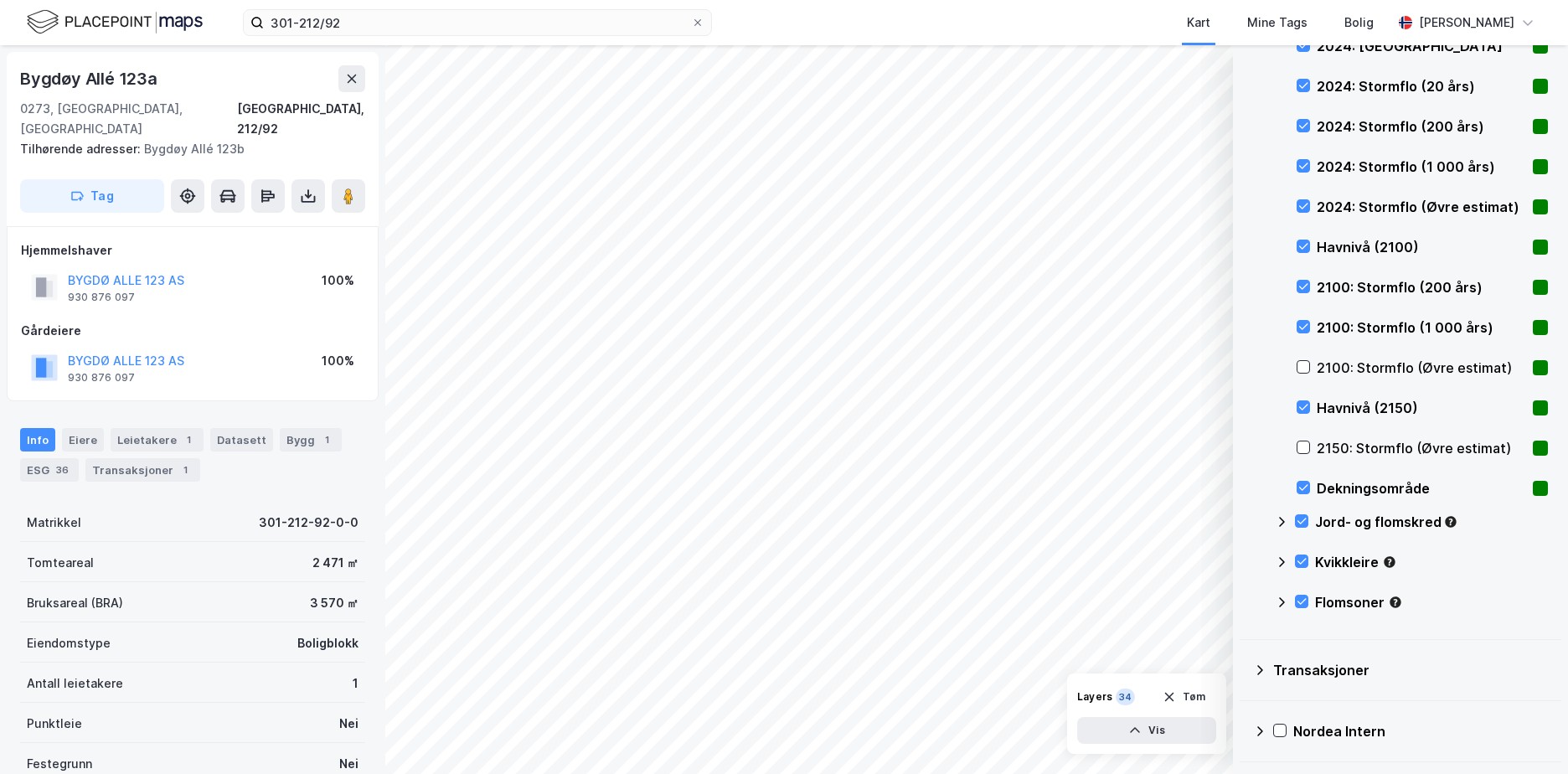
scroll to position [999, 0]
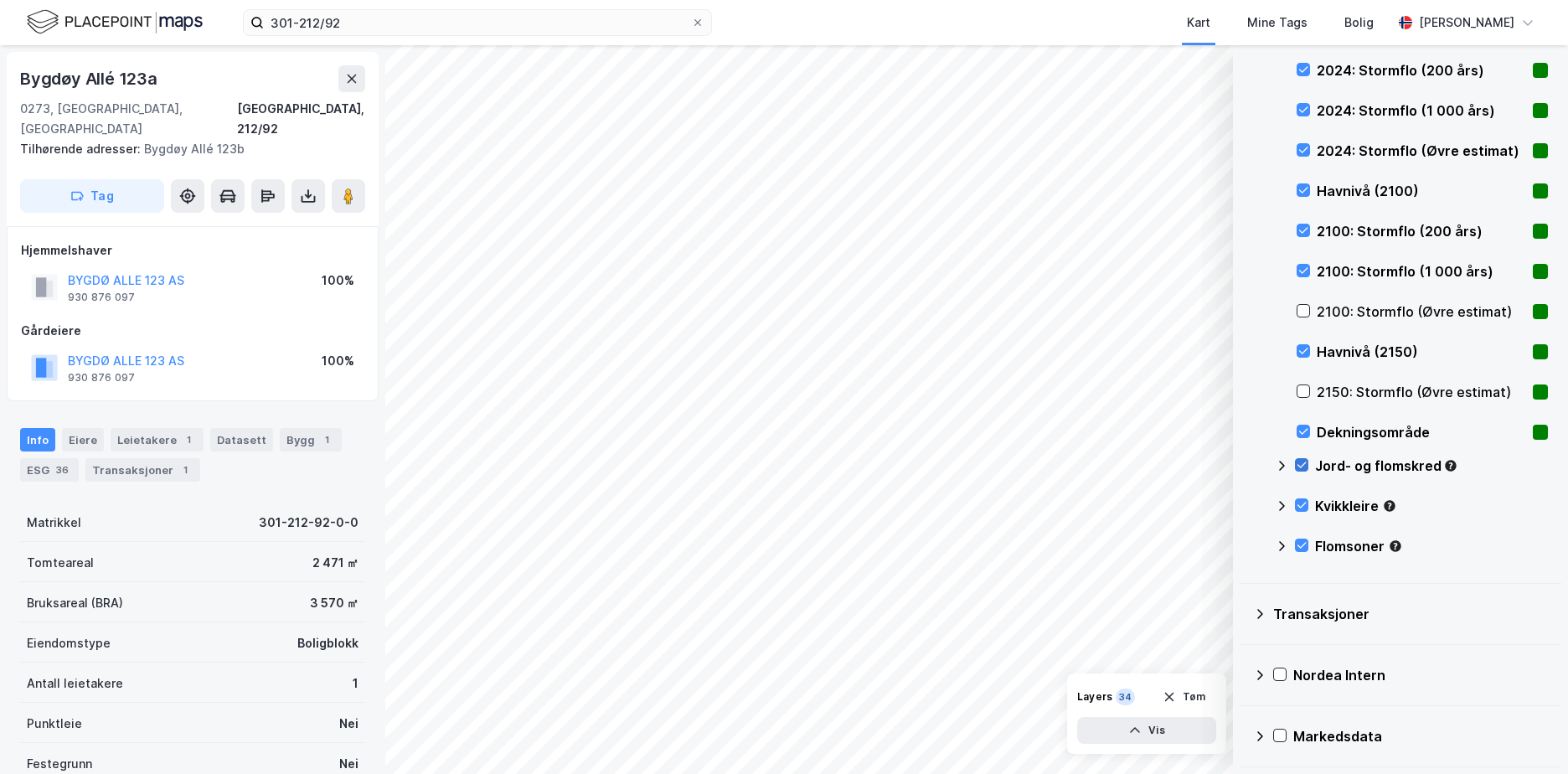
click at [1302, 458] on div at bounding box center [1302, 465] width 13 height 13
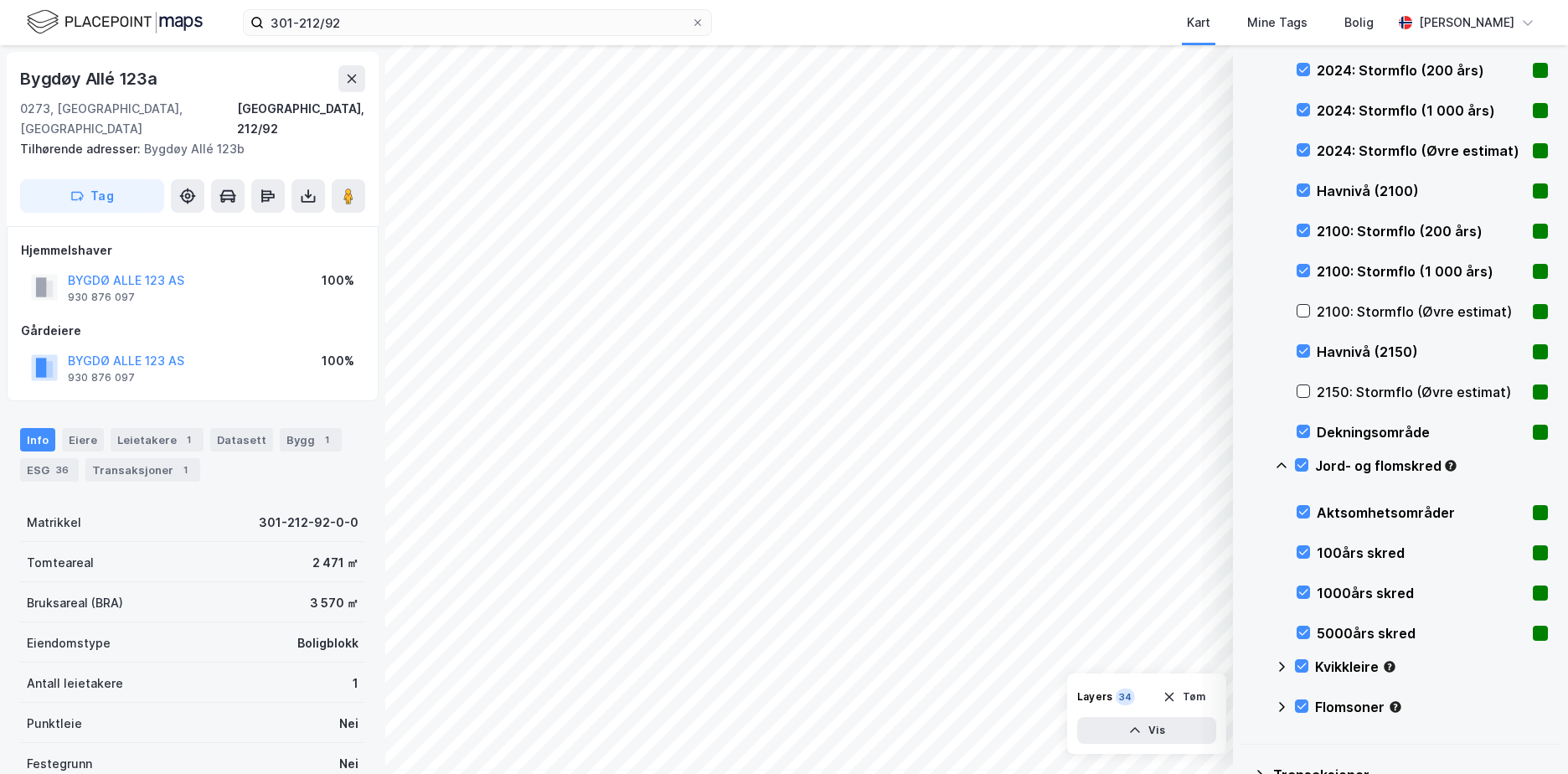
click at [1277, 463] on icon at bounding box center [1282, 466] width 13 height 13
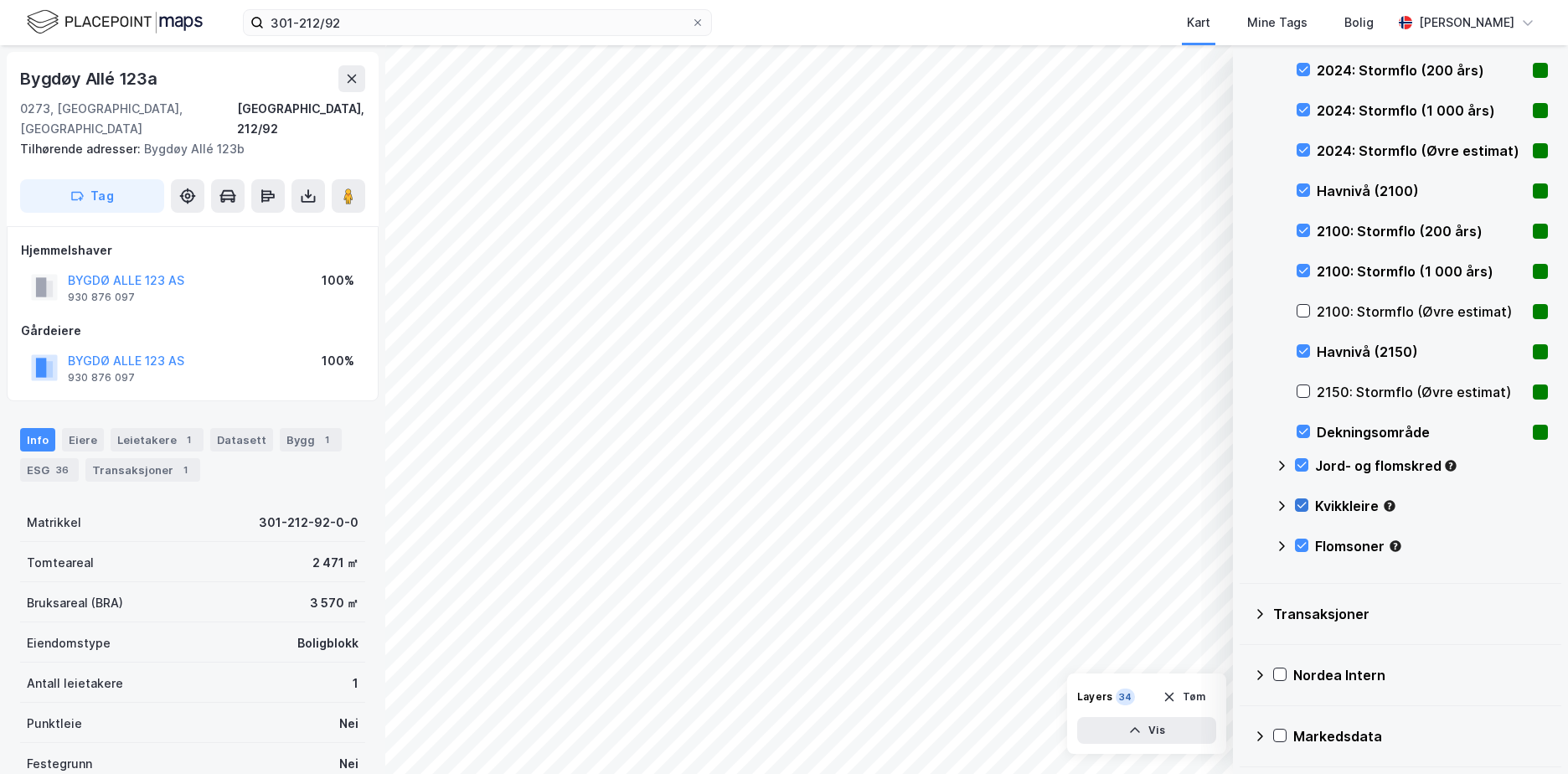
click at [1303, 505] on icon at bounding box center [1302, 505] width 11 height 11
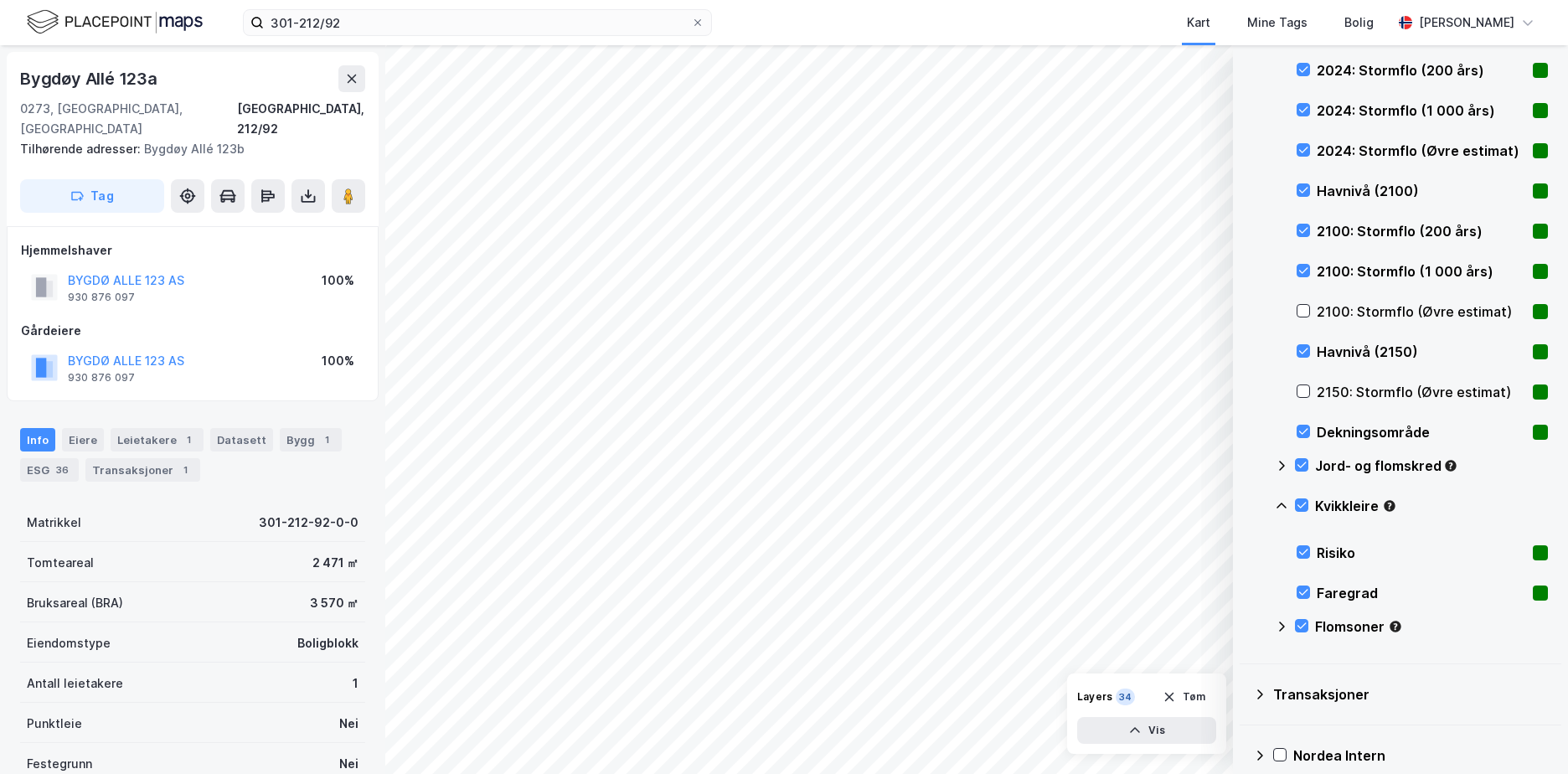
click at [1277, 500] on icon at bounding box center [1282, 506] width 13 height 13
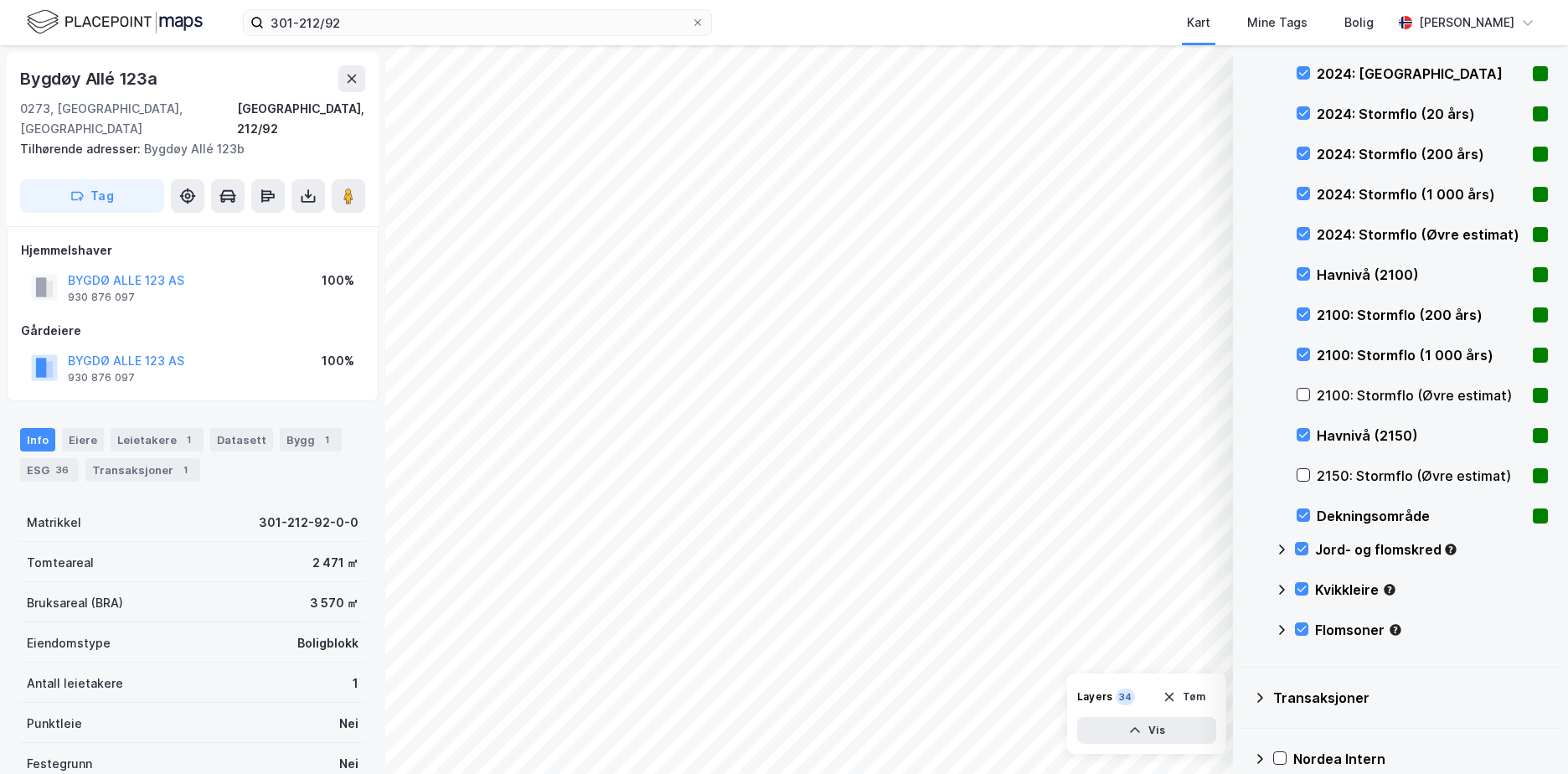
scroll to position [831, 0]
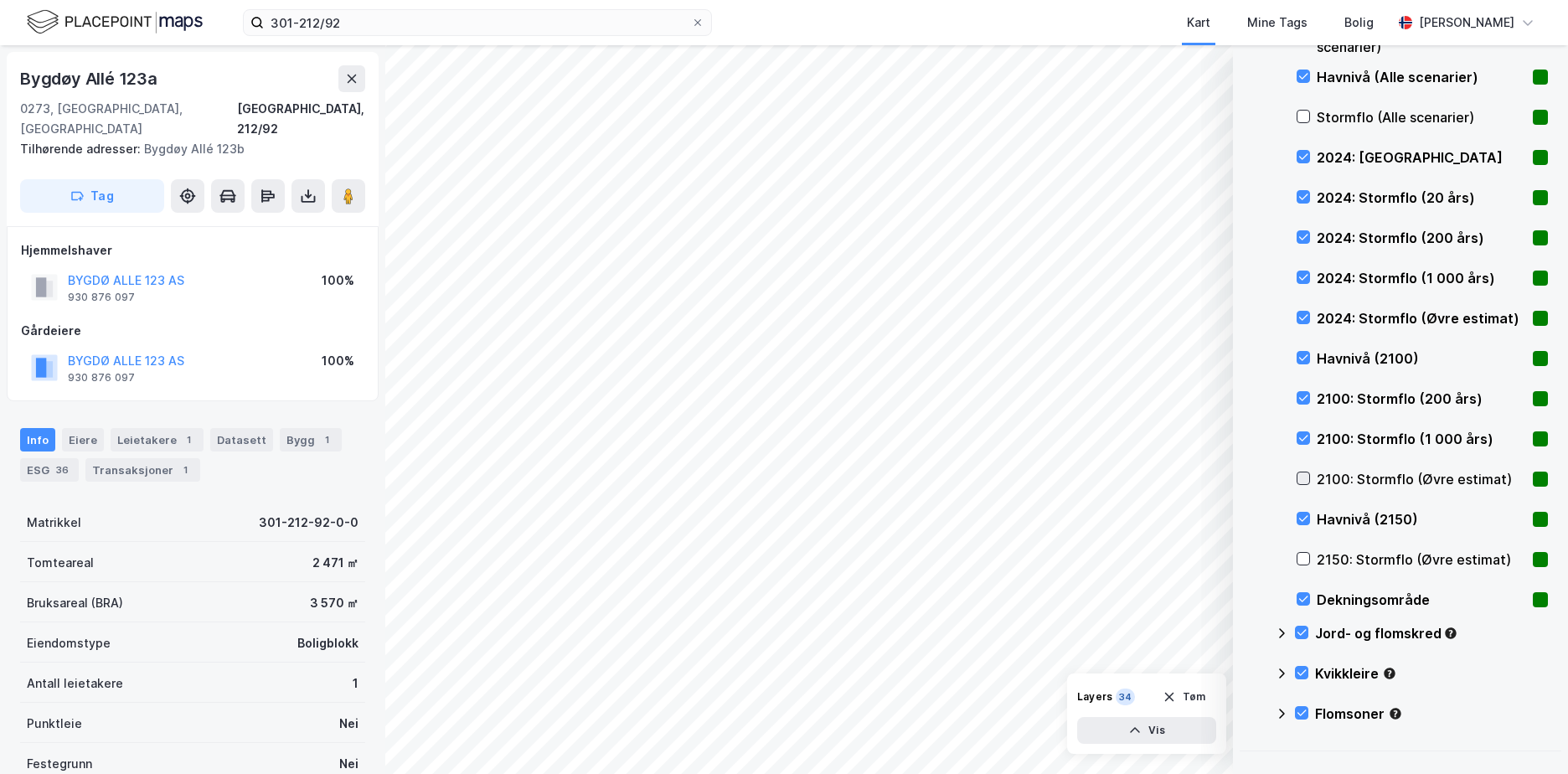
click at [1308, 473] on icon at bounding box center [1303, 478] width 11 height 11
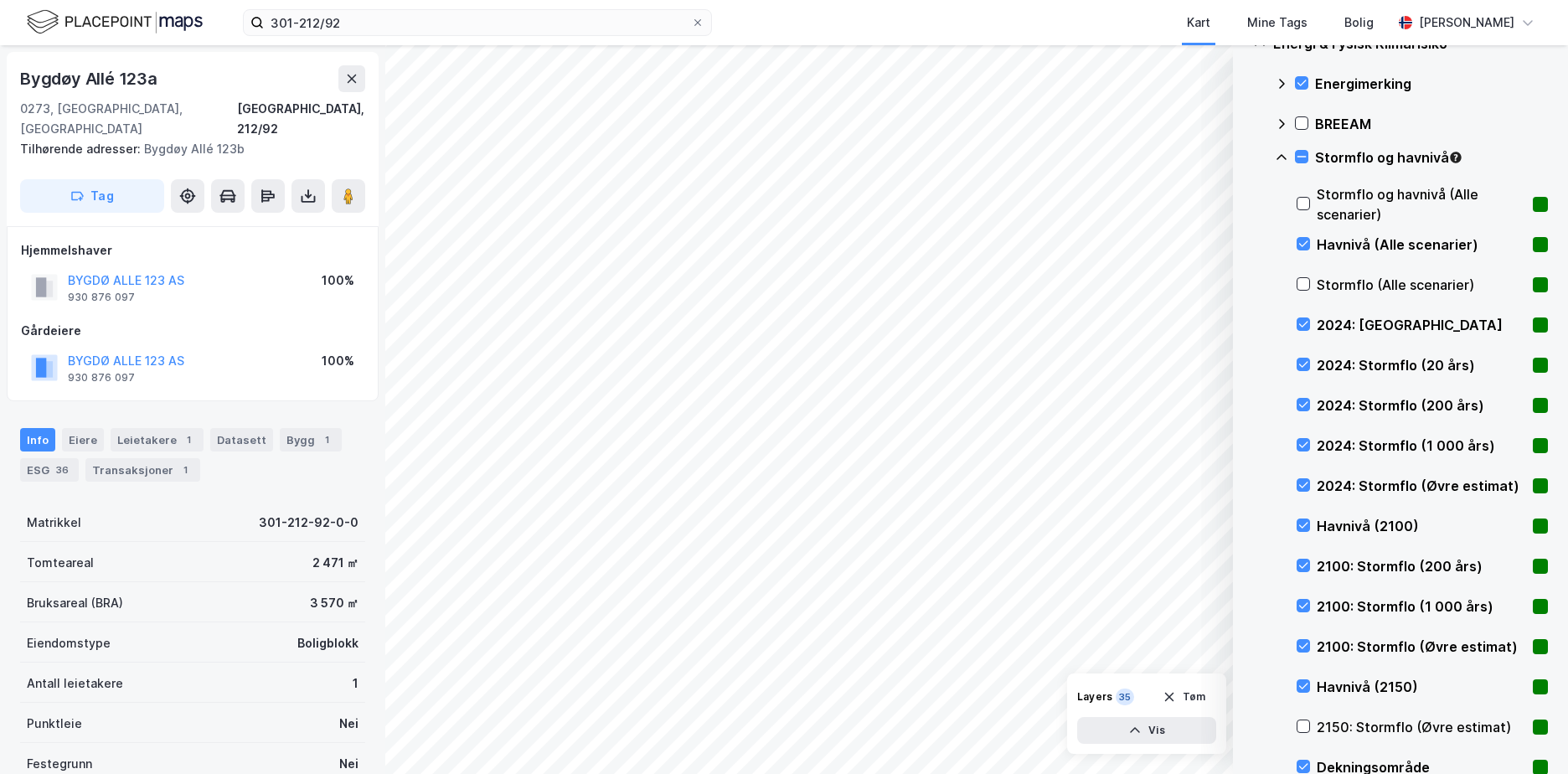
scroll to position [580, 0]
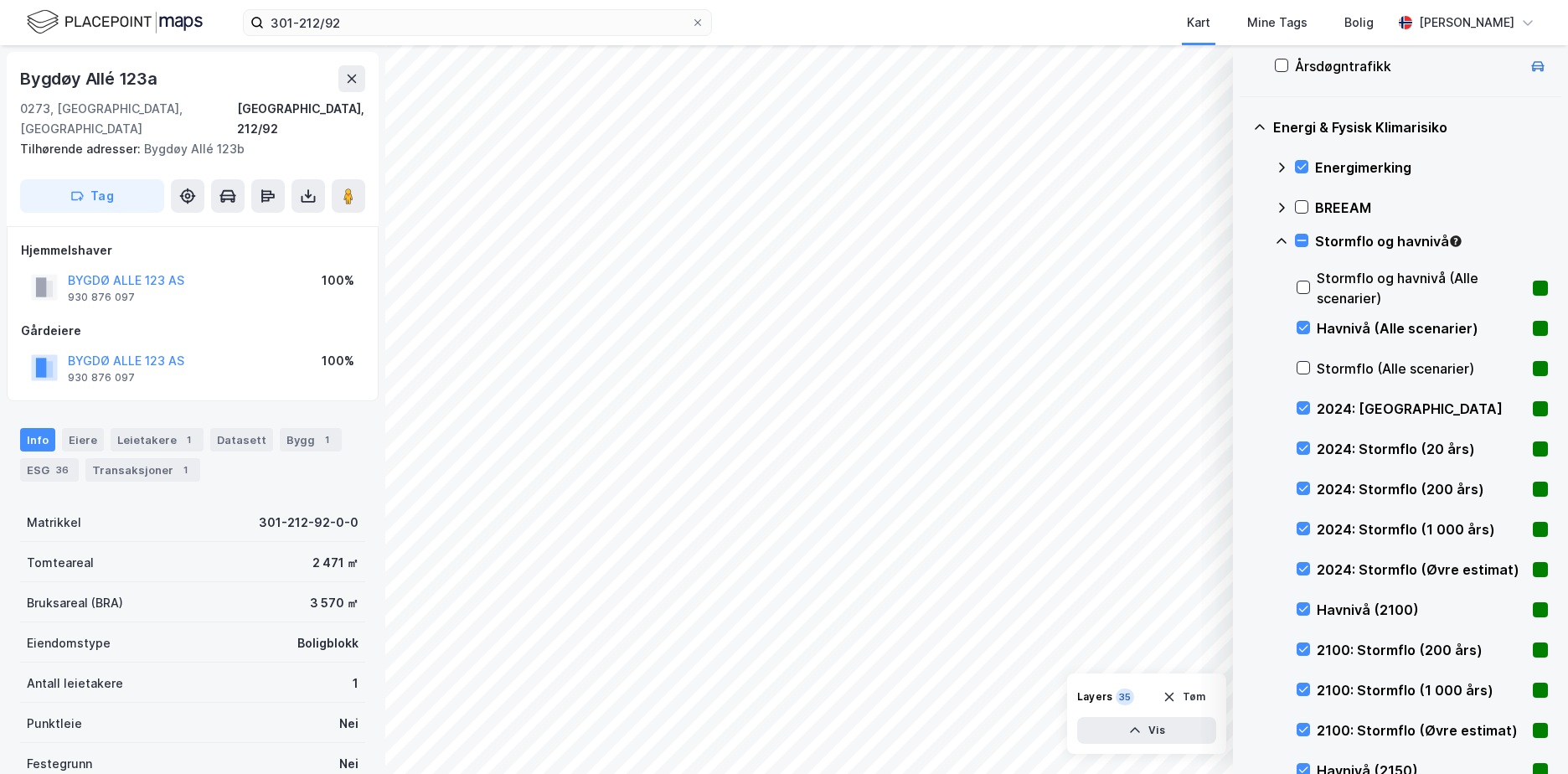
click at [1281, 240] on icon at bounding box center [1281, 241] width 10 height 6
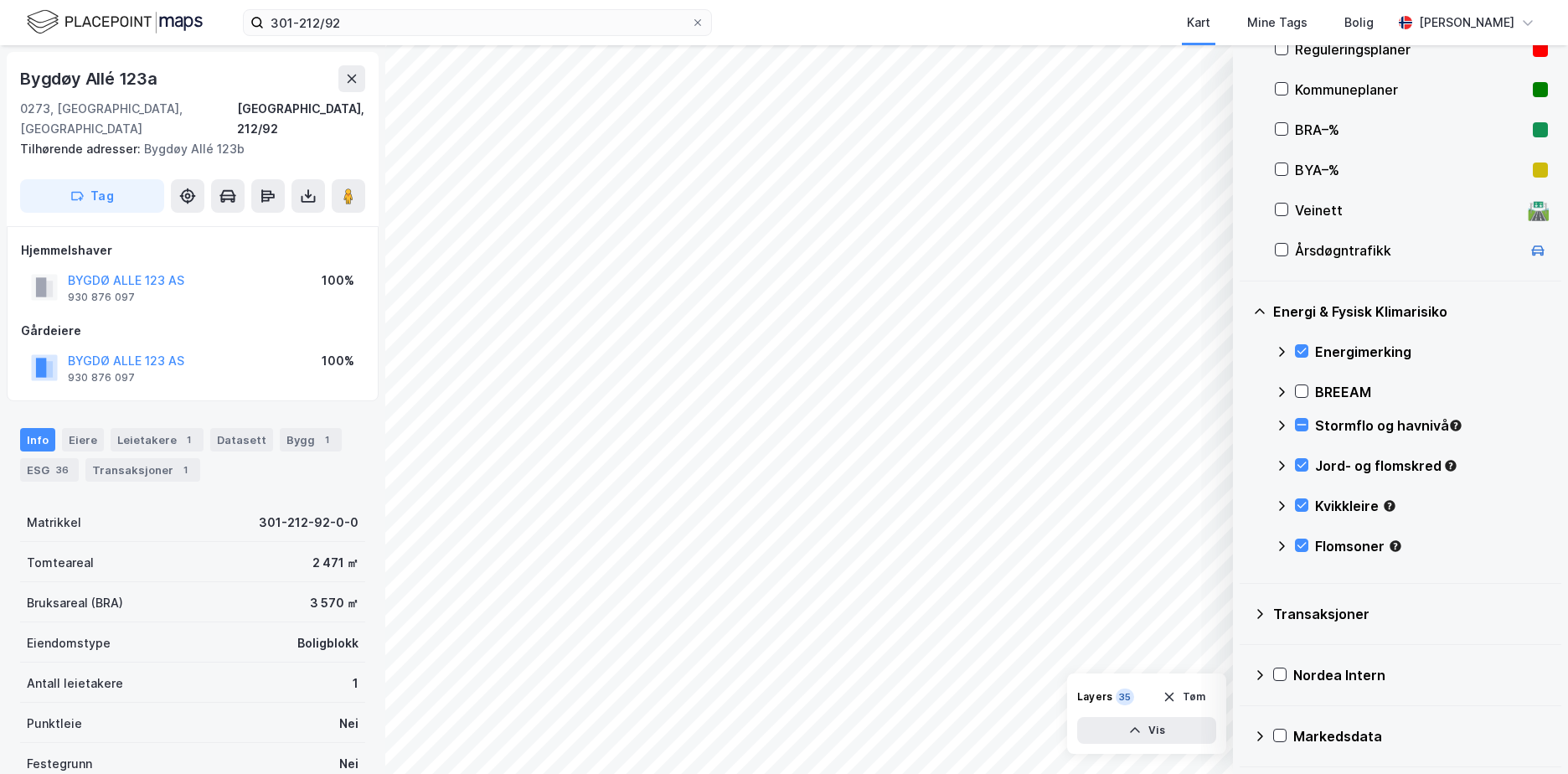
scroll to position [396, 0]
click at [1301, 425] on icon at bounding box center [1302, 425] width 10 height 1
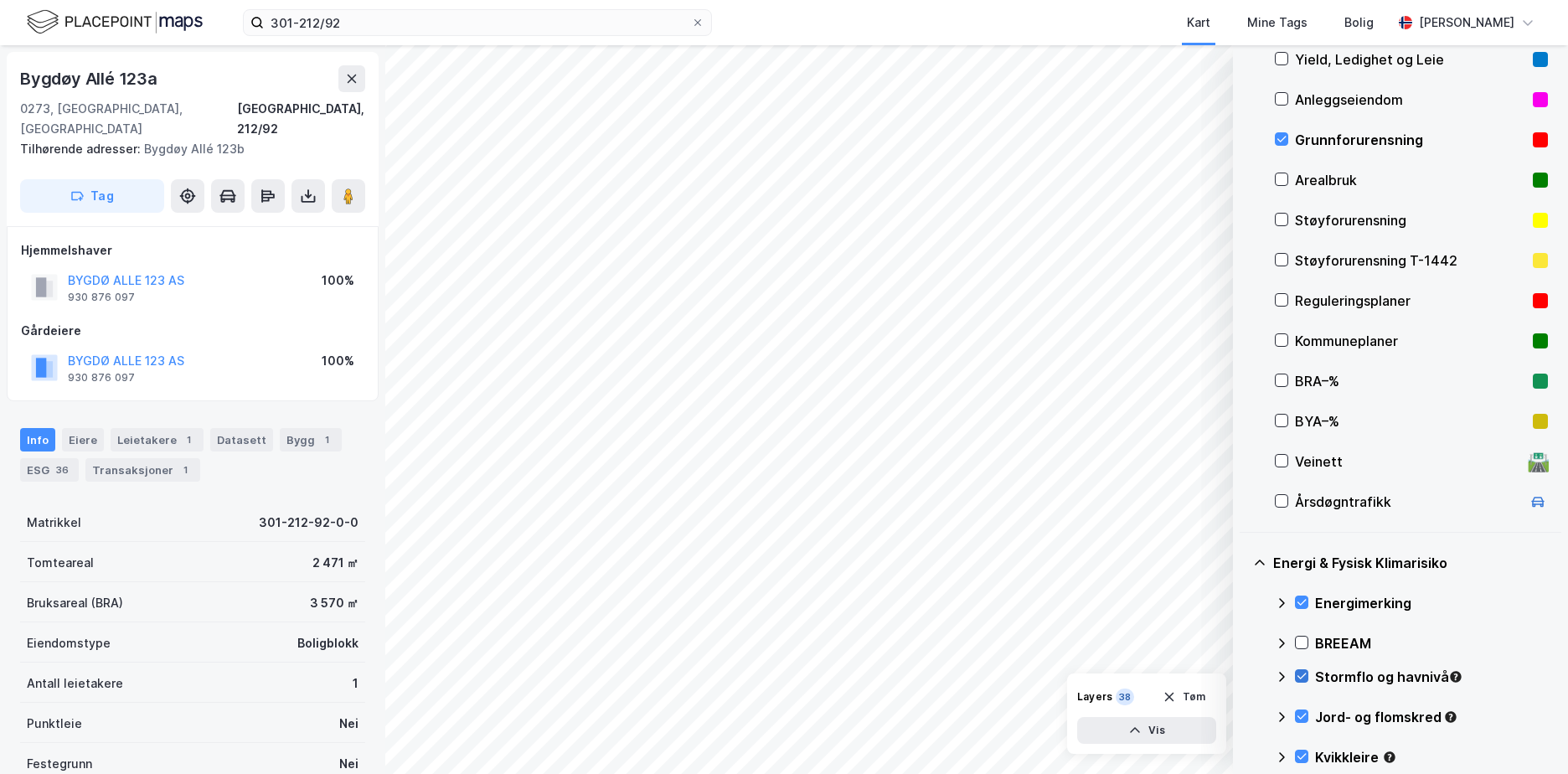
scroll to position [228, 0]
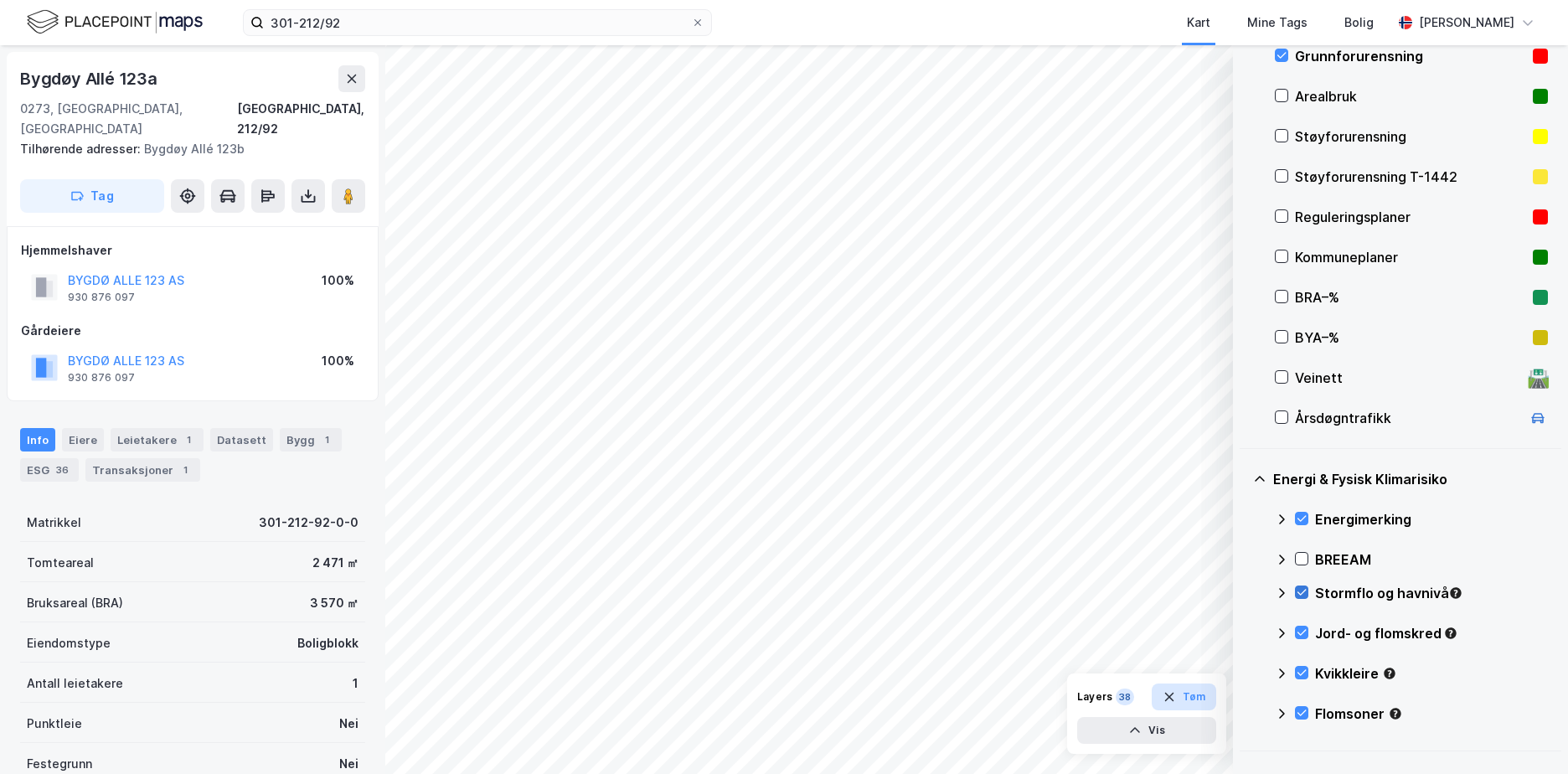
click at [1193, 692] on button "Tøm" at bounding box center [1184, 697] width 65 height 27
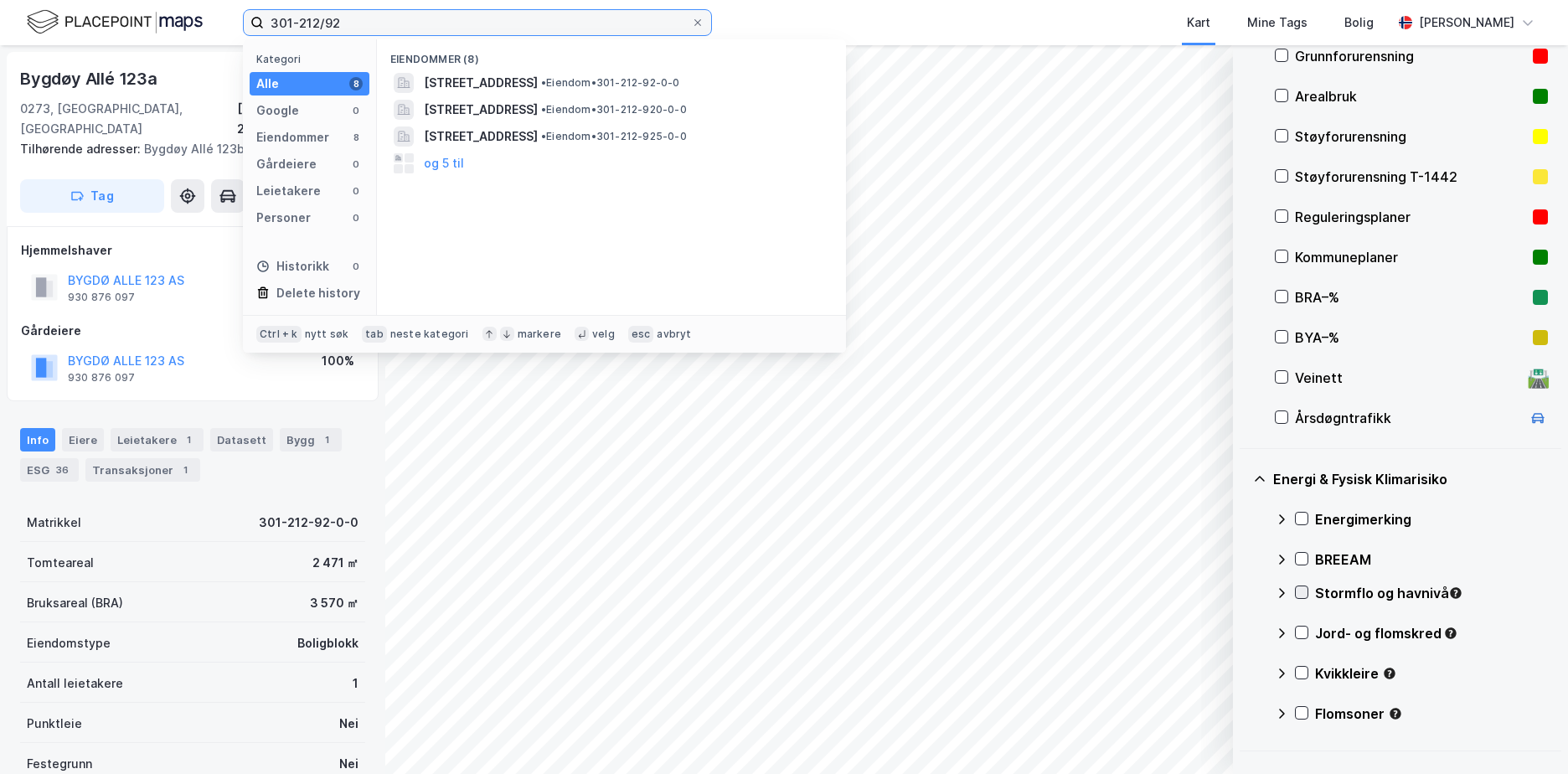
drag, startPoint x: 341, startPoint y: 27, endPoint x: 222, endPoint y: 43, distance: 120.1
click at [222, 43] on div "301-212/92 Kategori Alle 8 Google 0 Eiendommer 8 Gårdeiere 0 Leietakere 0 Perso…" at bounding box center [784, 22] width 1568 height 45
paste input "214-54/37"
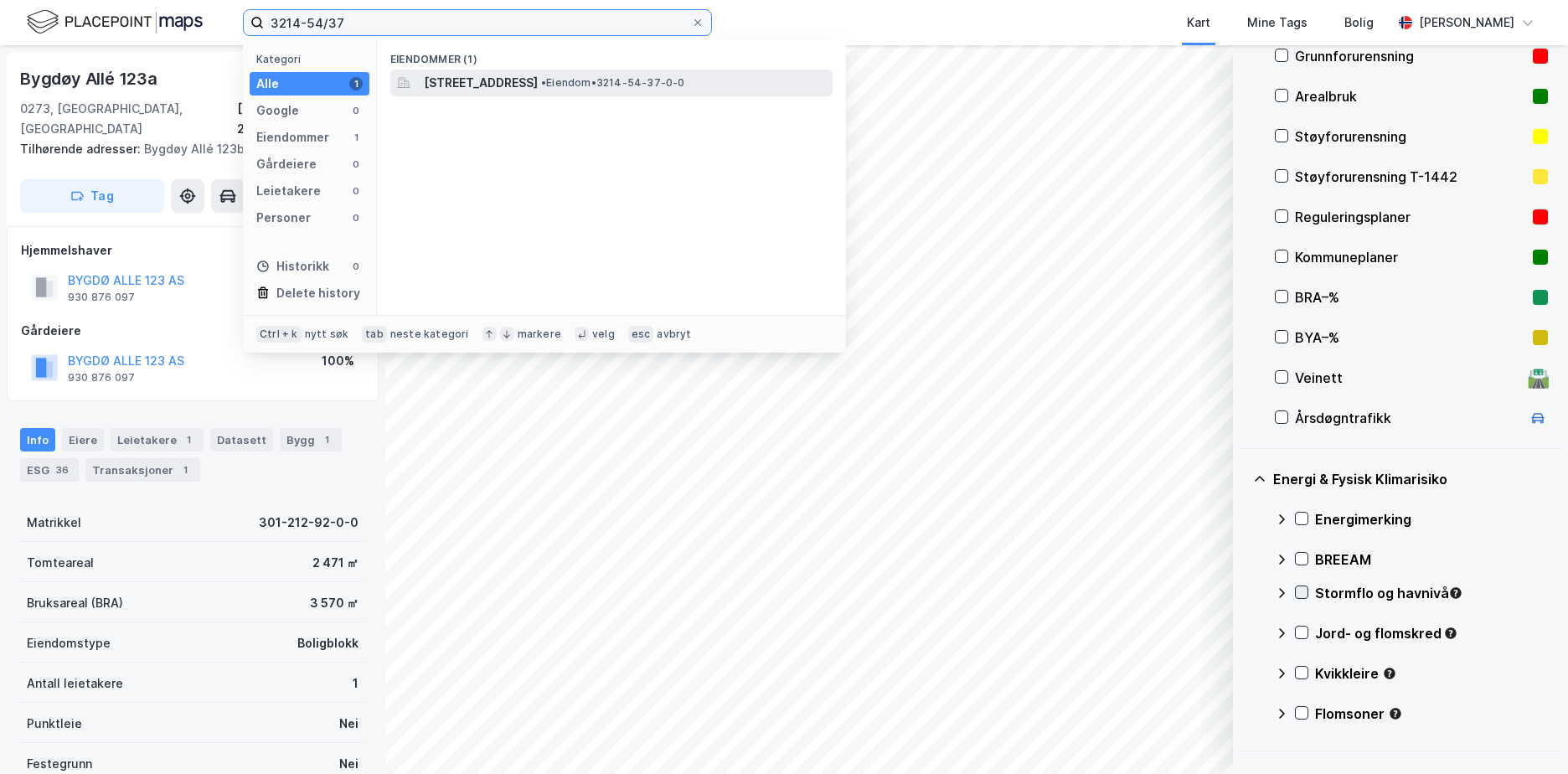
type input "3214-54/37"
click at [538, 76] on span "Lisaleina 1, 1455, NORDRE FROGN, FROGN" at bounding box center [481, 83] width 114 height 20
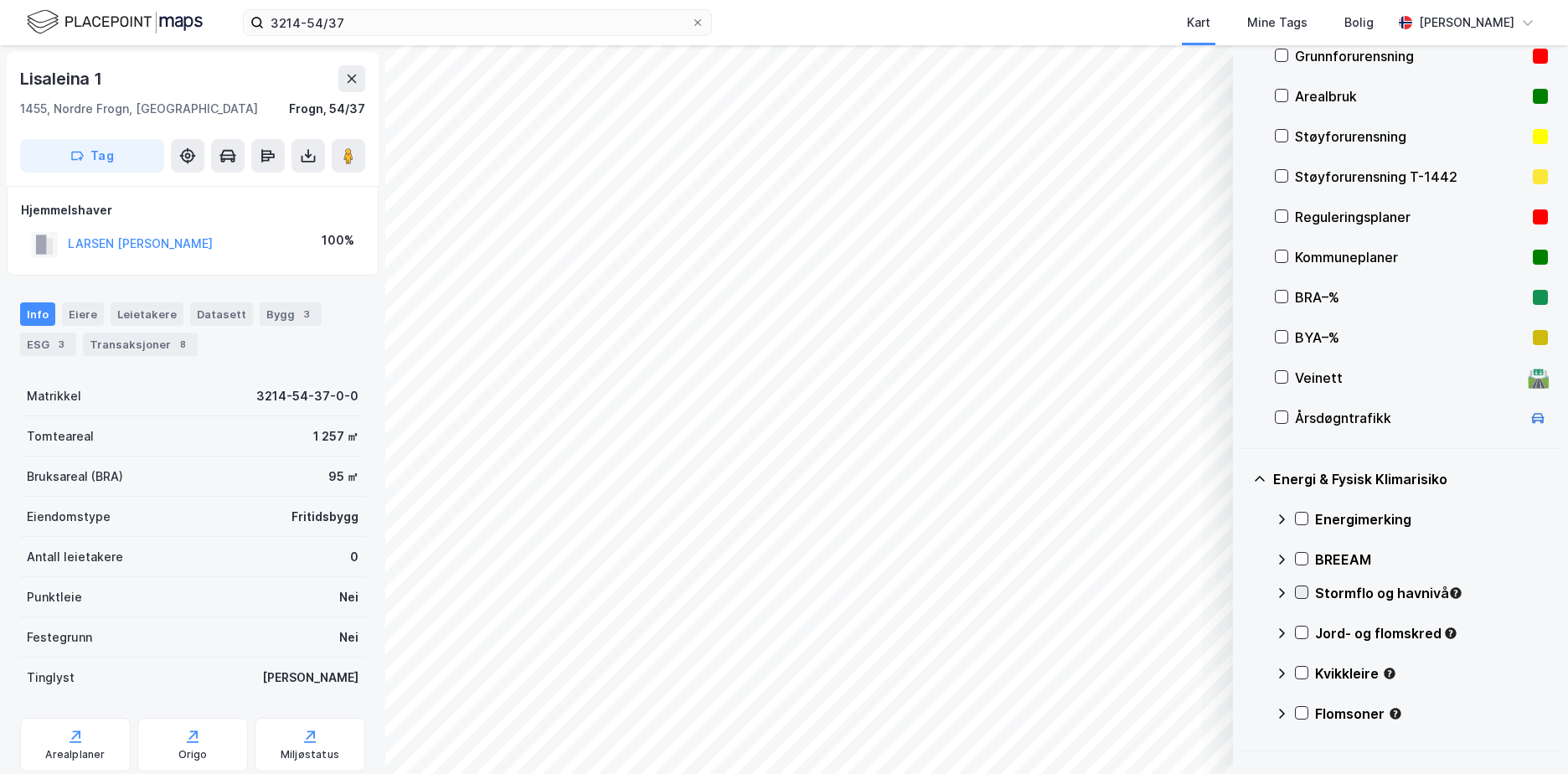
click at [1358, 56] on div "Grunnforurensning" at bounding box center [1411, 55] width 231 height 20
click at [1304, 521] on icon at bounding box center [1302, 518] width 11 height 11
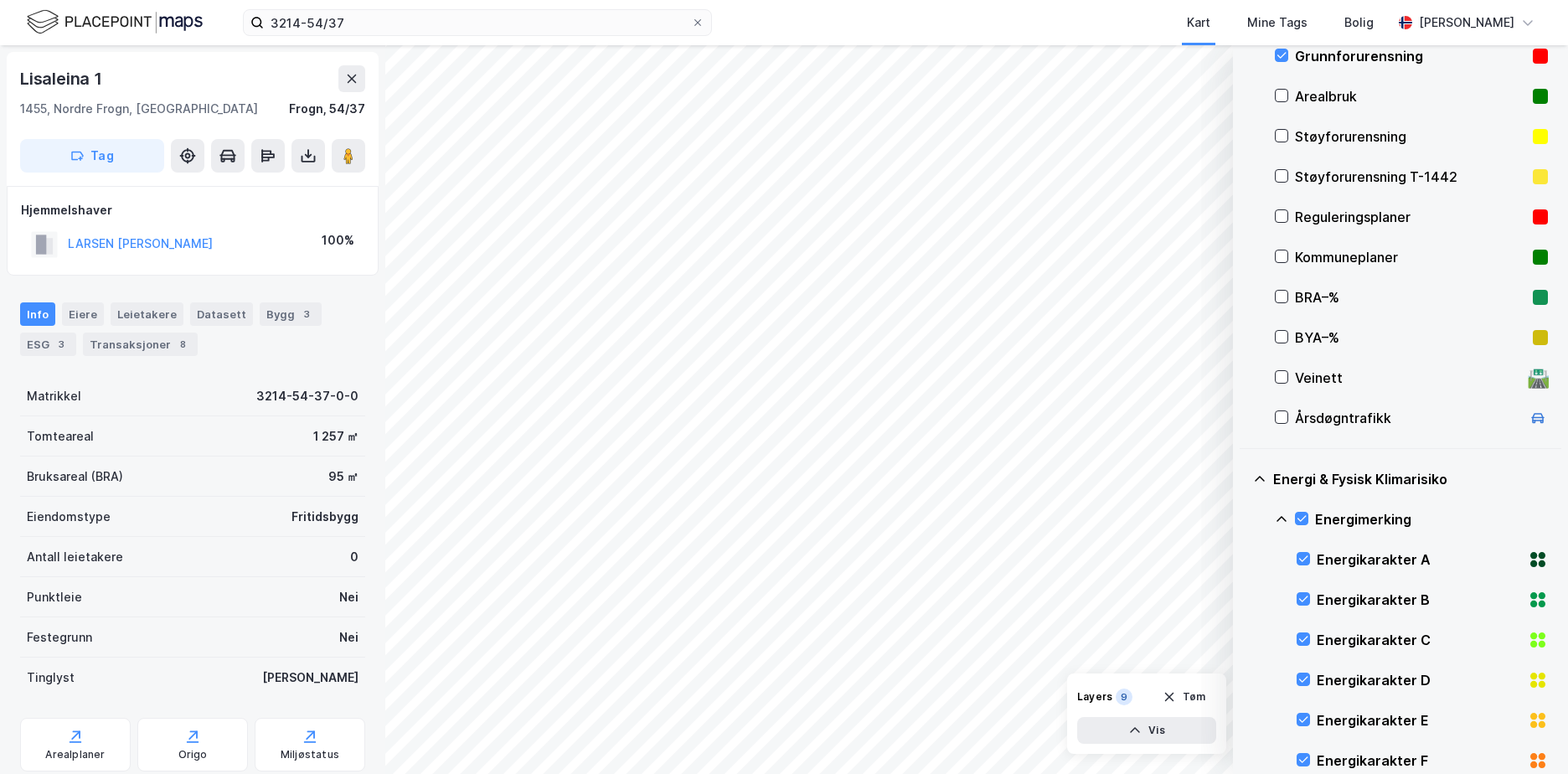
click at [1282, 515] on icon at bounding box center [1282, 519] width 13 height 13
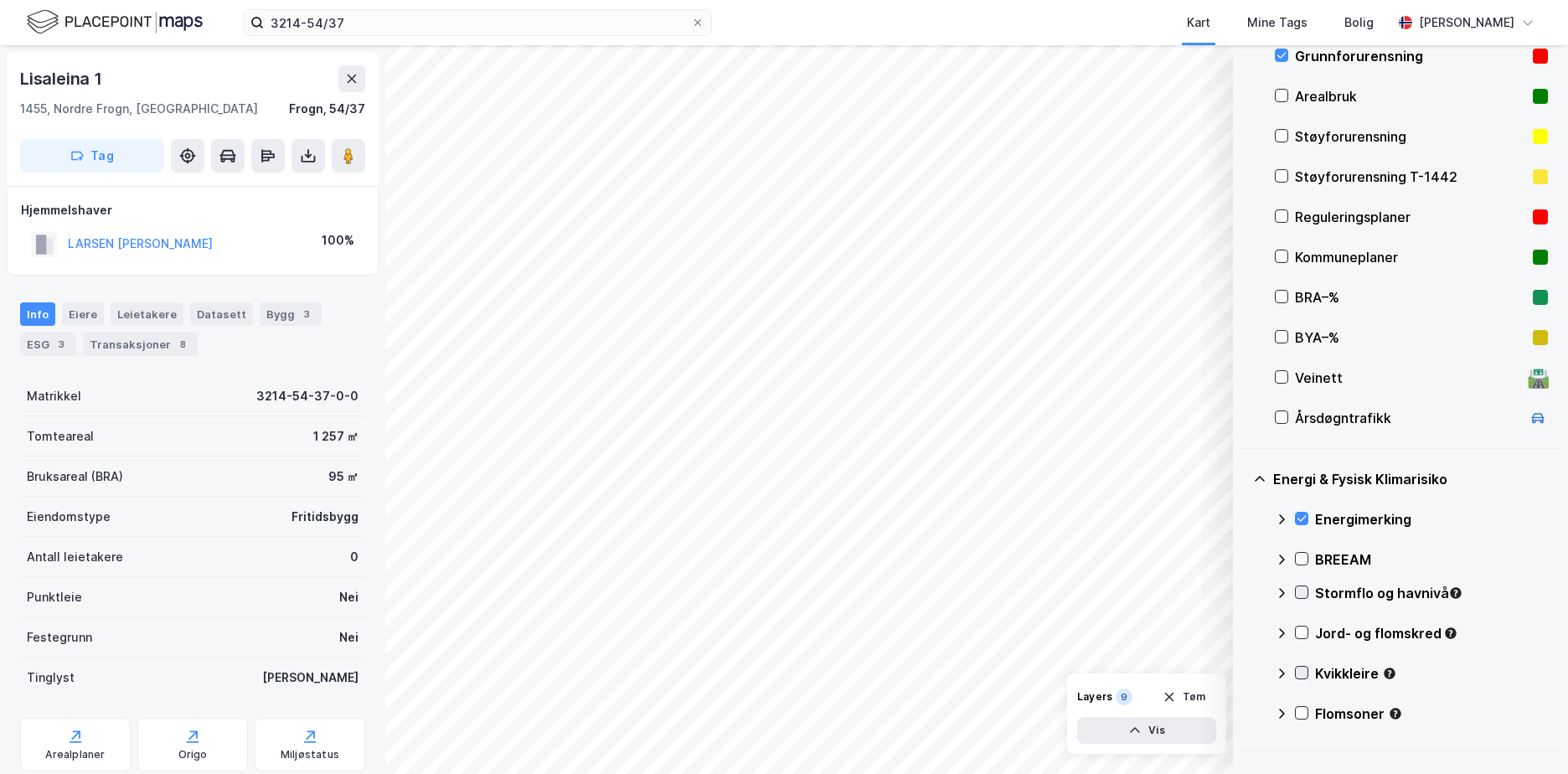
click at [1303, 666] on icon at bounding box center [1302, 672] width 11 height 11
click at [1281, 670] on icon at bounding box center [1282, 673] width 13 height 13
click at [1302, 631] on icon at bounding box center [1302, 632] width 11 height 11
click at [1277, 628] on icon at bounding box center [1282, 633] width 13 height 13
click at [1299, 589] on icon at bounding box center [1302, 592] width 11 height 11
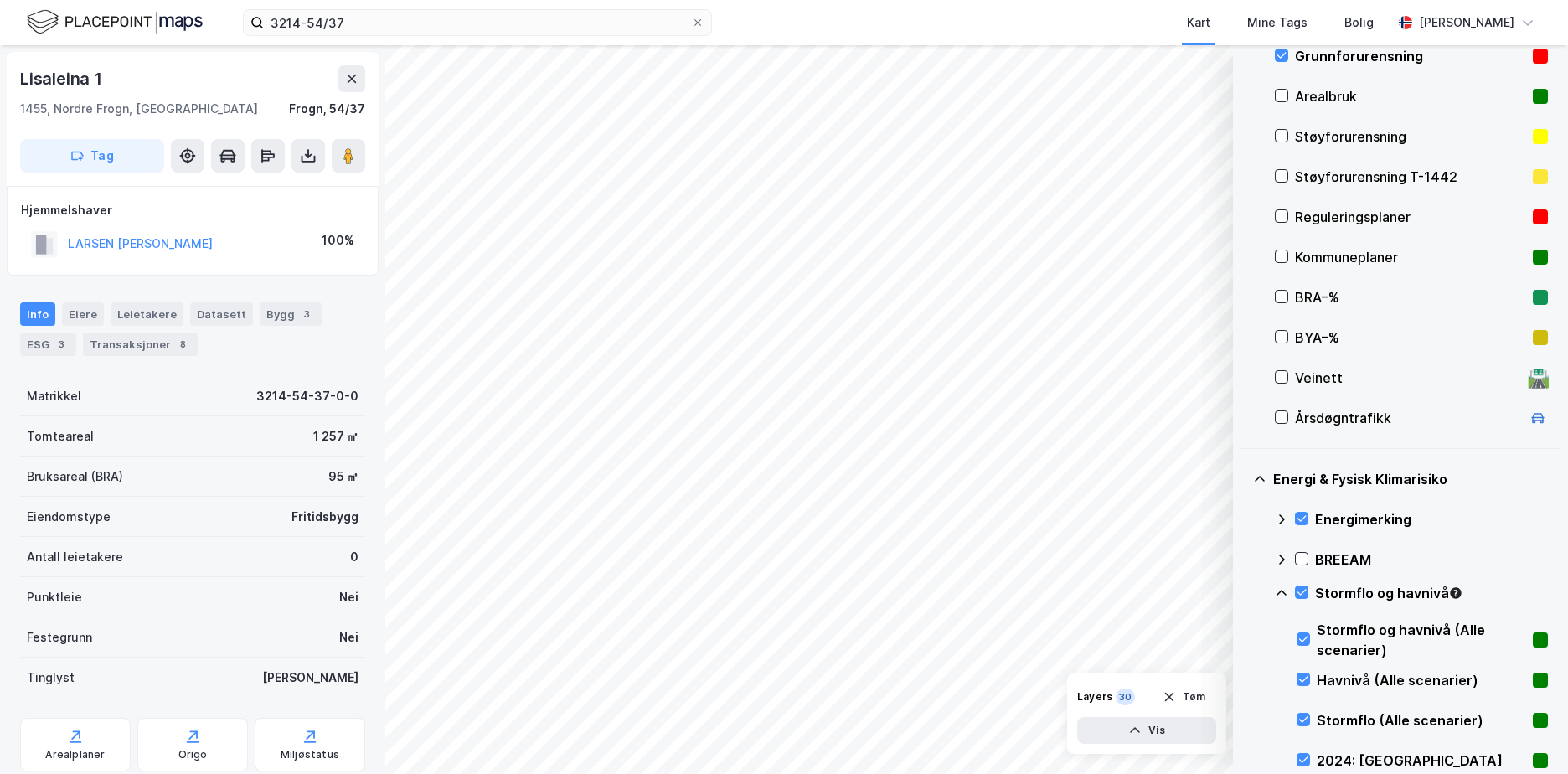
click at [1279, 591] on icon at bounding box center [1282, 593] width 13 height 13
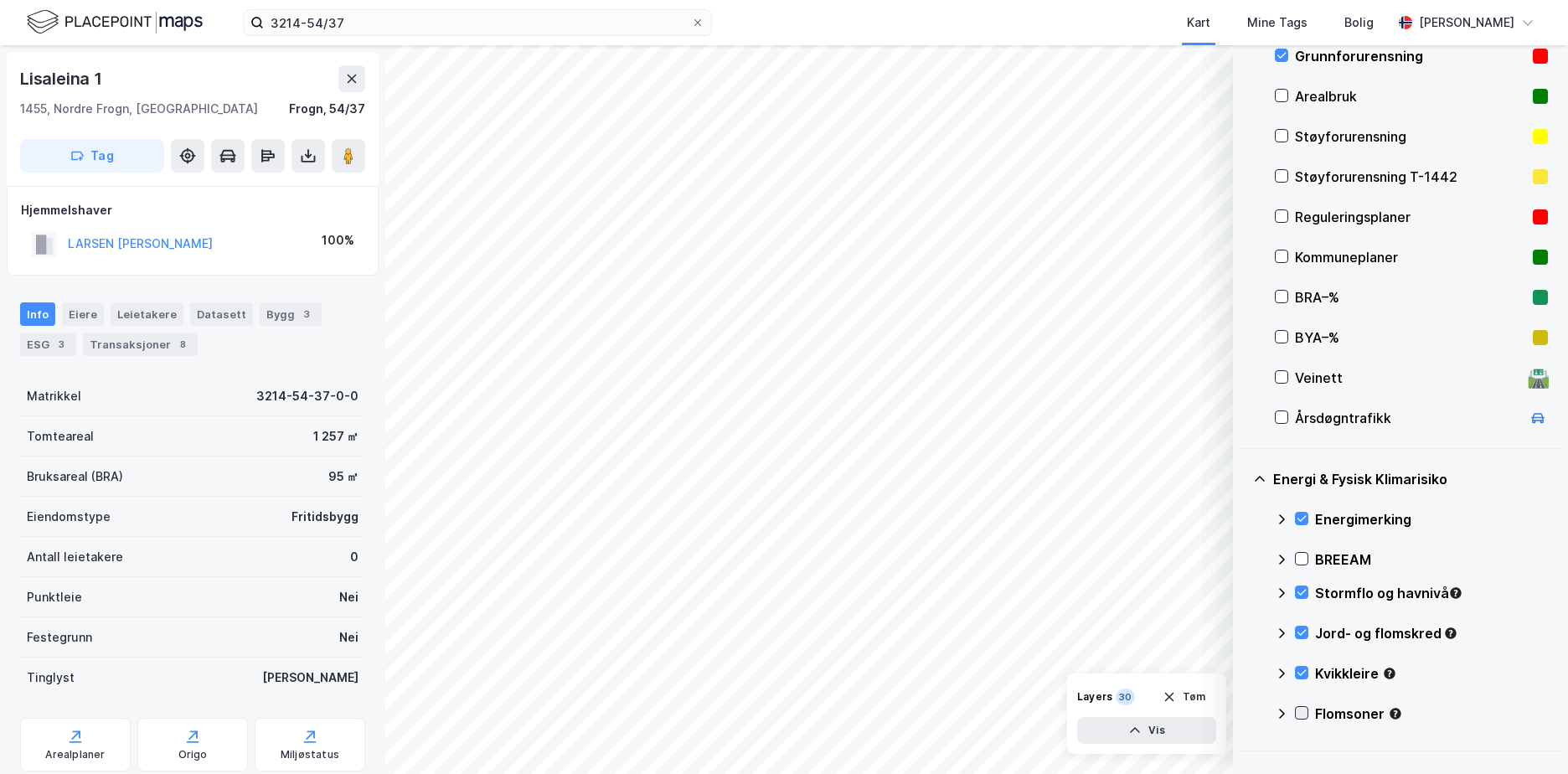
click at [1299, 710] on icon at bounding box center [1302, 712] width 11 height 11
click at [1283, 709] on icon at bounding box center [1282, 713] width 13 height 13
click at [1194, 690] on button "Tøm" at bounding box center [1184, 697] width 65 height 27
